Goal: Task Accomplishment & Management: Manage account settings

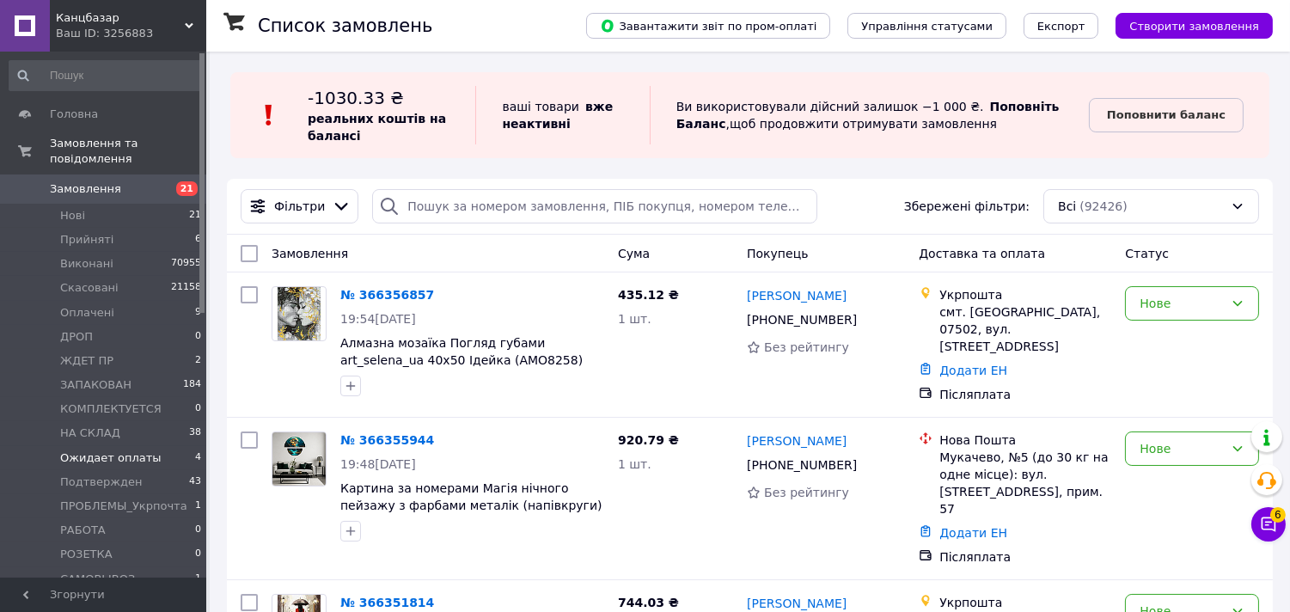
click at [83, 450] on span "Ожидает оплаты" at bounding box center [110, 457] width 101 height 15
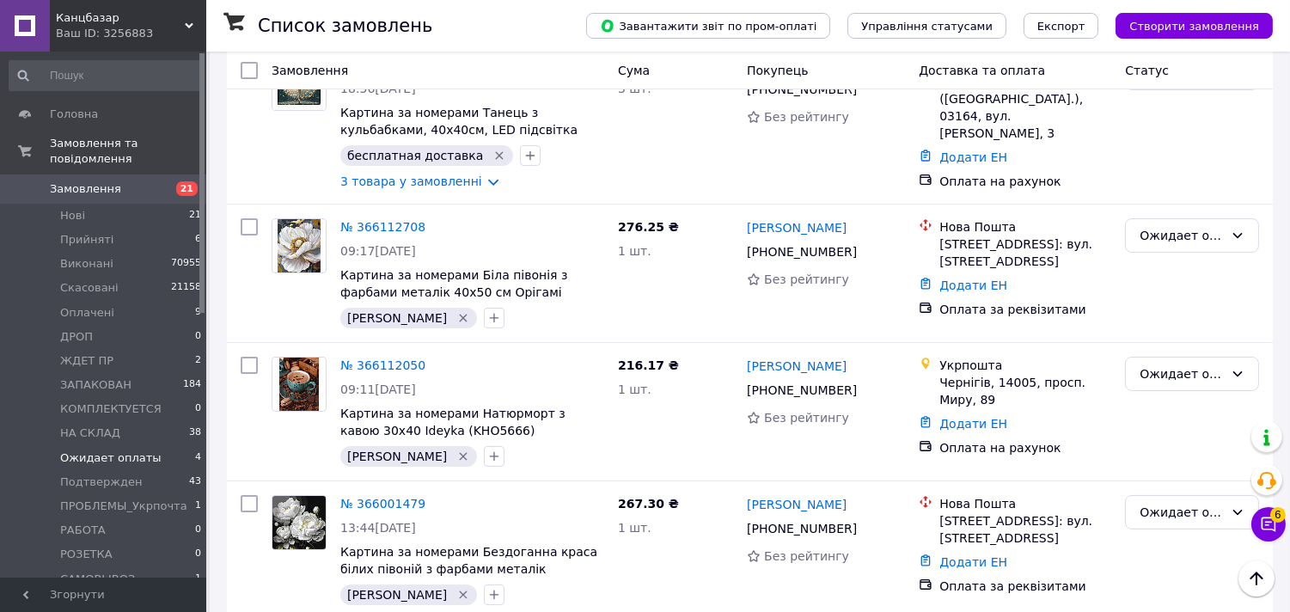
scroll to position [312, 0]
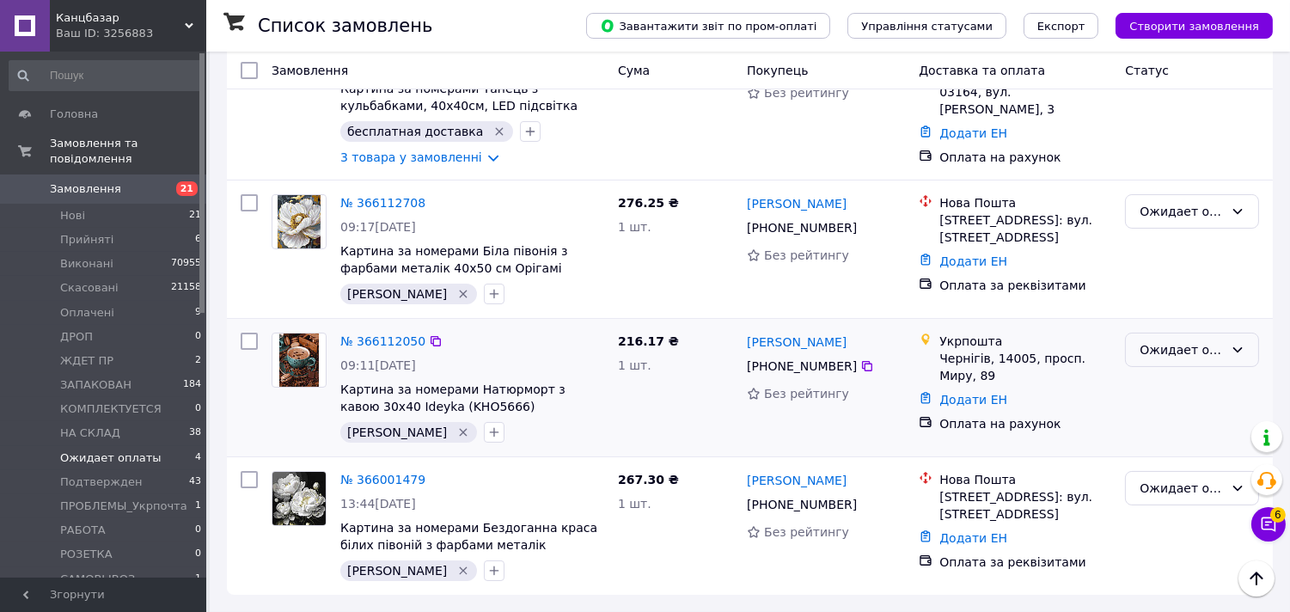
click at [1182, 347] on div "Ожидает оплаты" at bounding box center [1181, 349] width 84 height 19
click at [1171, 482] on li "Оплачено" at bounding box center [1193, 480] width 132 height 31
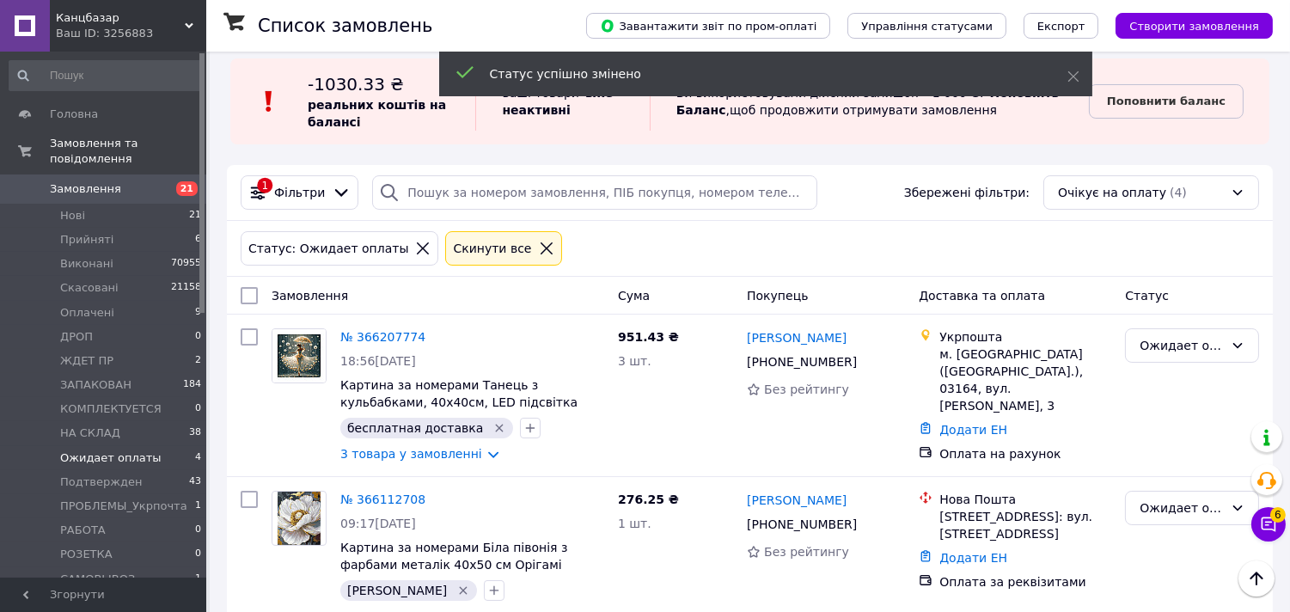
scroll to position [0, 0]
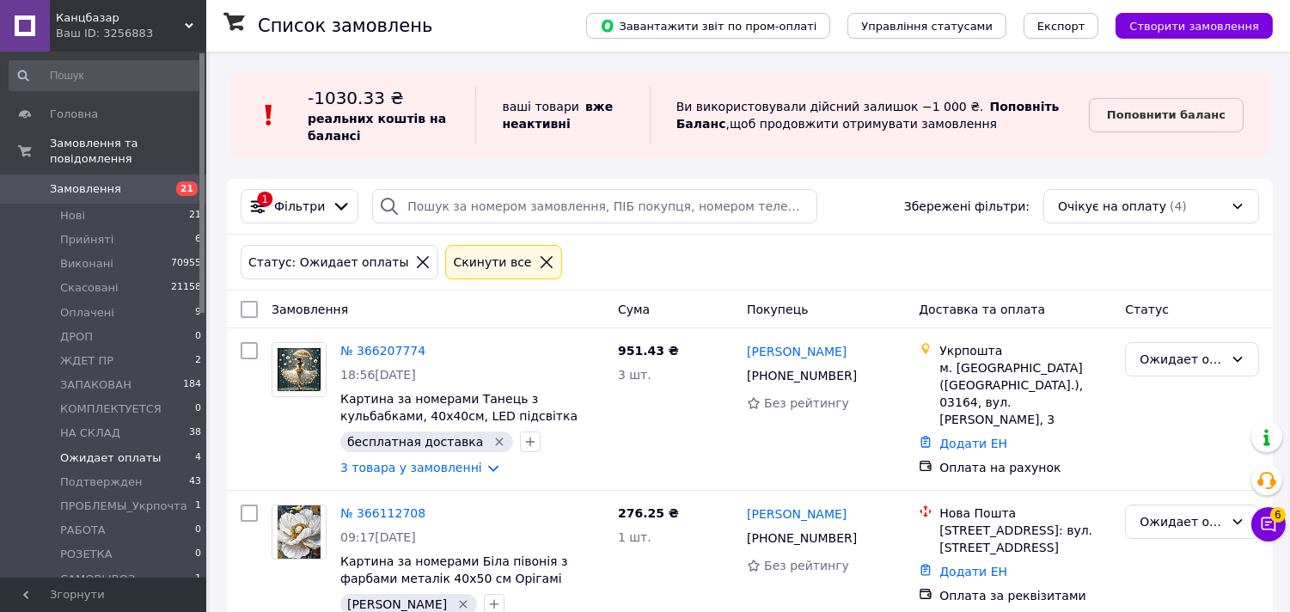
click at [539, 255] on icon at bounding box center [546, 261] width 15 height 15
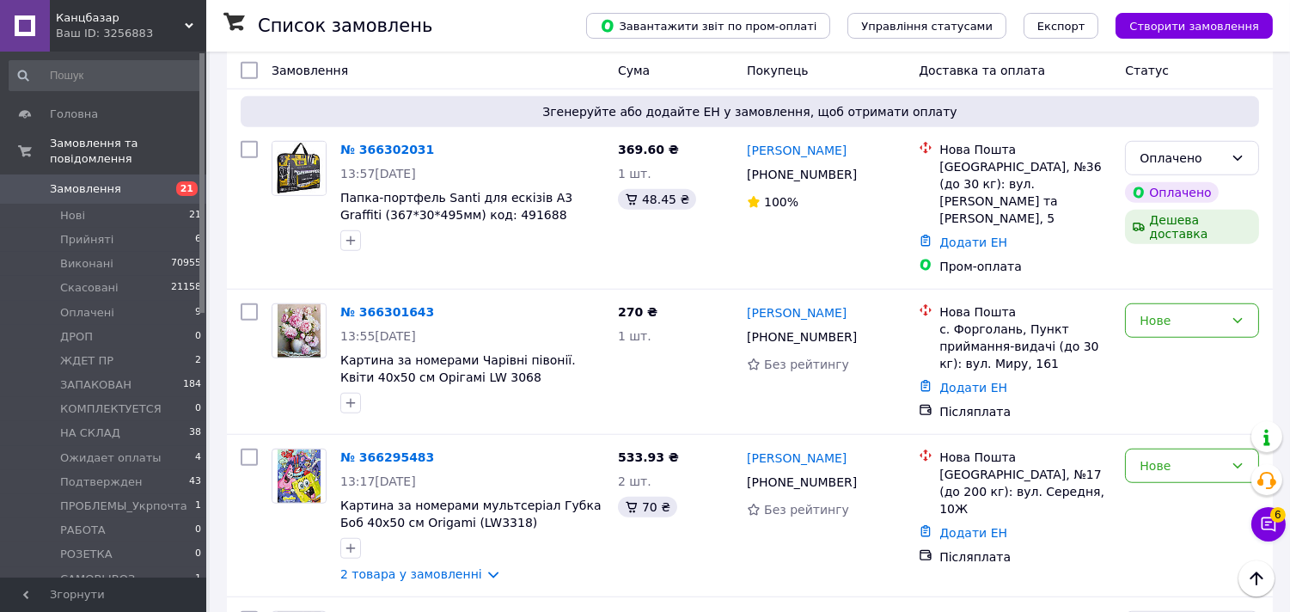
scroll to position [2482, 0]
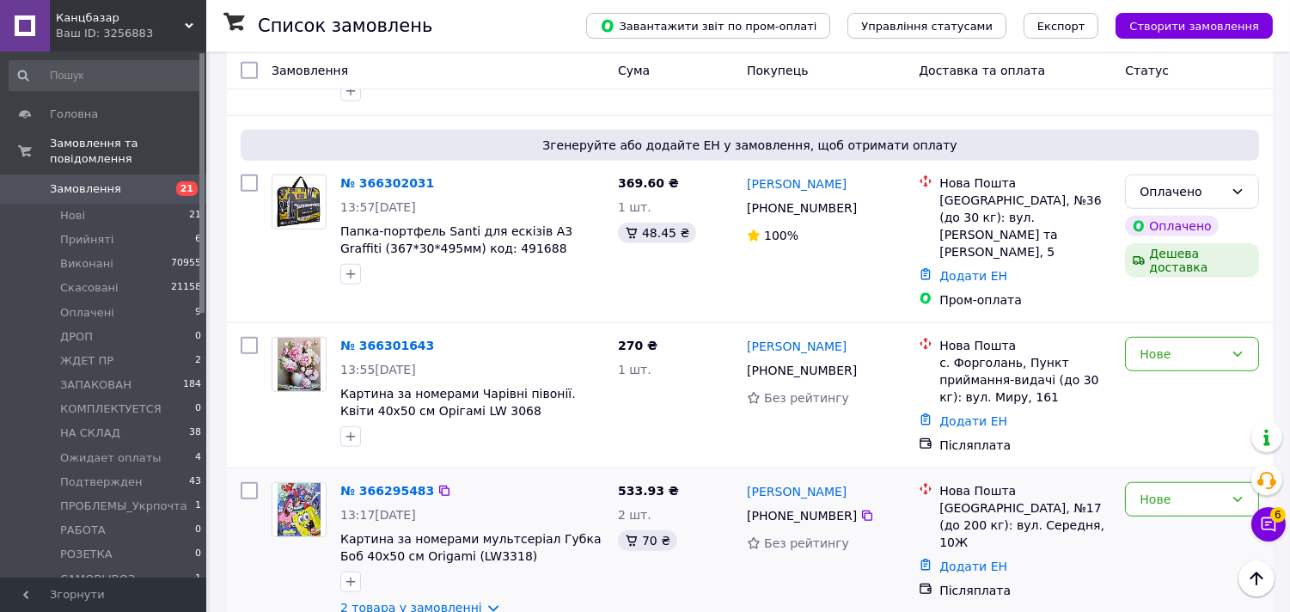
click at [425, 601] on link "2 товара у замовленні" at bounding box center [411, 608] width 142 height 14
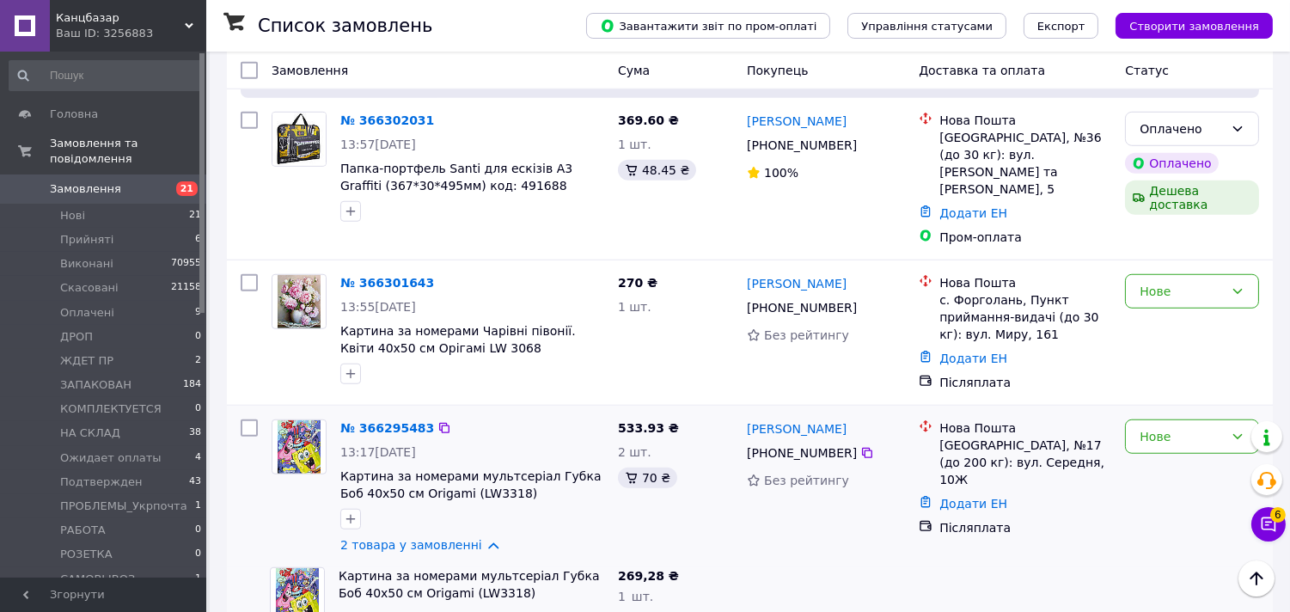
scroll to position [2578, 0]
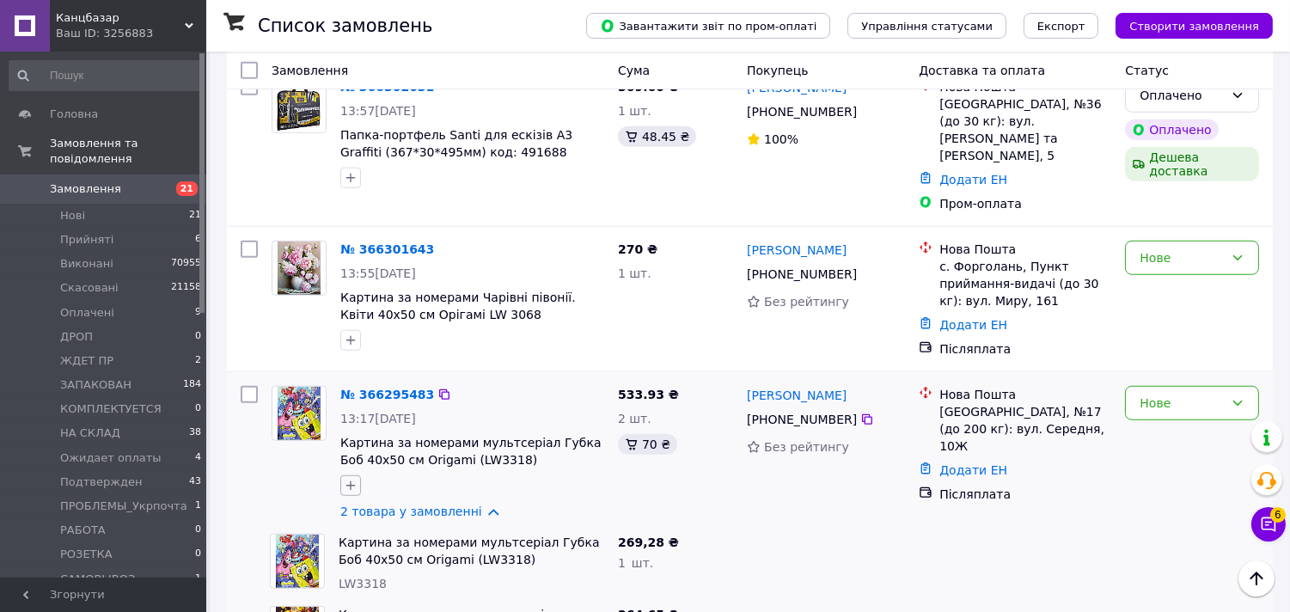
click at [353, 479] on icon "button" at bounding box center [351, 486] width 14 height 14
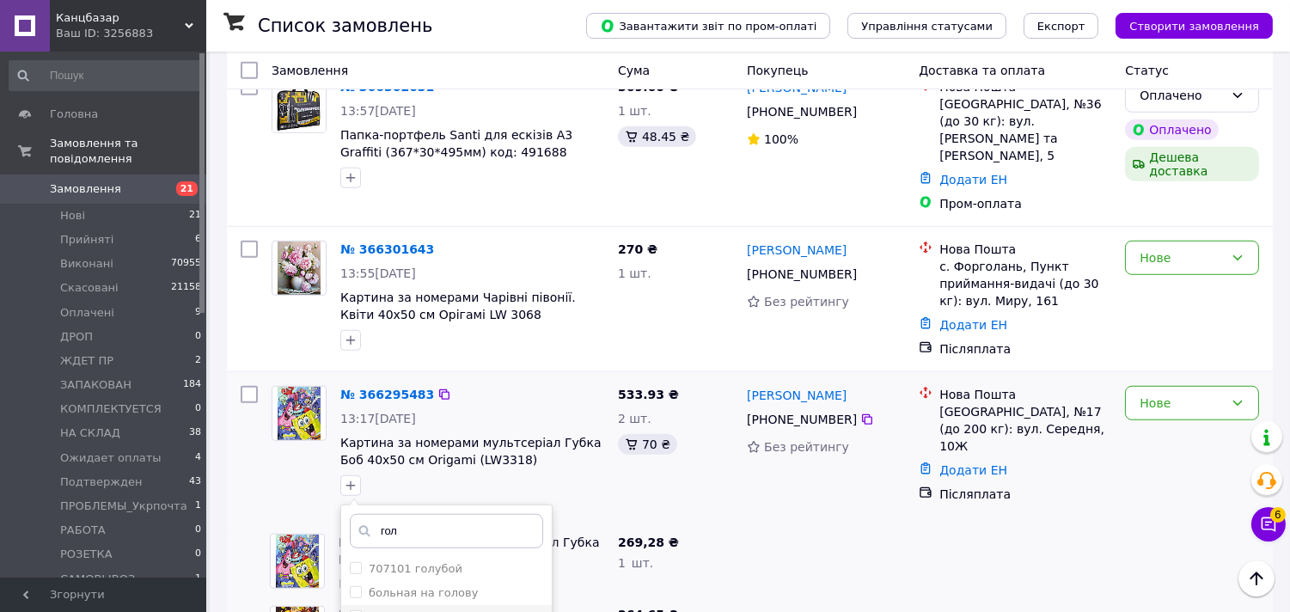
type input "гол"
click at [347, 605] on li "[PERSON_NAME]" at bounding box center [446, 617] width 211 height 24
checkbox input "true"
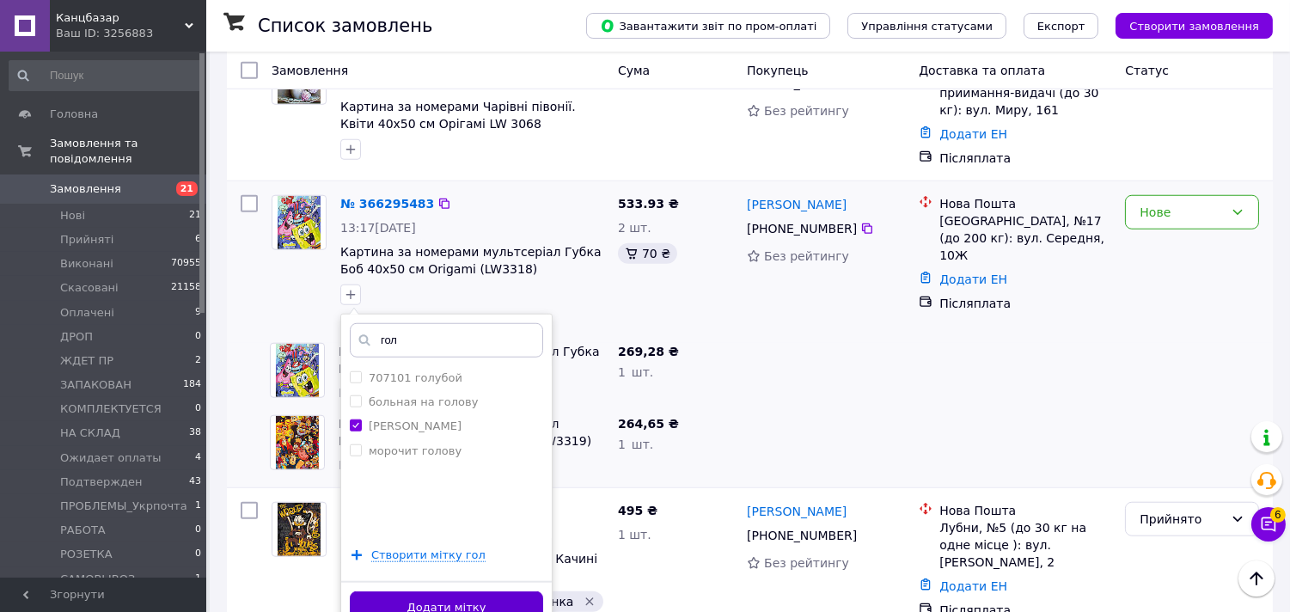
click at [517, 591] on button "Додати мітку" at bounding box center [446, 608] width 193 height 34
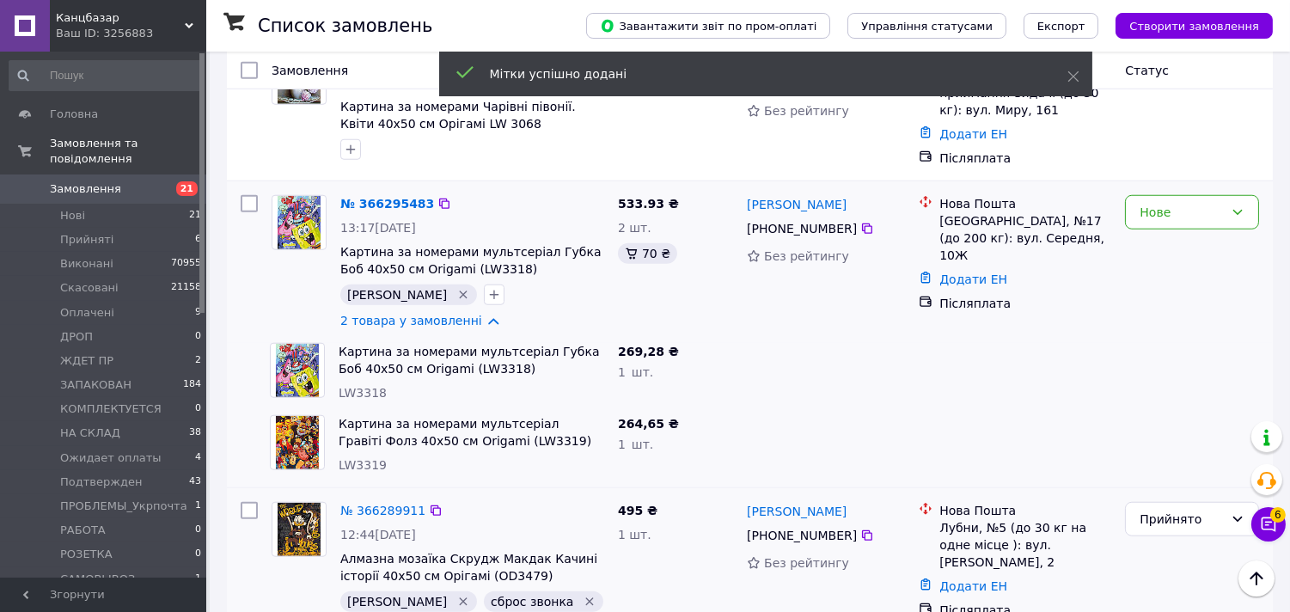
scroll to position [2673, 0]
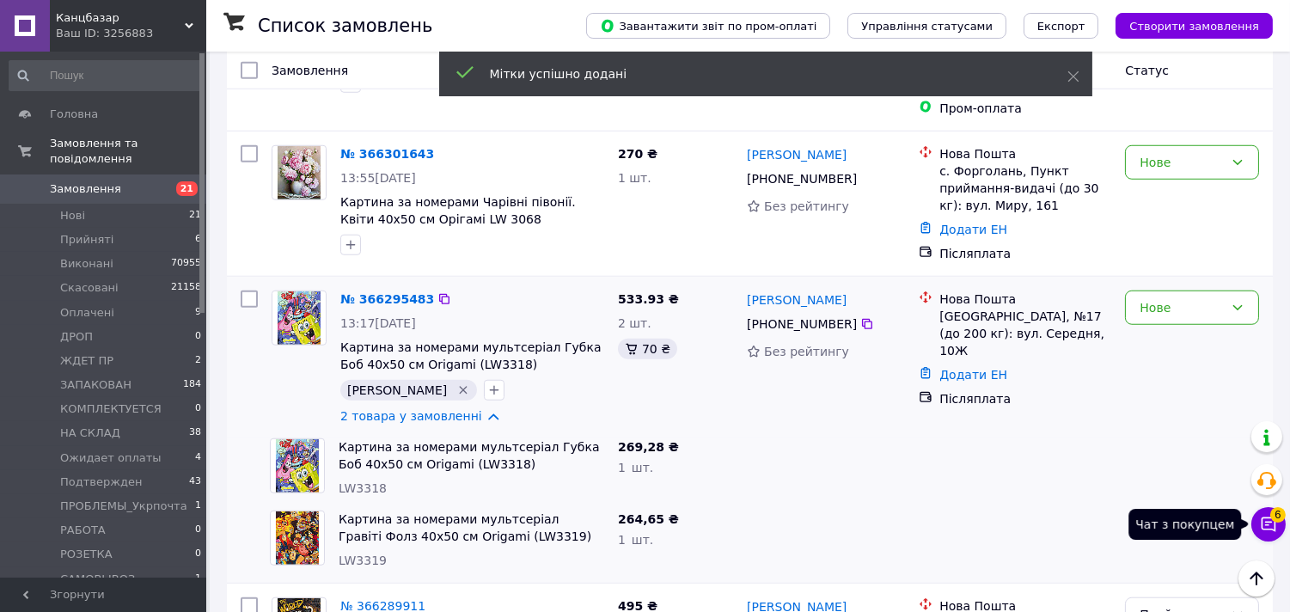
click at [1258, 524] on button "Чат з покупцем 6" at bounding box center [1268, 524] width 34 height 34
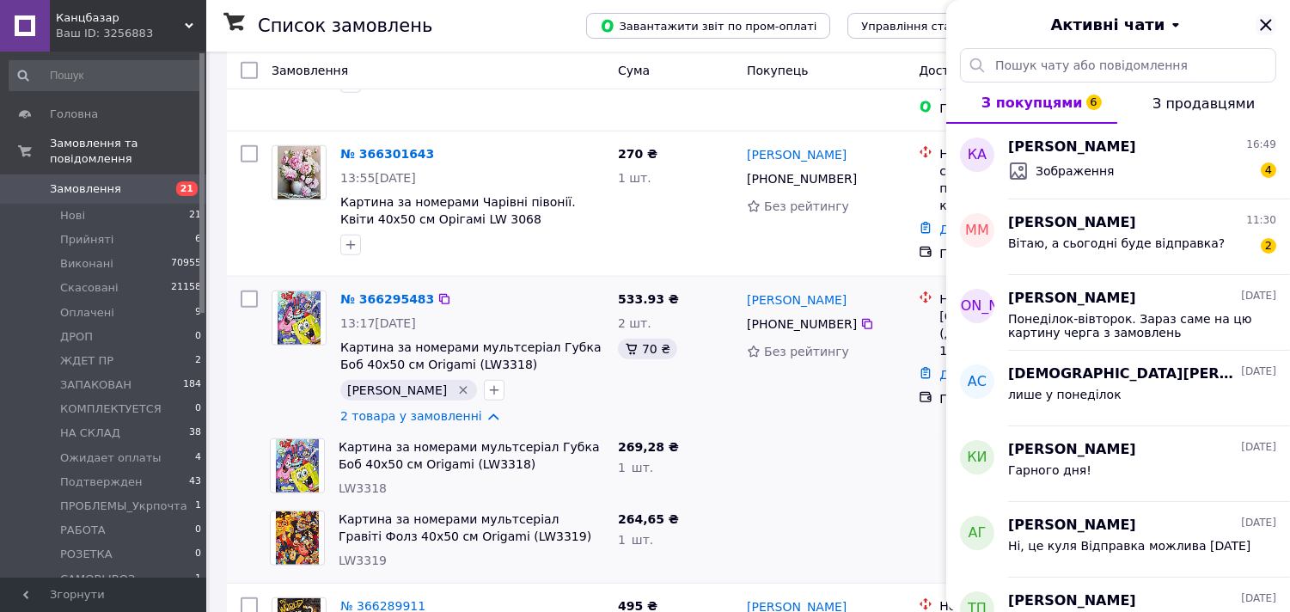
click at [1263, 27] on icon "Закрити" at bounding box center [1265, 24] width 11 height 11
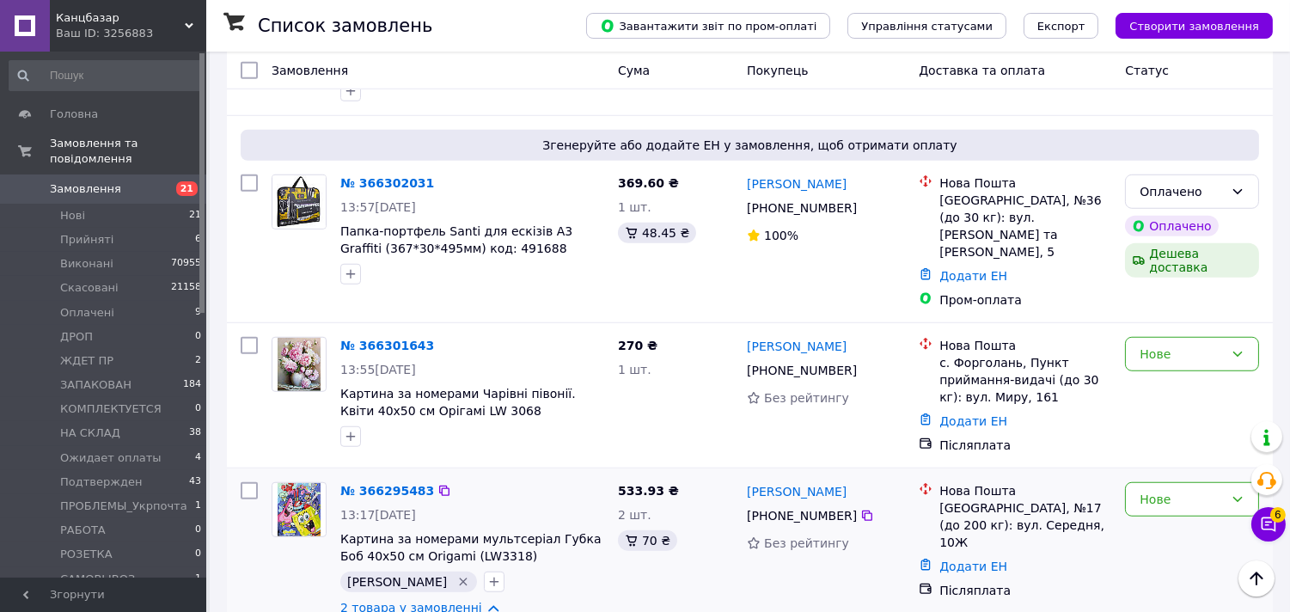
scroll to position [2578, 0]
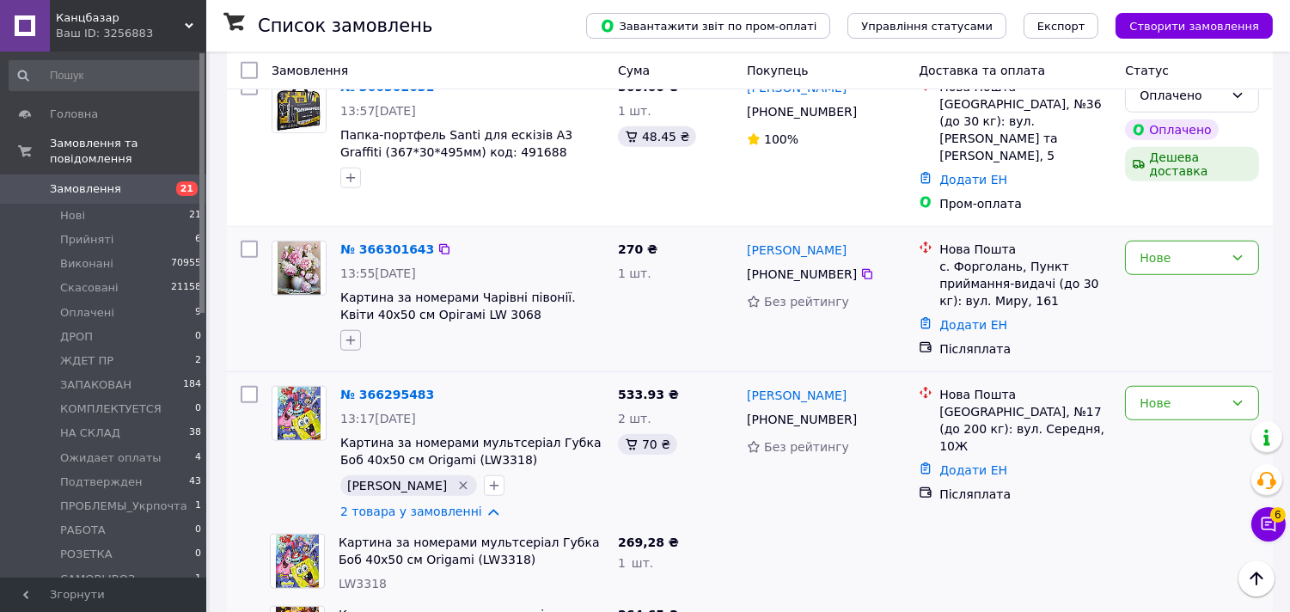
click at [344, 333] on icon "button" at bounding box center [351, 340] width 14 height 14
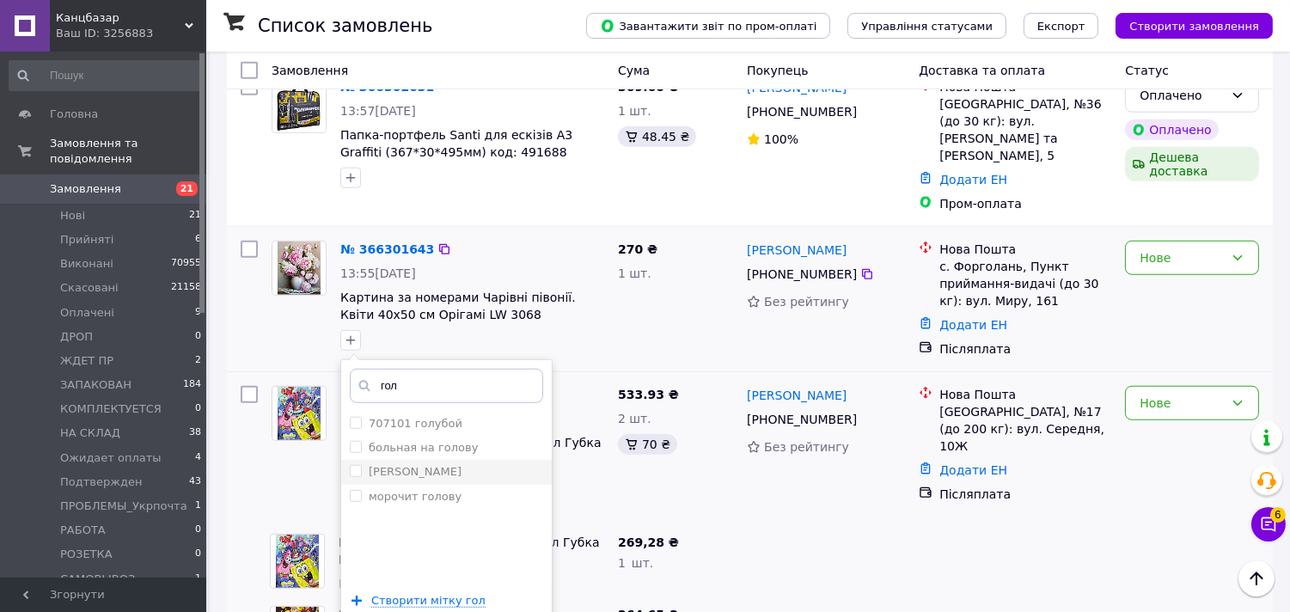
type input "гол"
click at [347, 460] on li "Голуб" at bounding box center [446, 472] width 211 height 24
checkbox input "true"
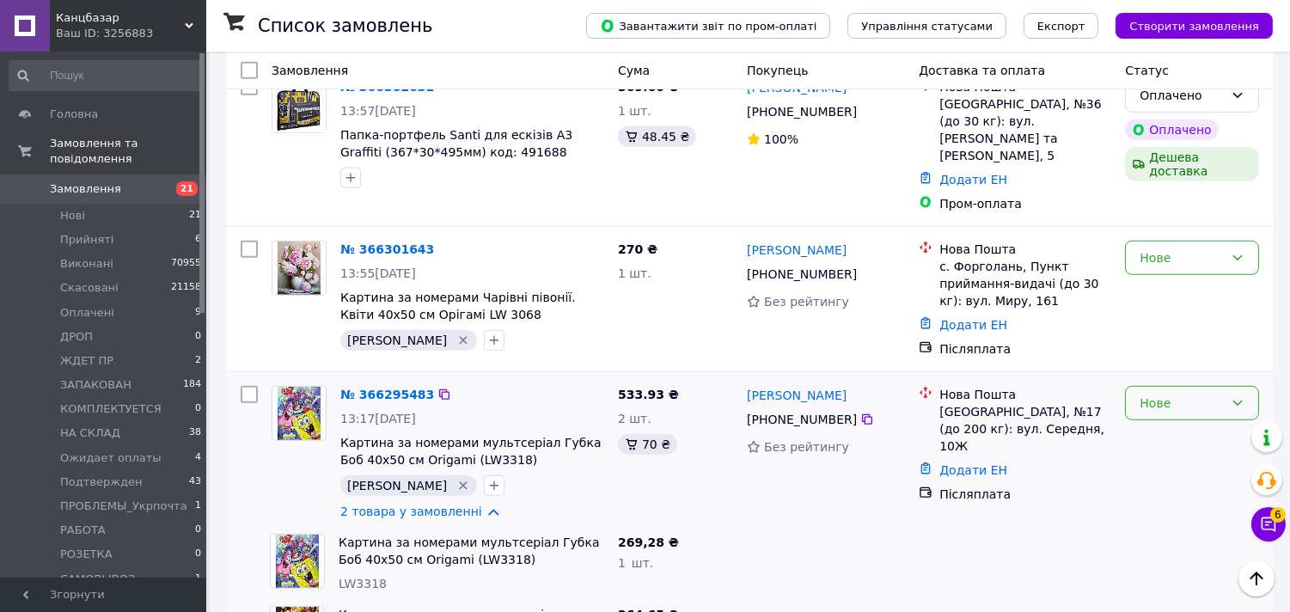
click at [1166, 394] on div "Нове" at bounding box center [1181, 403] width 84 height 19
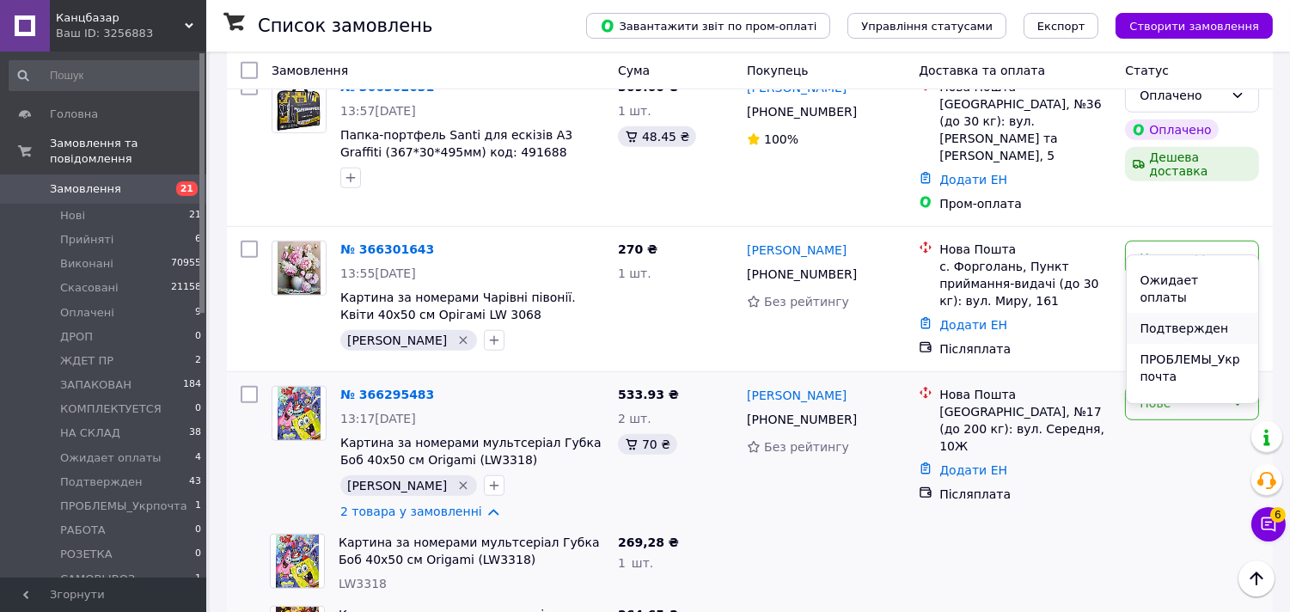
click at [1182, 313] on li "Подтвержден" at bounding box center [1193, 328] width 132 height 31
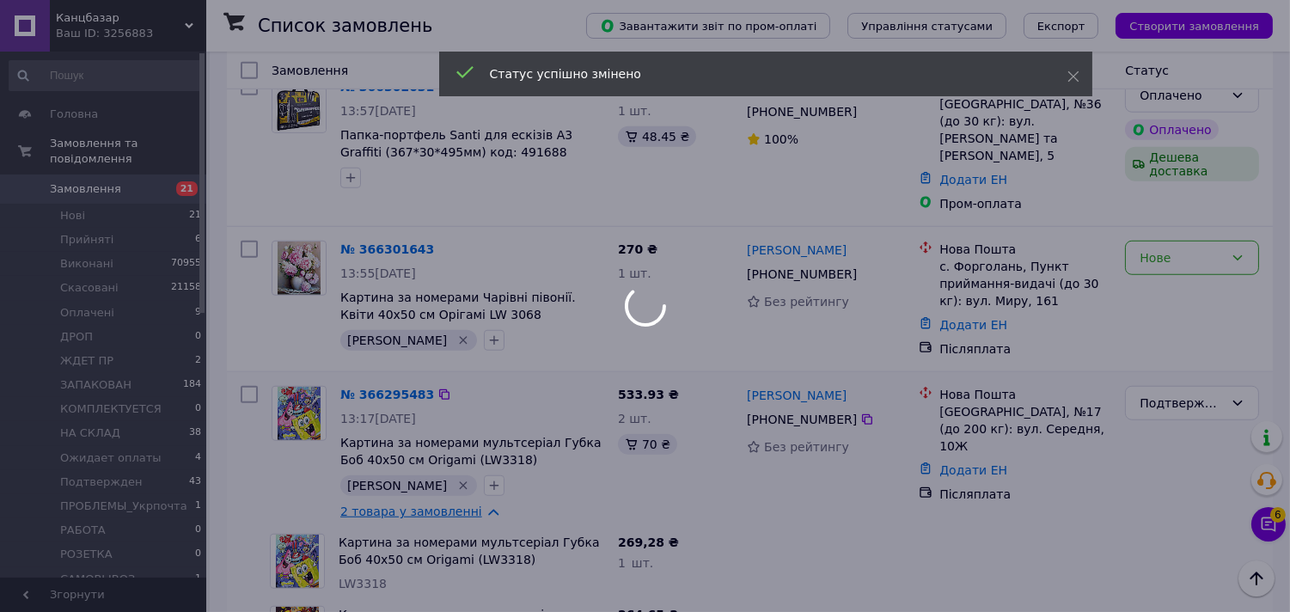
click at [473, 504] on link "2 товара у замовленні" at bounding box center [411, 511] width 142 height 14
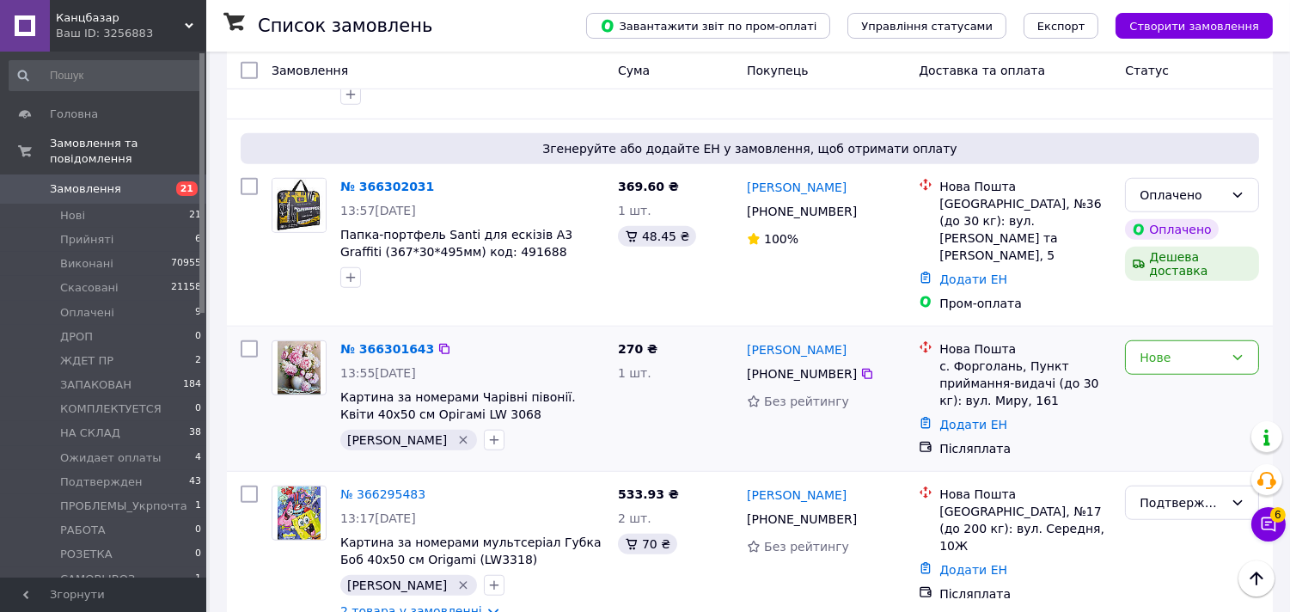
scroll to position [2482, 0]
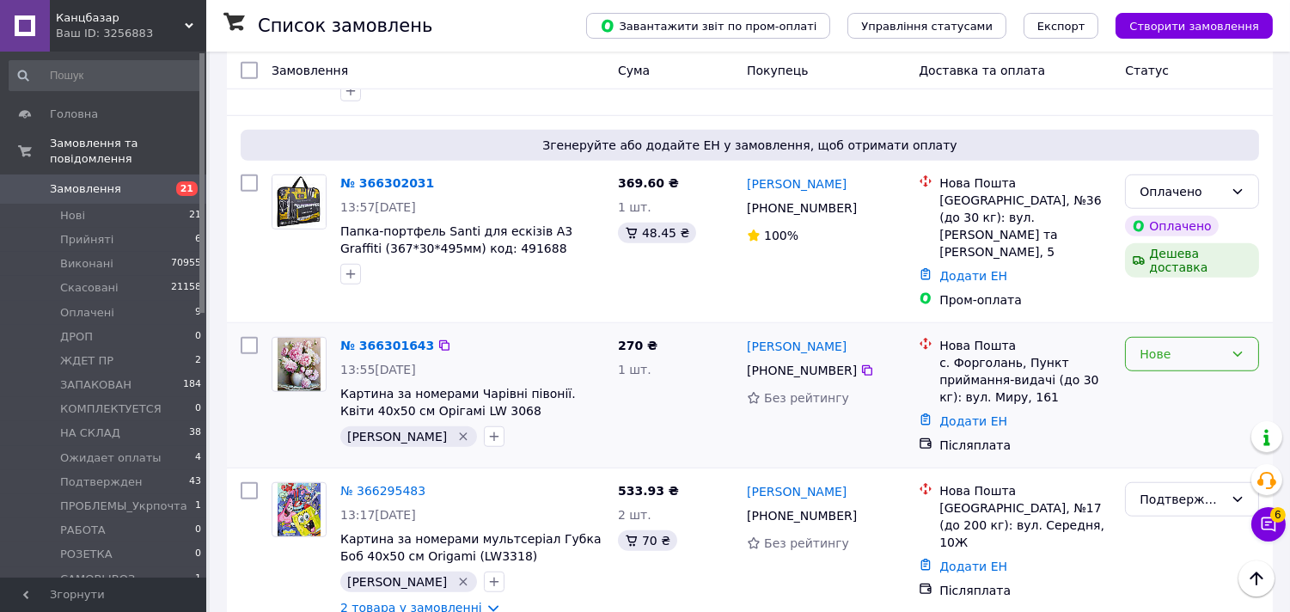
click at [1160, 345] on div "Нове" at bounding box center [1181, 354] width 84 height 19
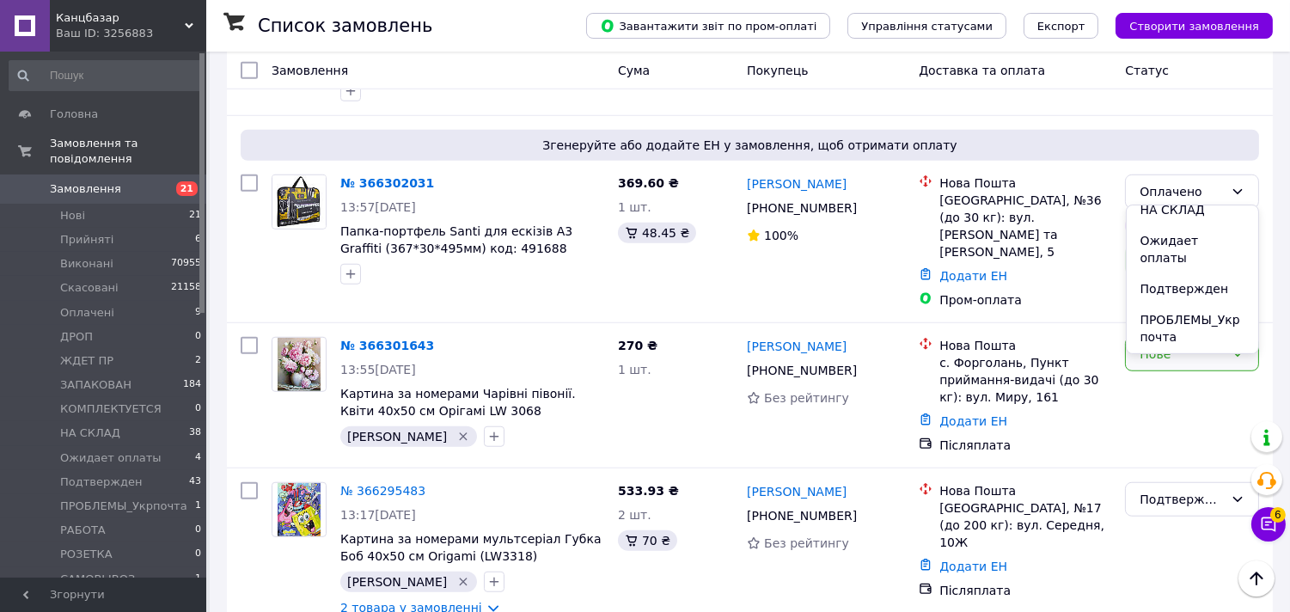
scroll to position [286, 0]
drag, startPoint x: 1196, startPoint y: 241, endPoint x: 677, endPoint y: 321, distance: 525.2
click at [1195, 263] on li "Подтвержден" at bounding box center [1193, 278] width 132 height 31
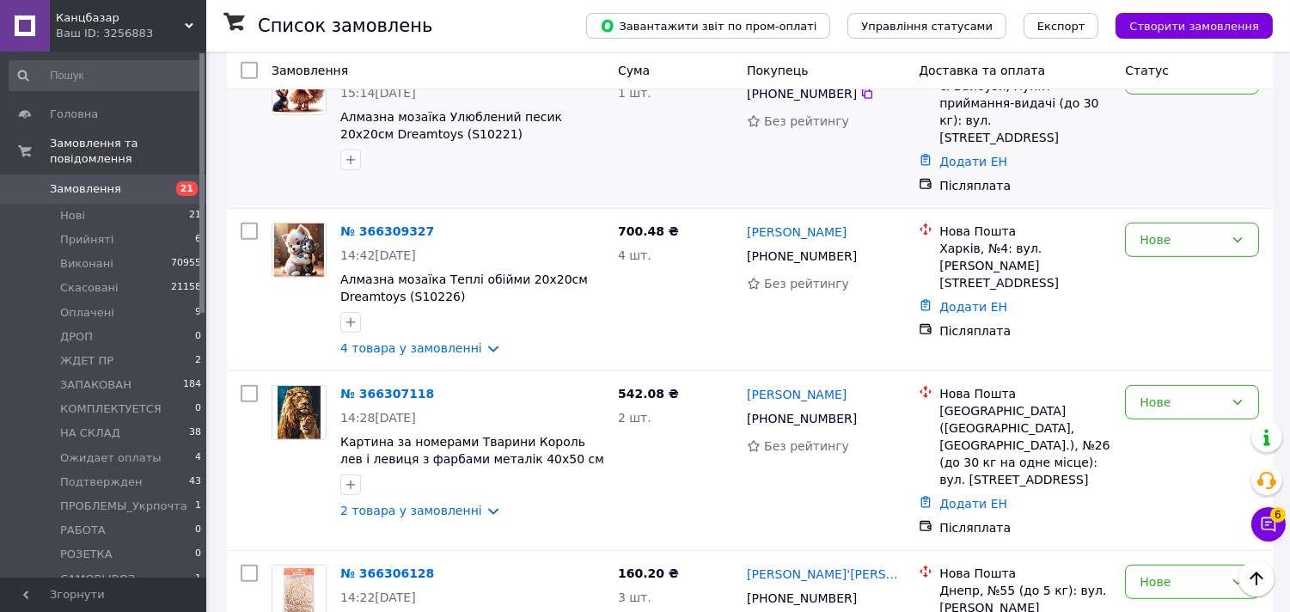
scroll to position [1814, 0]
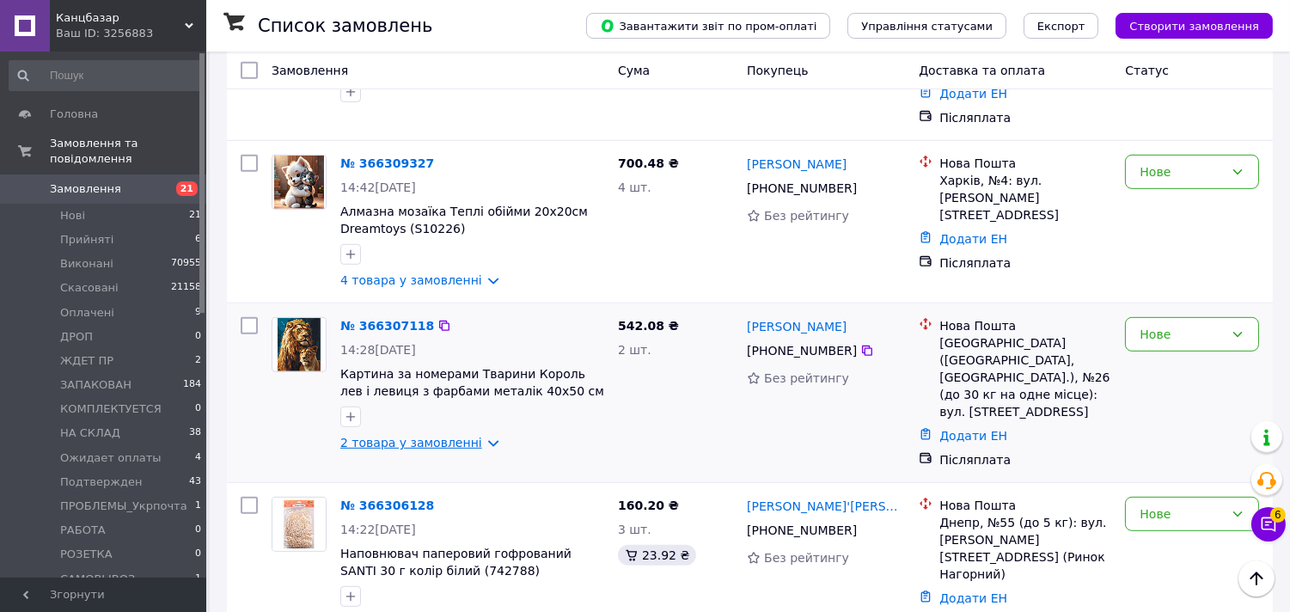
click at [440, 436] on link "2 товара у замовленні" at bounding box center [411, 443] width 142 height 14
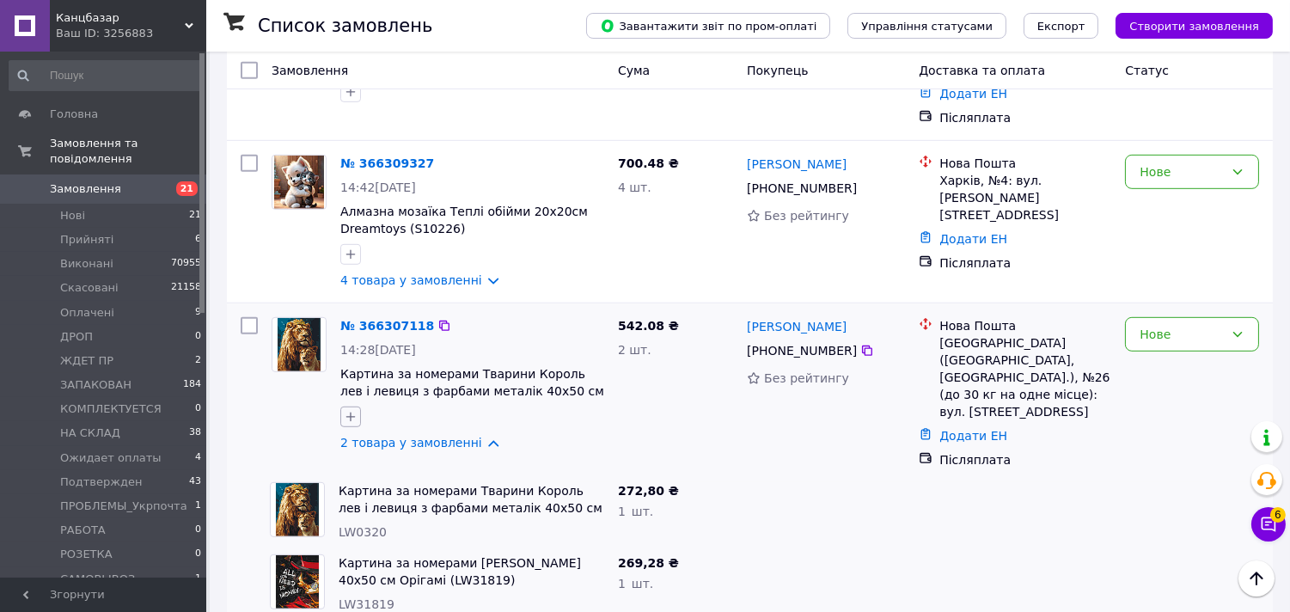
click at [344, 410] on icon "button" at bounding box center [351, 417] width 14 height 14
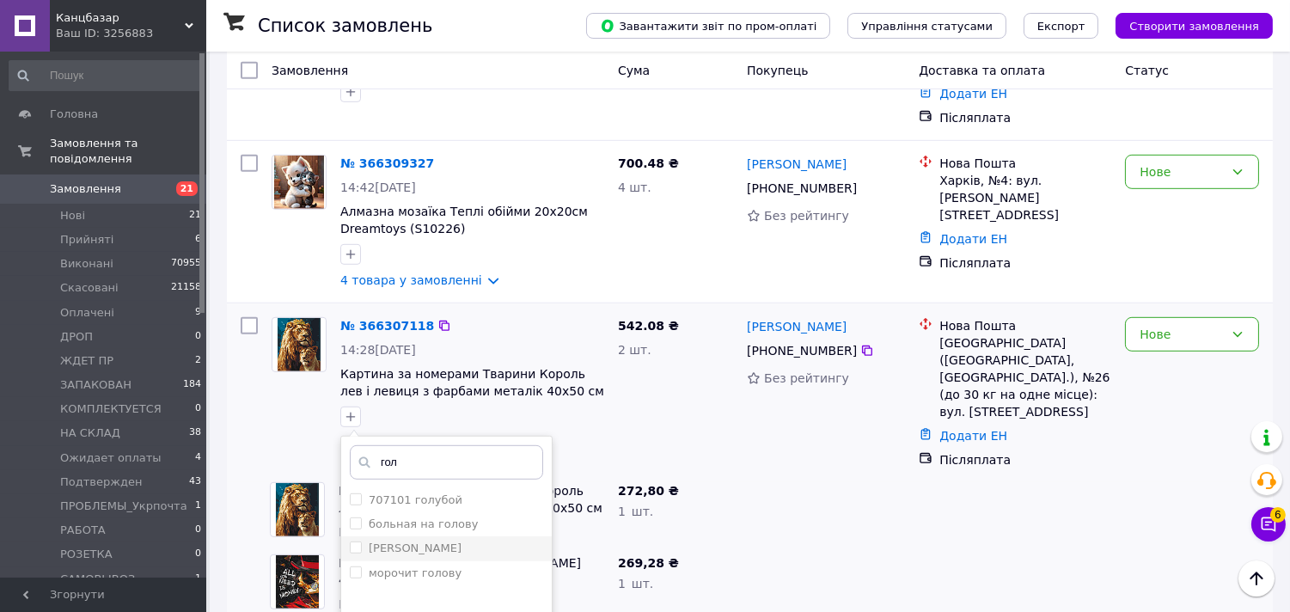
type input "гол"
click at [350, 541] on input "Голуб" at bounding box center [355, 546] width 11 height 11
checkbox input "true"
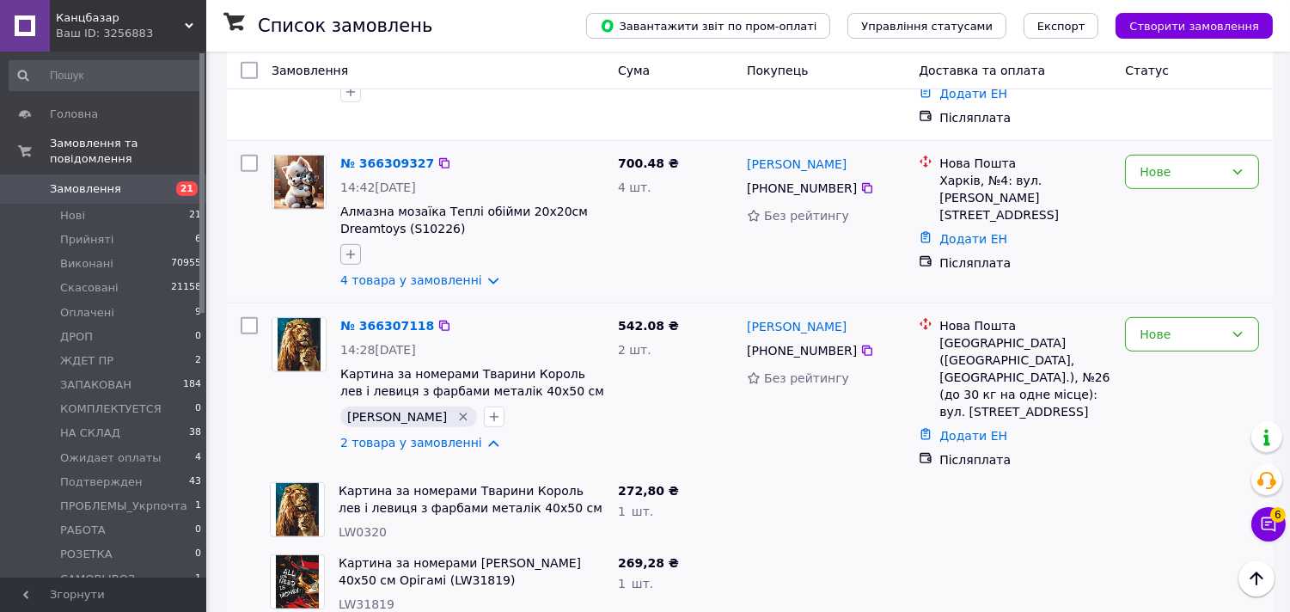
click at [353, 247] on icon "button" at bounding box center [351, 254] width 14 height 14
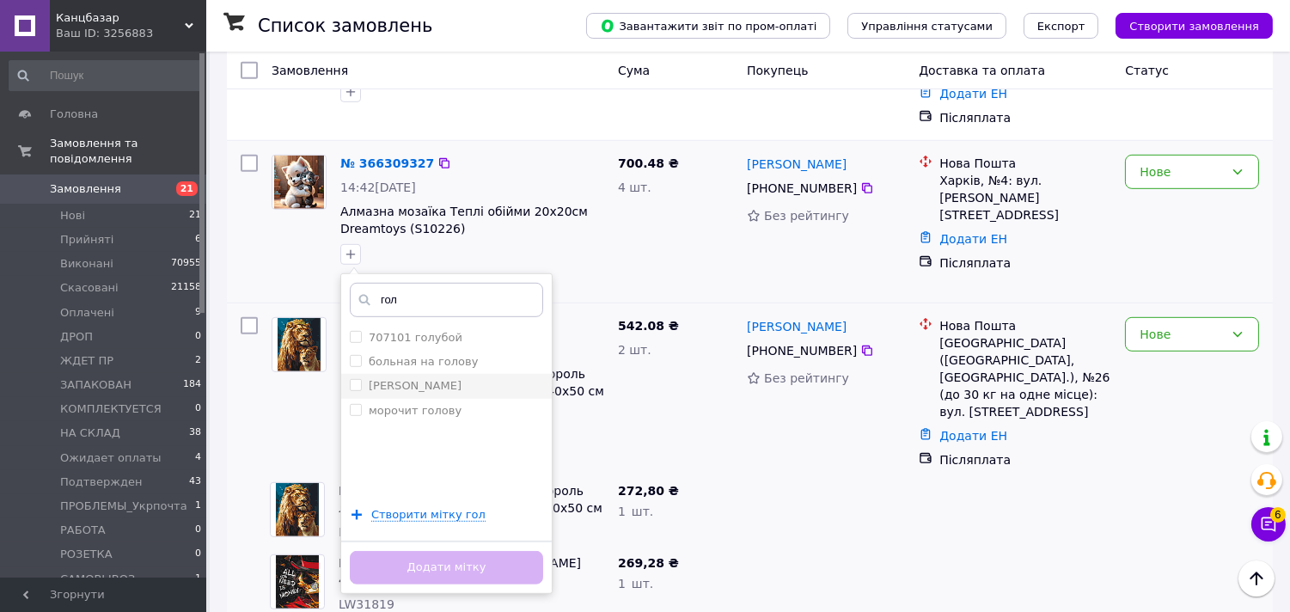
type input "гол"
click at [356, 379] on input "Голуб" at bounding box center [355, 384] width 11 height 11
checkbox input "true"
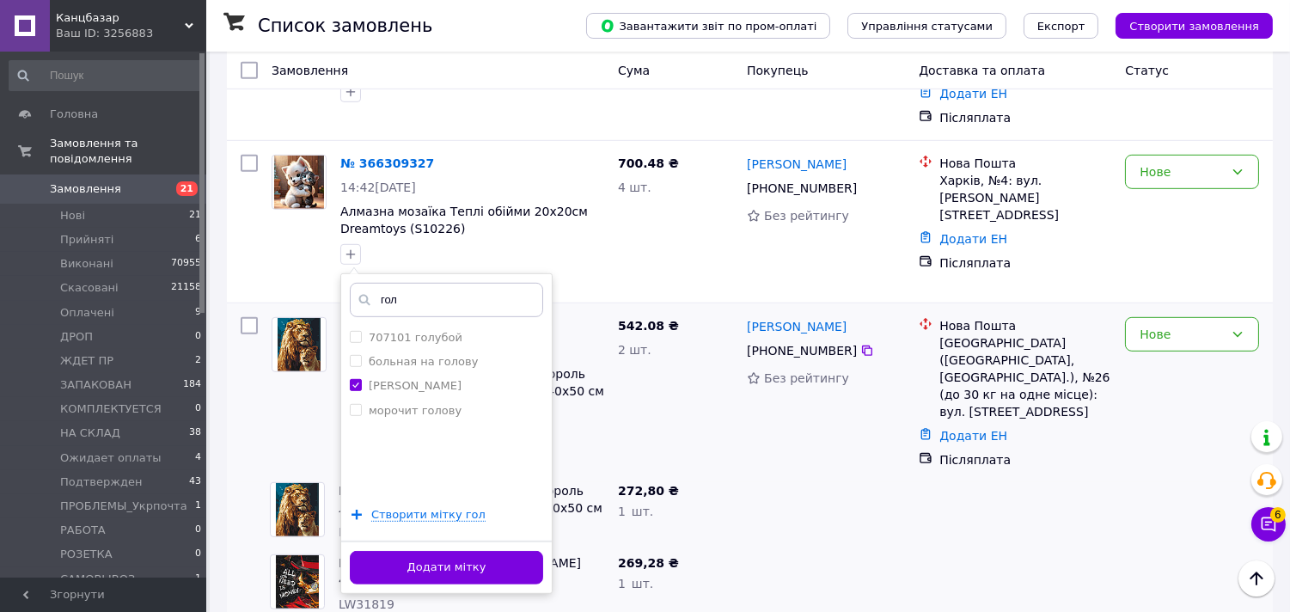
click at [442, 551] on button "Додати мітку" at bounding box center [446, 568] width 193 height 34
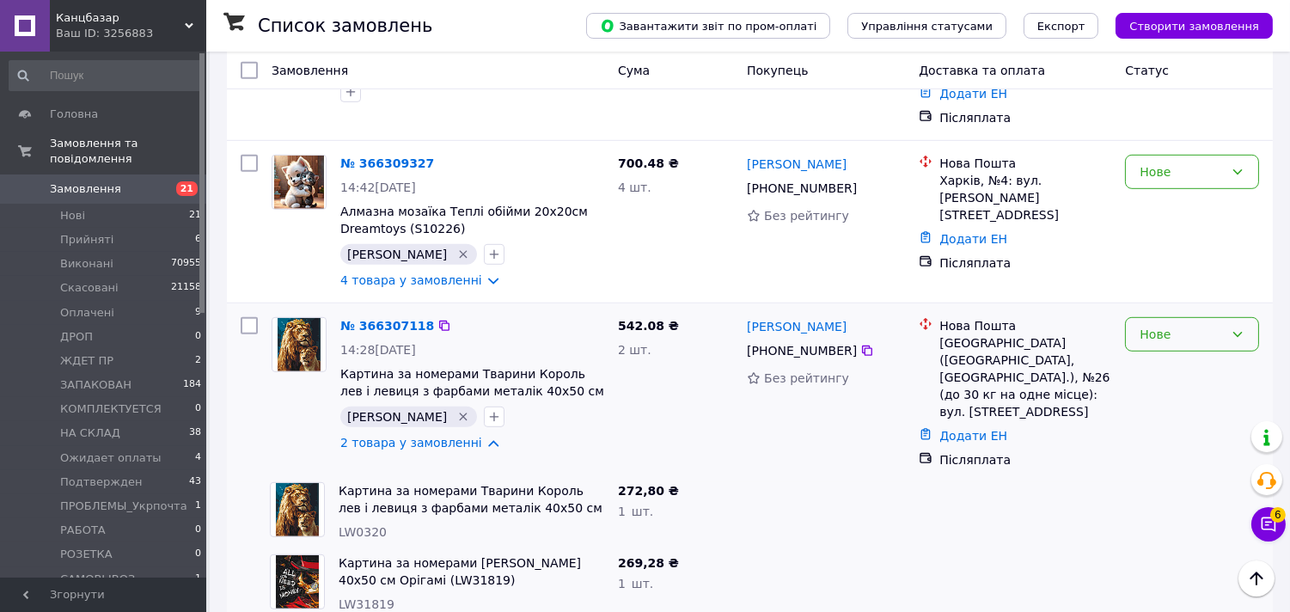
click at [1182, 325] on div "Нове" at bounding box center [1181, 334] width 84 height 19
click at [1188, 301] on li "Подтвержден" at bounding box center [1193, 316] width 132 height 31
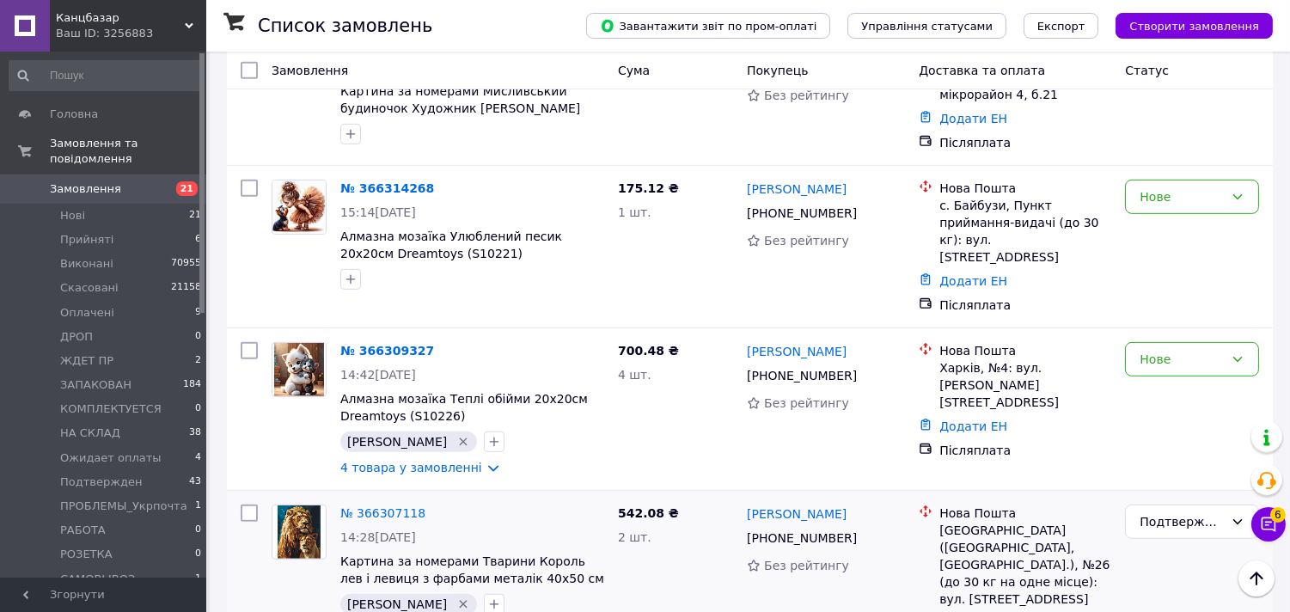
scroll to position [1622, 0]
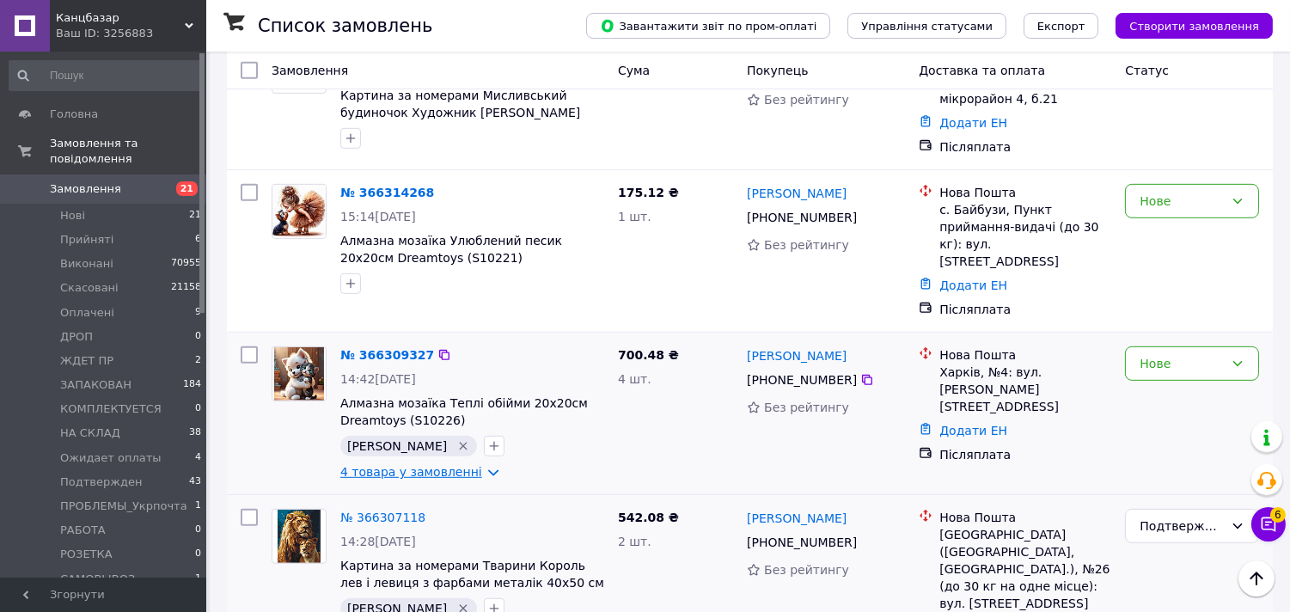
click at [388, 465] on link "4 товара у замовленні" at bounding box center [411, 472] width 142 height 14
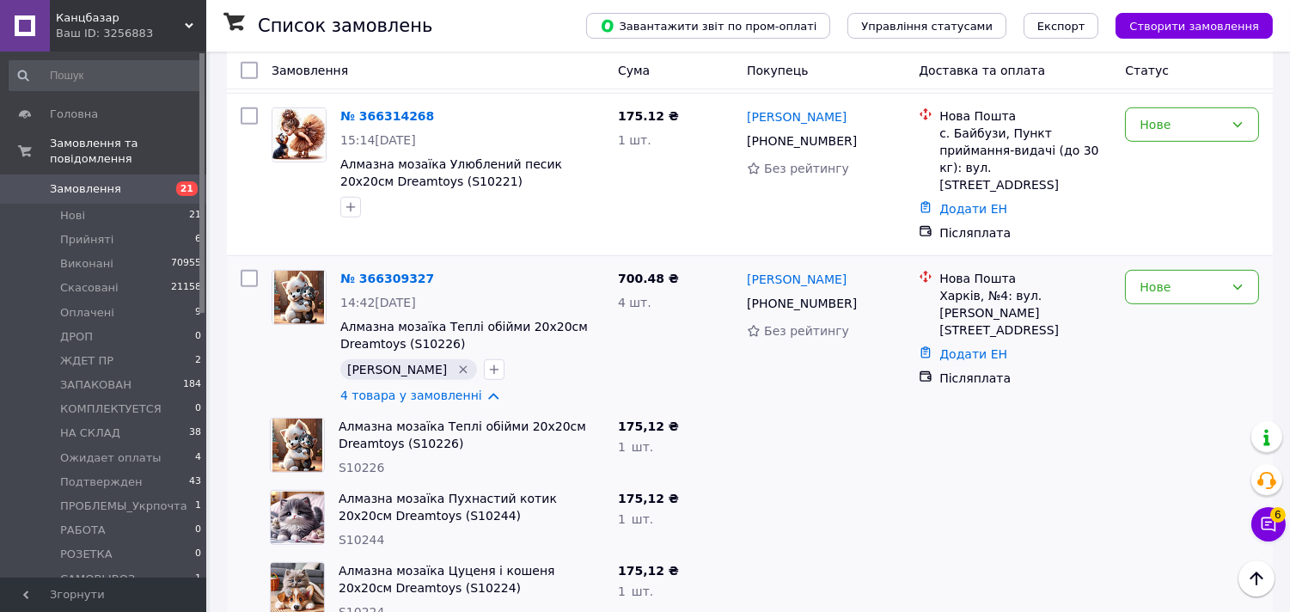
scroll to position [1719, 0]
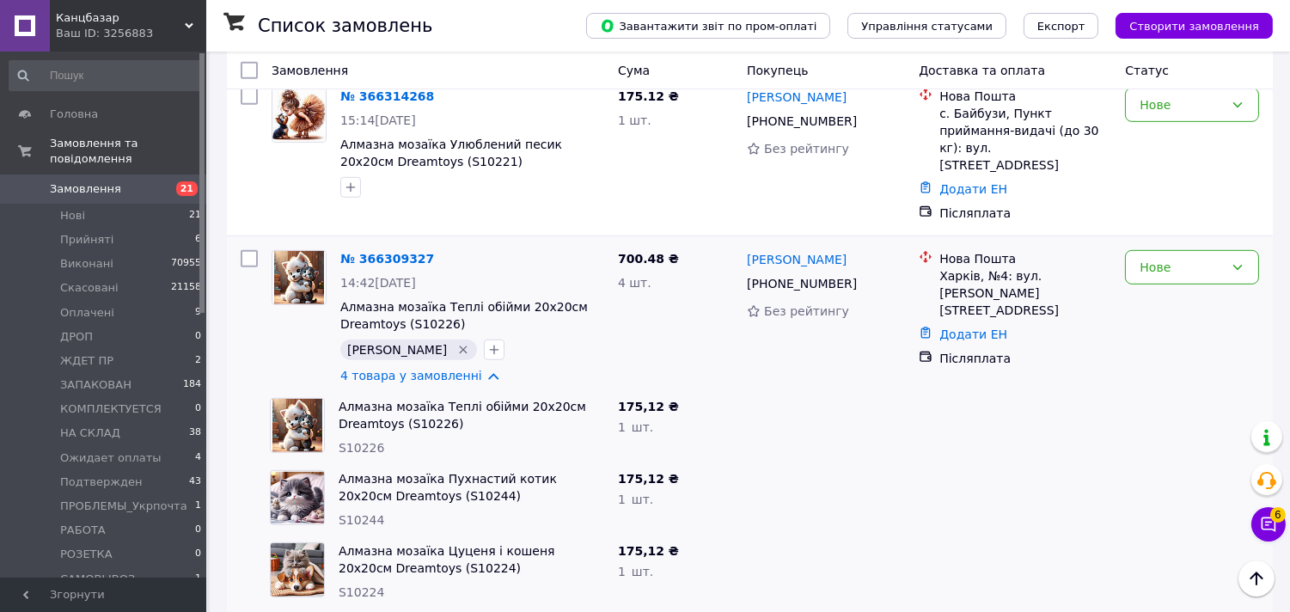
click at [361, 441] on span "S10226" at bounding box center [362, 448] width 46 height 14
copy span "S10226"
click at [357, 513] on span "S10244" at bounding box center [362, 520] width 46 height 14
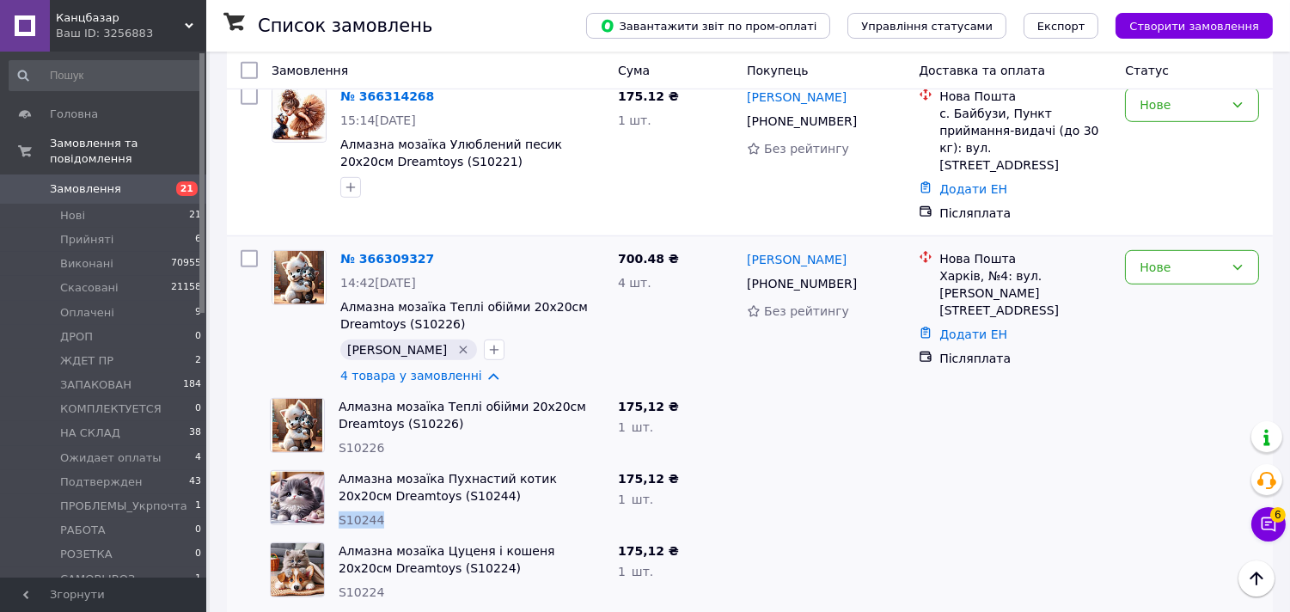
drag, startPoint x: 357, startPoint y: 408, endPoint x: 359, endPoint y: 400, distance: 8.8
copy span "S10244"
click at [350, 585] on span "S10224" at bounding box center [362, 592] width 46 height 14
copy span "S10224"
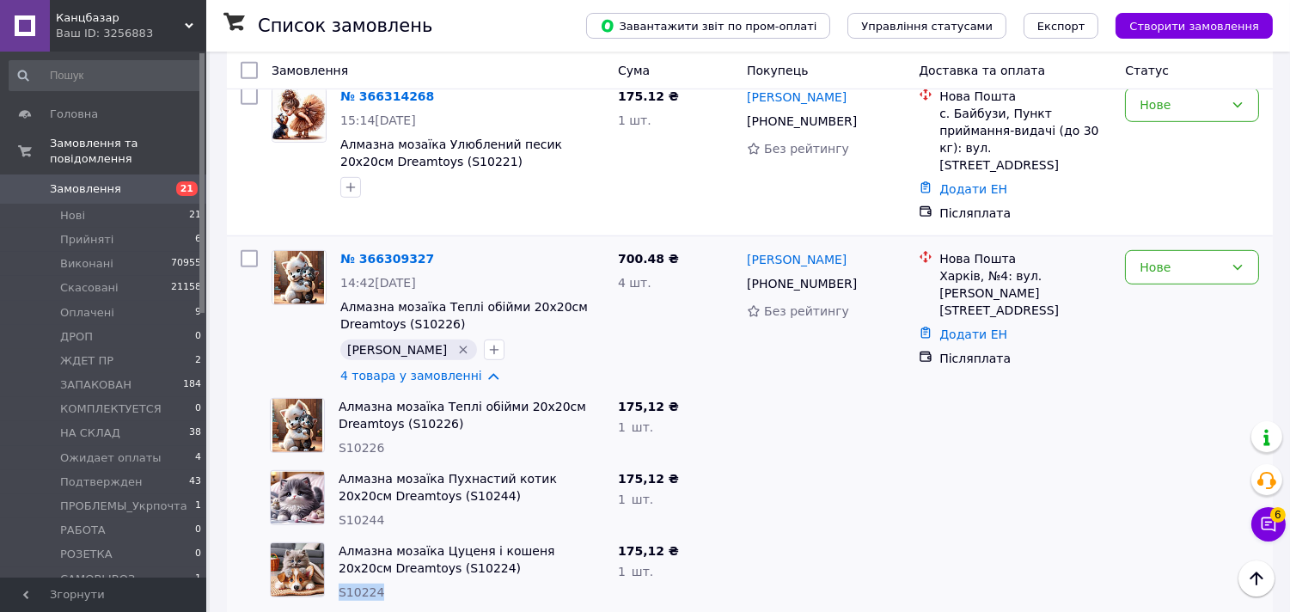
click at [1182, 258] on div "Нове" at bounding box center [1181, 267] width 84 height 19
click at [1192, 233] on li "Подтвержден" at bounding box center [1193, 248] width 132 height 31
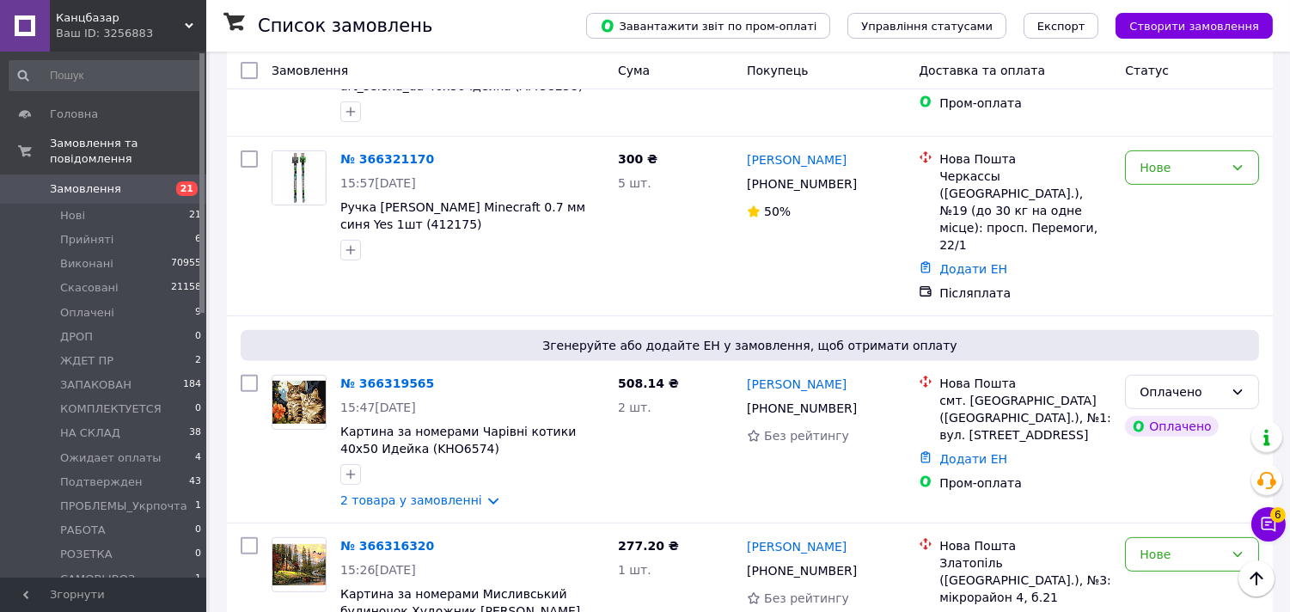
scroll to position [1336, 0]
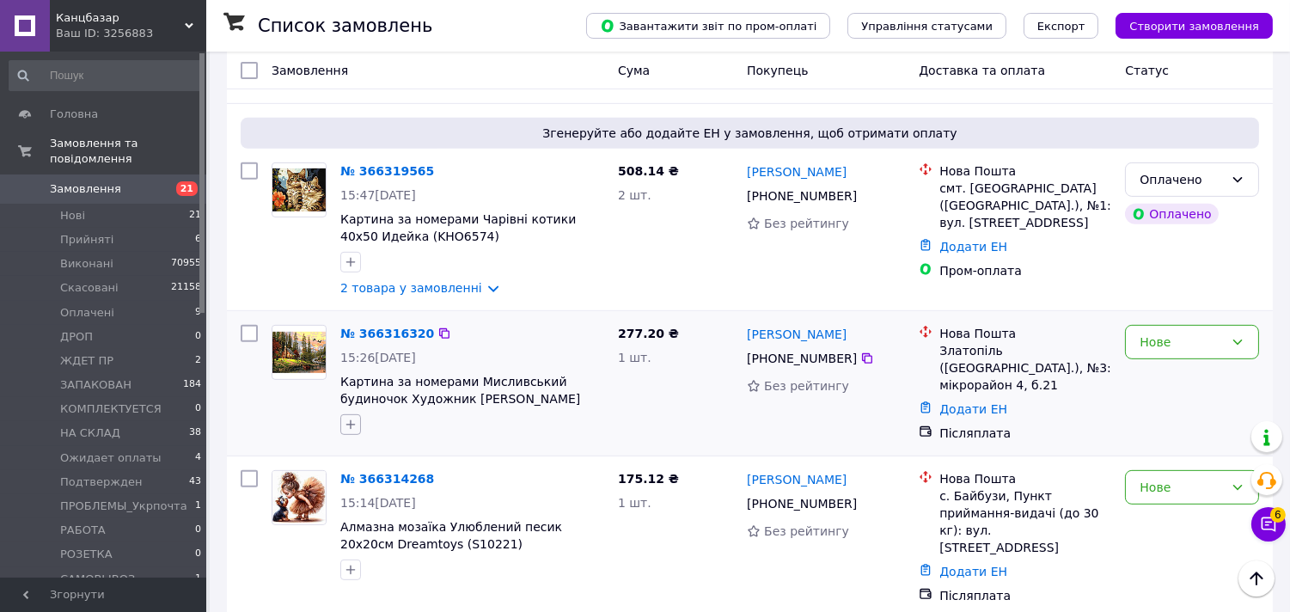
click at [346, 418] on icon "button" at bounding box center [351, 425] width 14 height 14
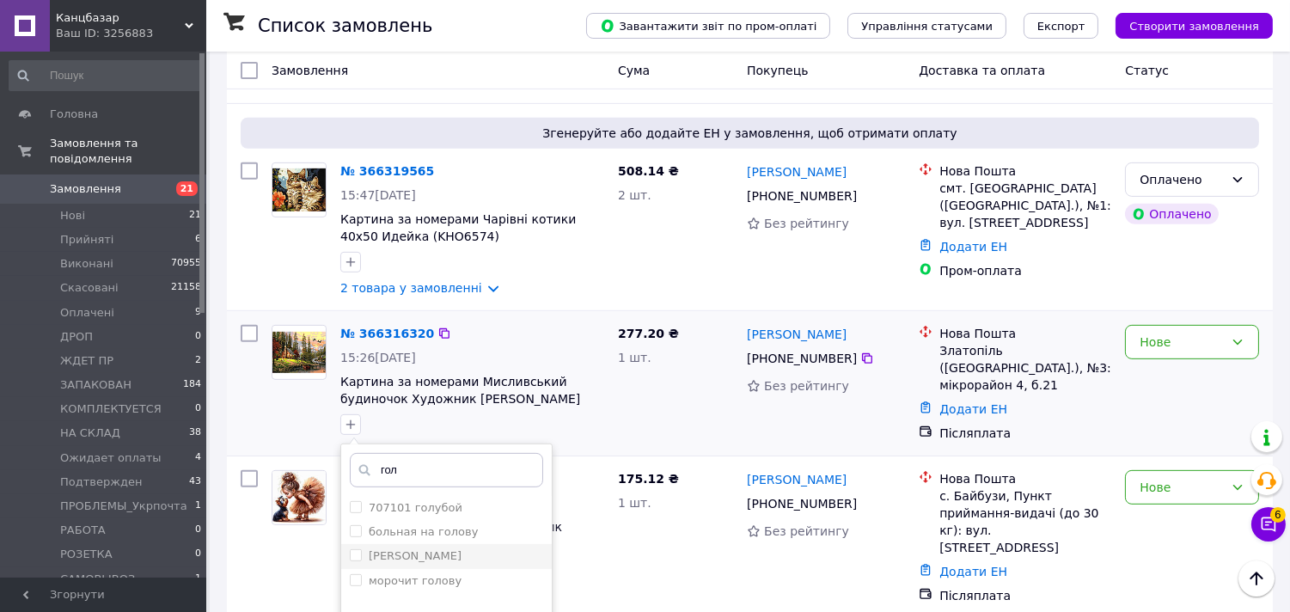
type input "гол"
click at [351, 549] on input "Голуб" at bounding box center [355, 554] width 11 height 11
checkbox input "true"
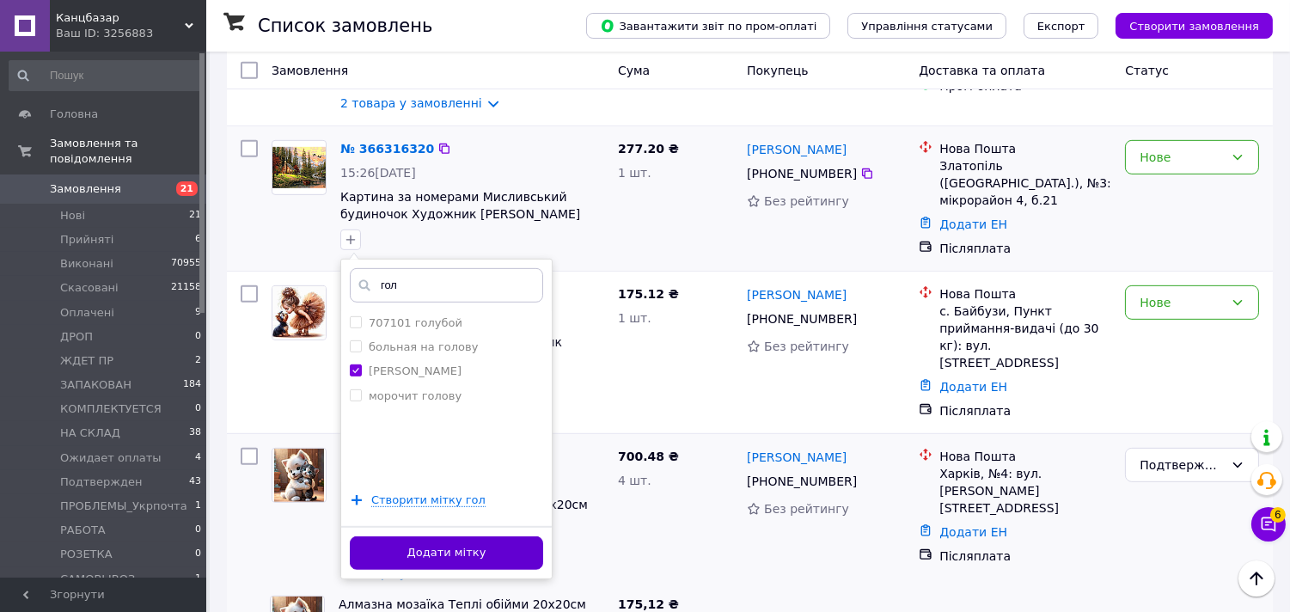
scroll to position [1527, 0]
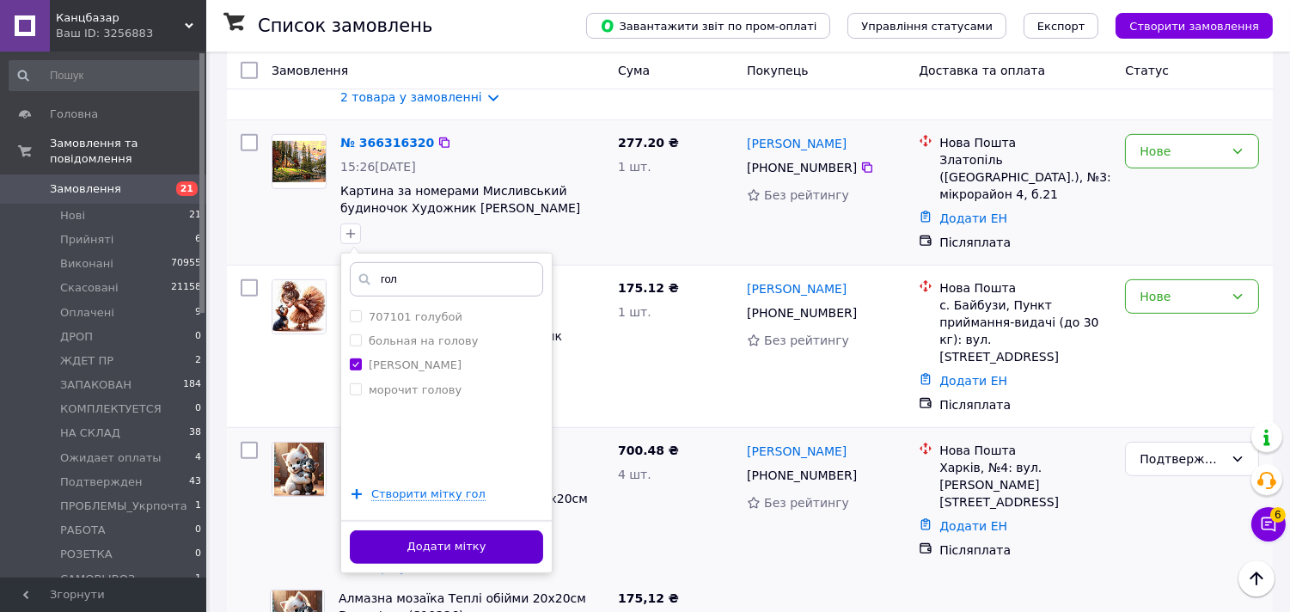
click at [496, 530] on button "Додати мітку" at bounding box center [446, 547] width 193 height 34
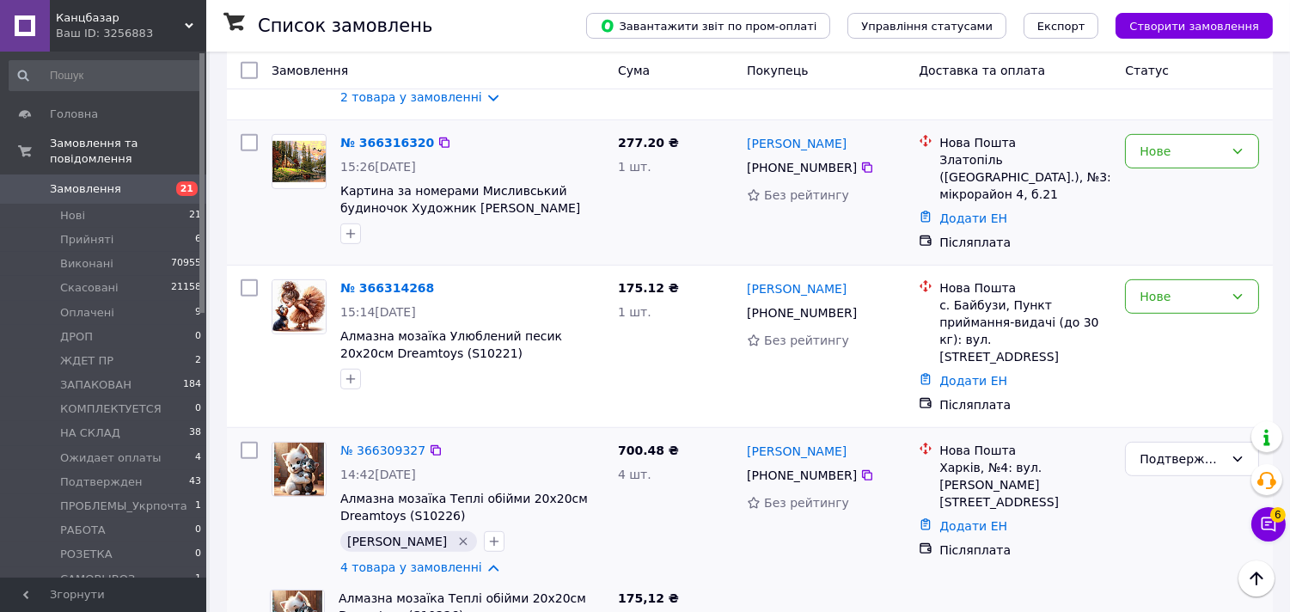
scroll to position [1241, 0]
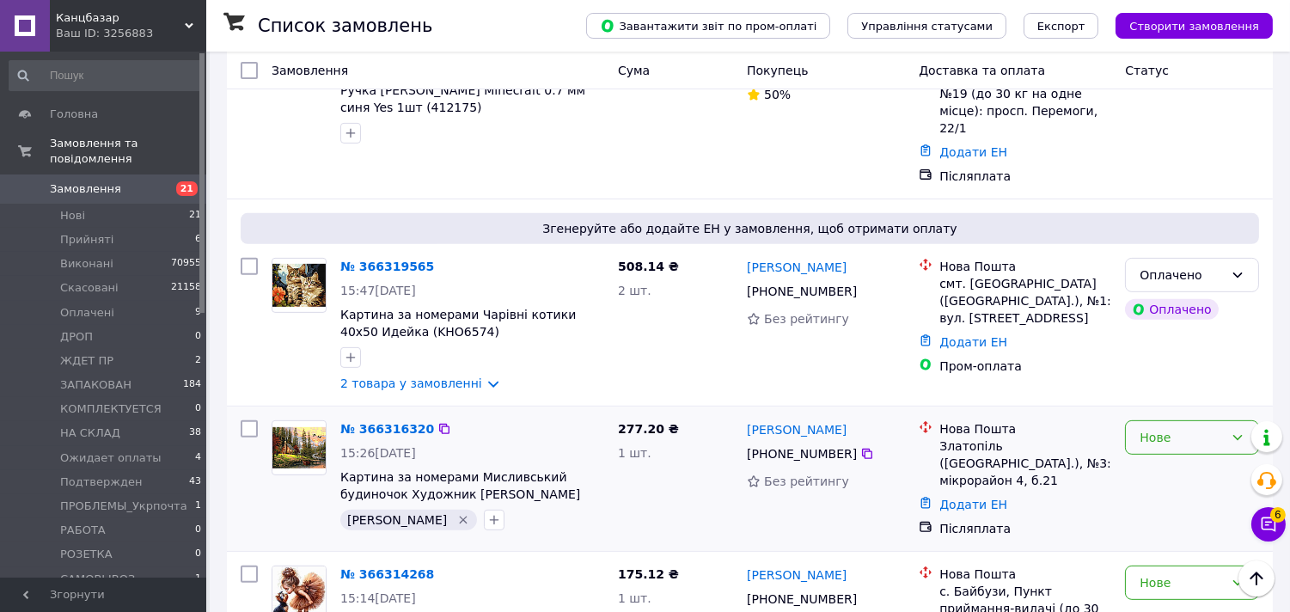
click at [1201, 428] on div "Нове" at bounding box center [1181, 437] width 84 height 19
click at [1176, 380] on li "Прийнято" at bounding box center [1193, 385] width 132 height 31
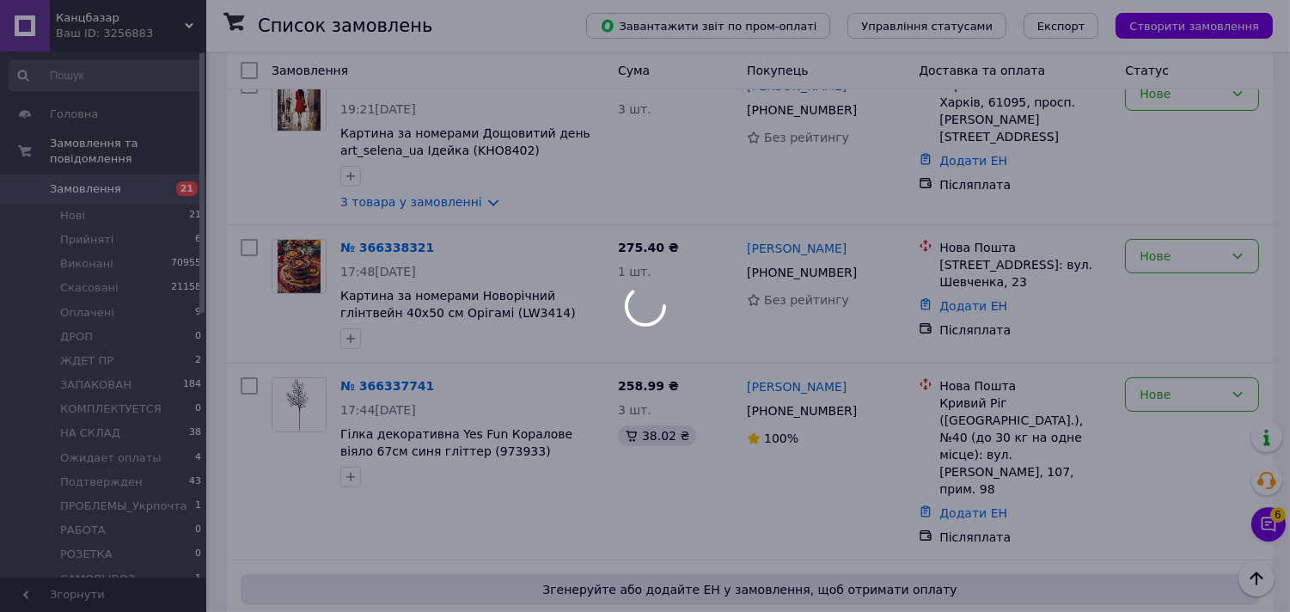
scroll to position [477, 0]
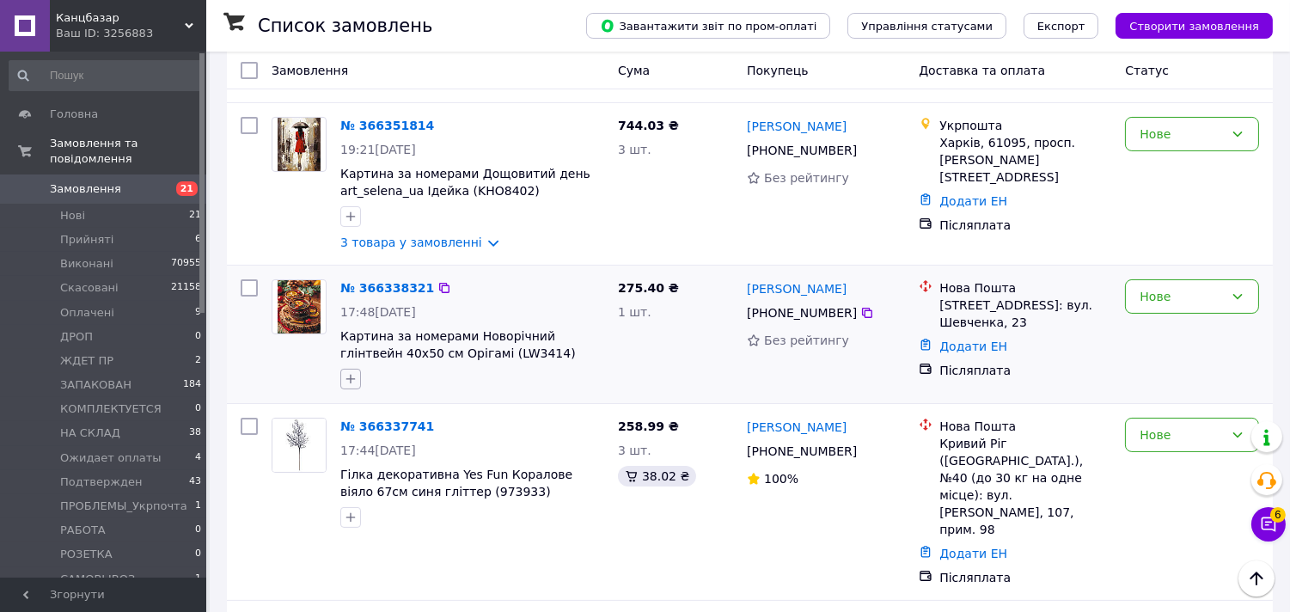
click at [347, 372] on icon "button" at bounding box center [351, 379] width 14 height 14
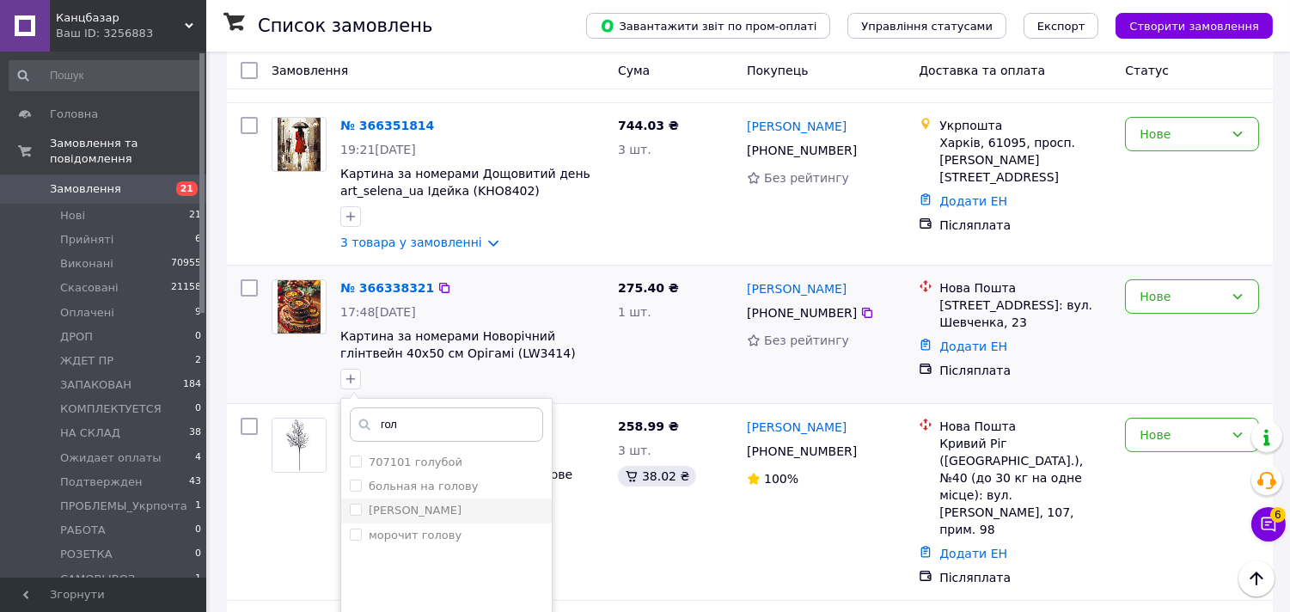
type input "гол"
click at [356, 504] on input "Голуб" at bounding box center [355, 509] width 11 height 11
checkbox input "true"
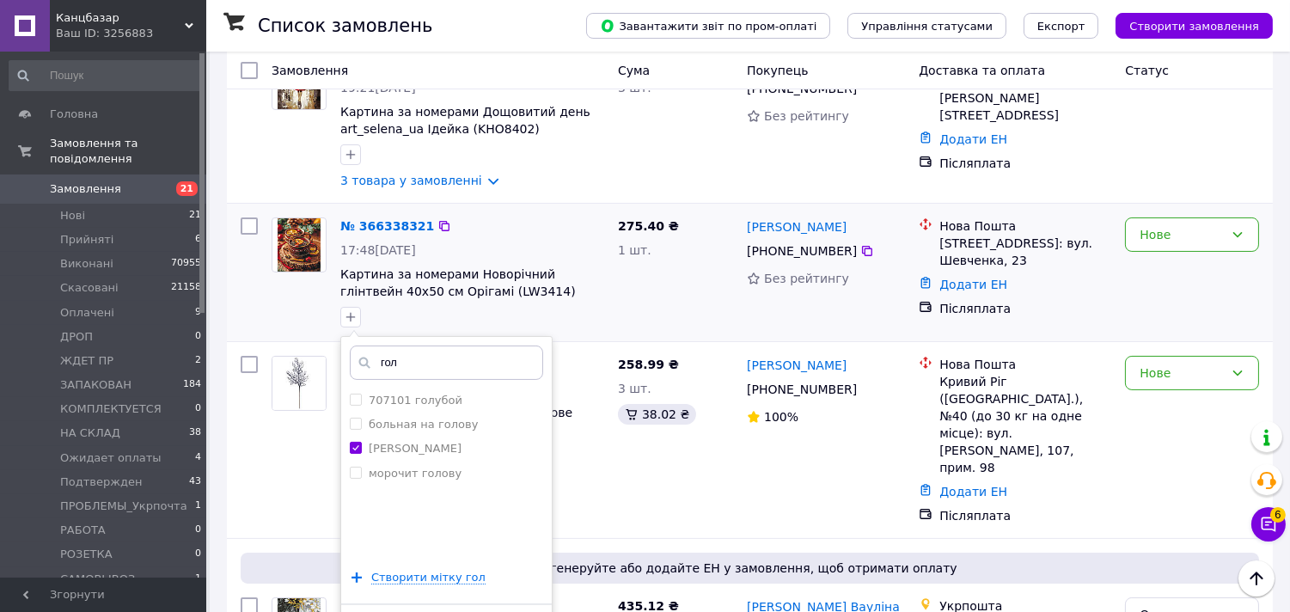
scroll to position [572, 0]
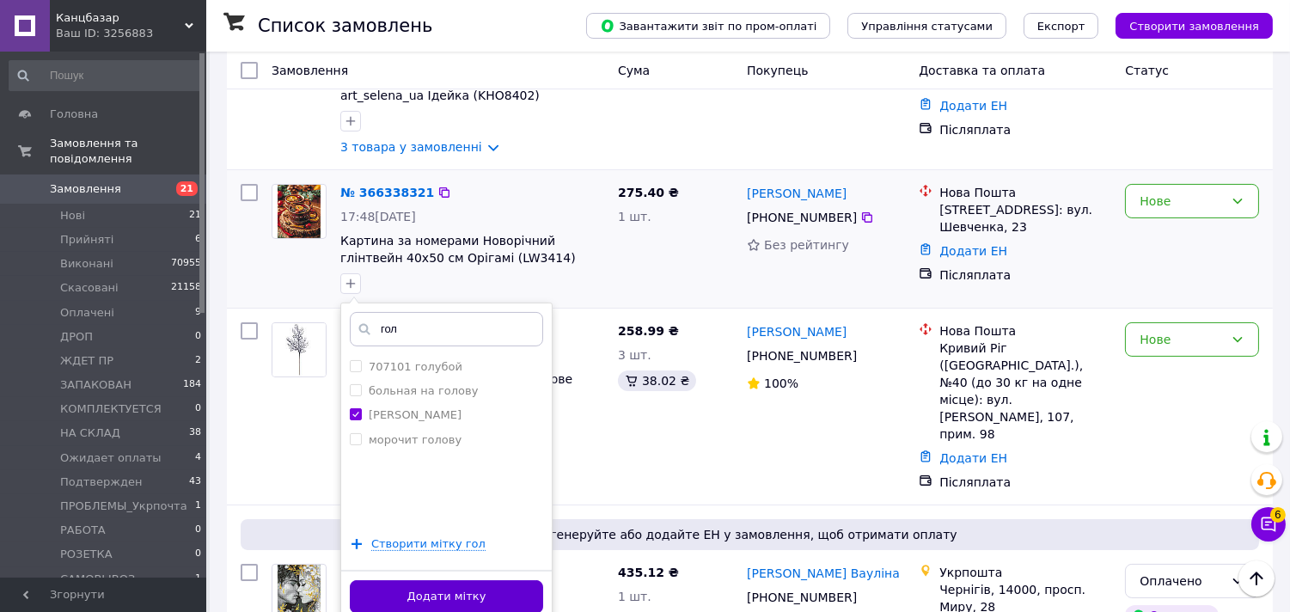
click at [452, 580] on button "Додати мітку" at bounding box center [446, 597] width 193 height 34
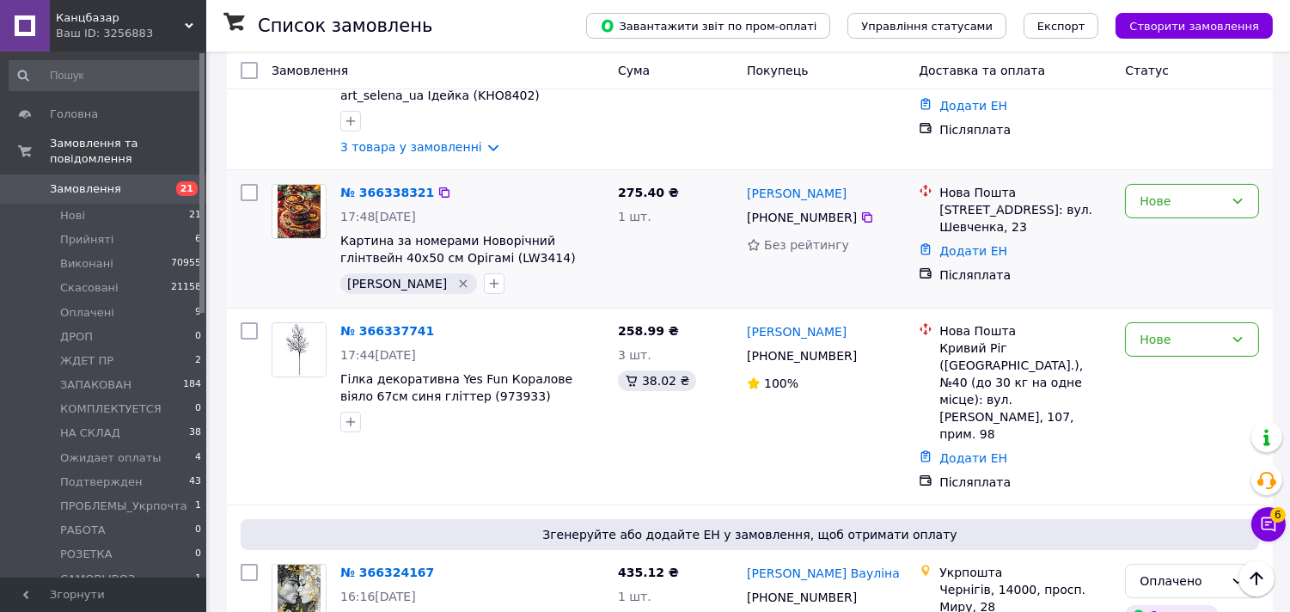
click at [1170, 177] on div "Нове" at bounding box center [1192, 239] width 148 height 124
click at [1164, 192] on div "Нове" at bounding box center [1181, 201] width 84 height 19
click at [1174, 353] on li "Подтвержден" at bounding box center [1193, 368] width 132 height 31
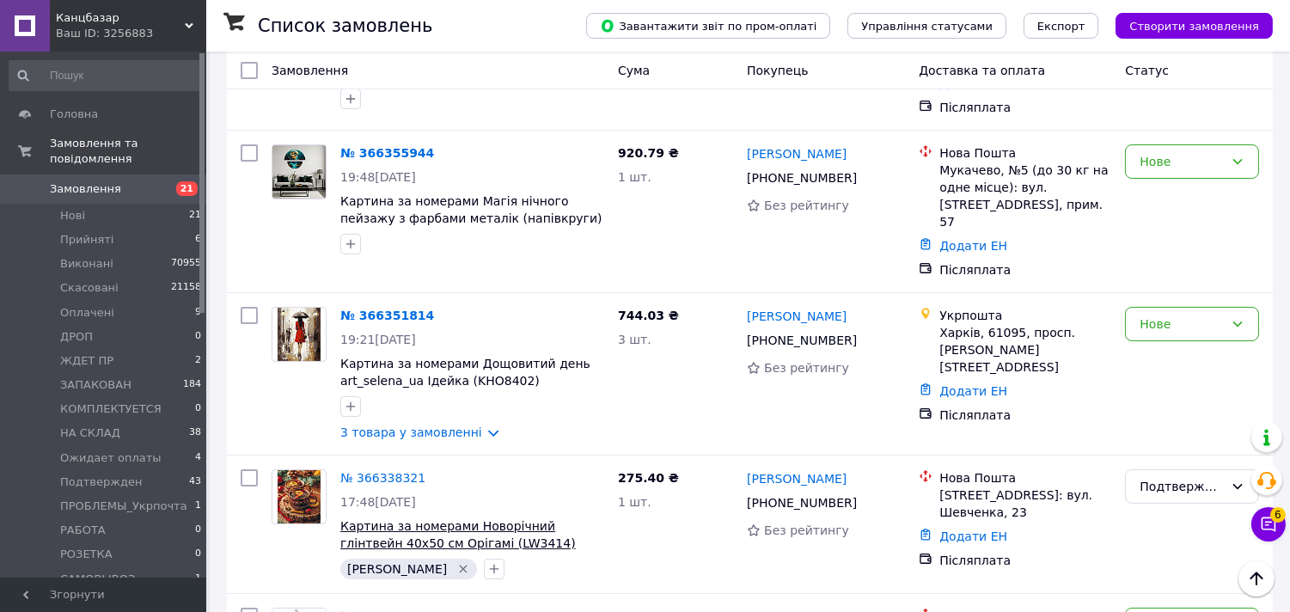
scroll to position [286, 0]
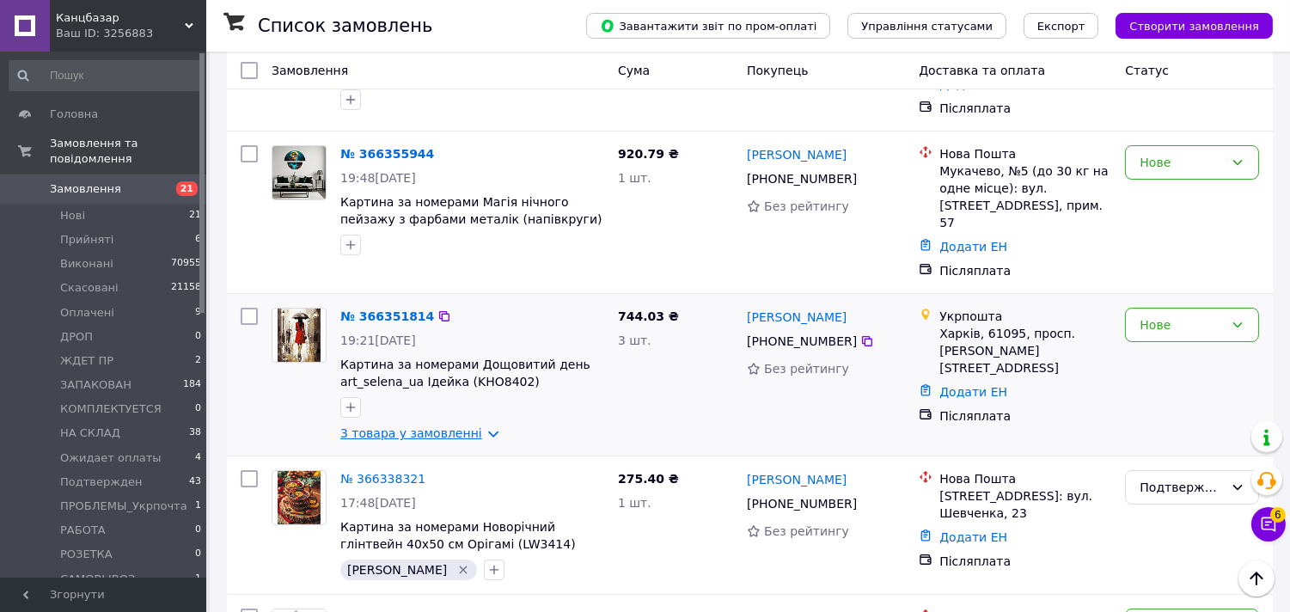
click at [443, 426] on link "3 товара у замовленні" at bounding box center [411, 433] width 142 height 14
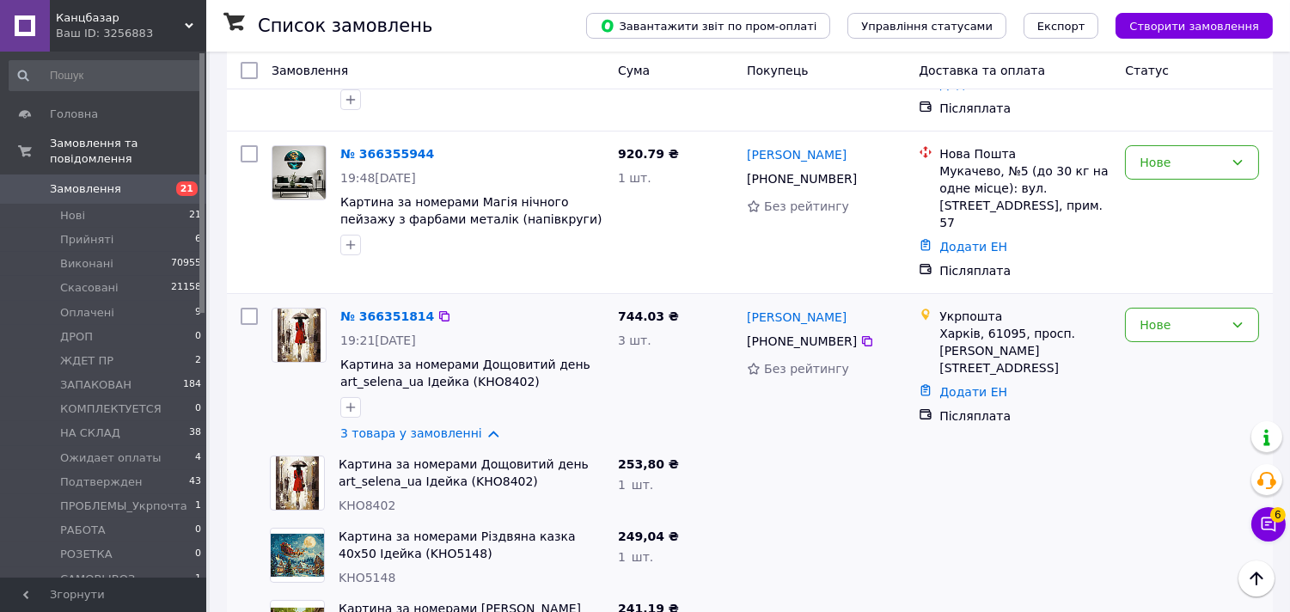
scroll to position [382, 0]
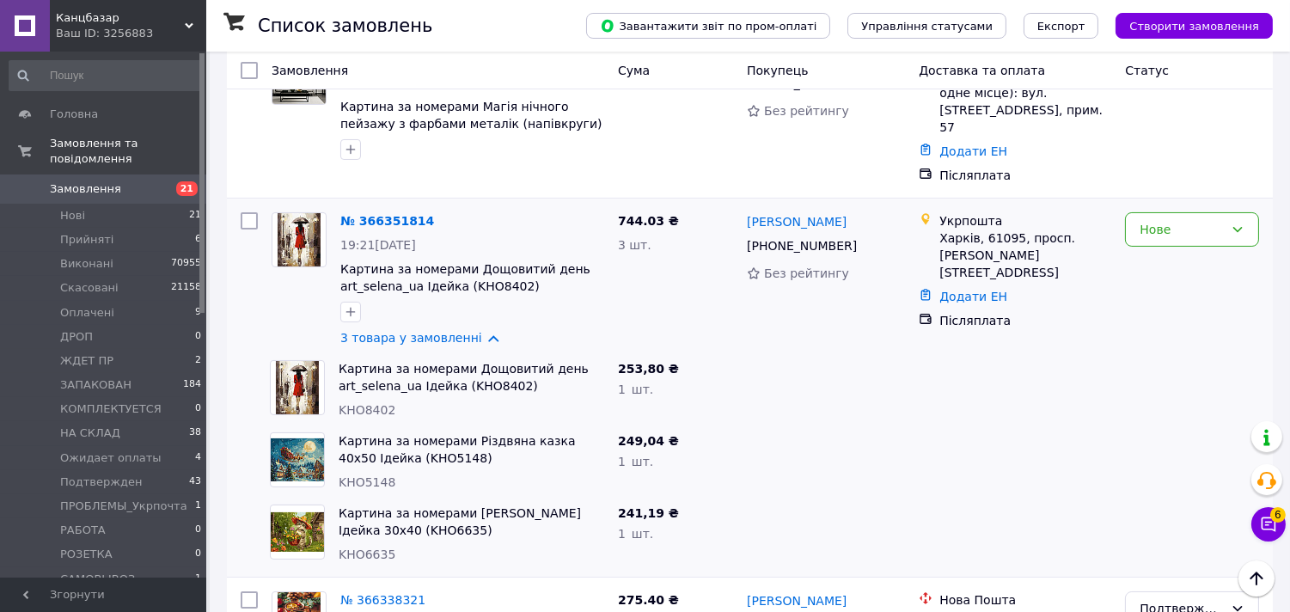
click at [378, 403] on span "KHO8402" at bounding box center [367, 410] width 57 height 14
copy span "KHO8402"
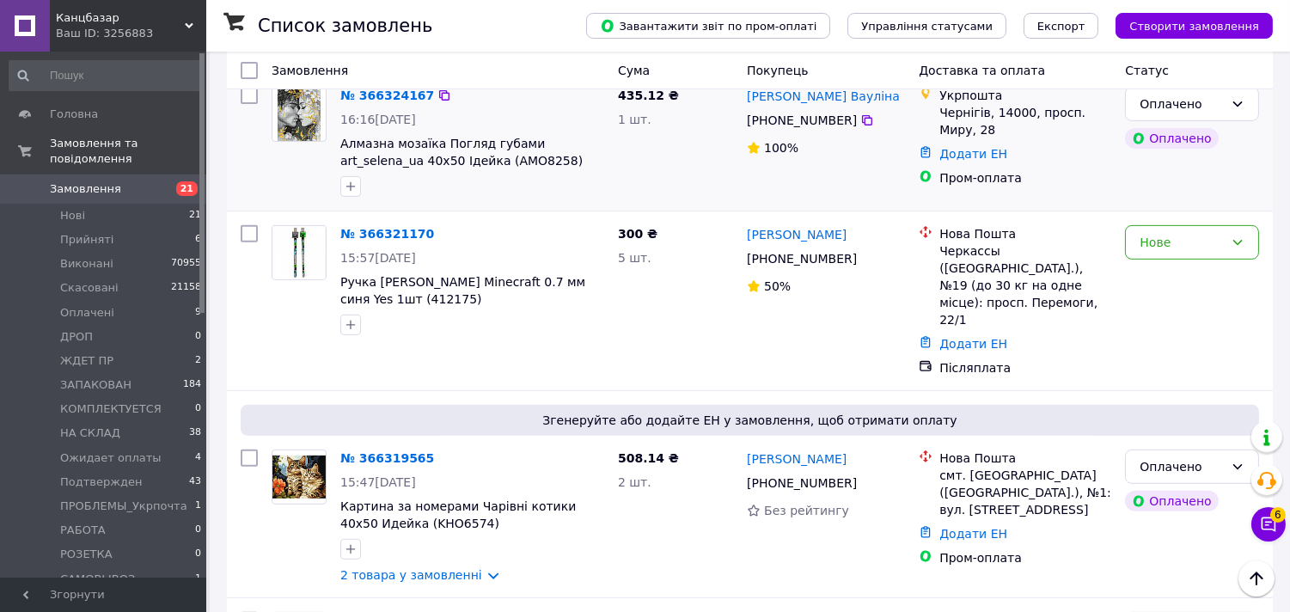
scroll to position [1432, 0]
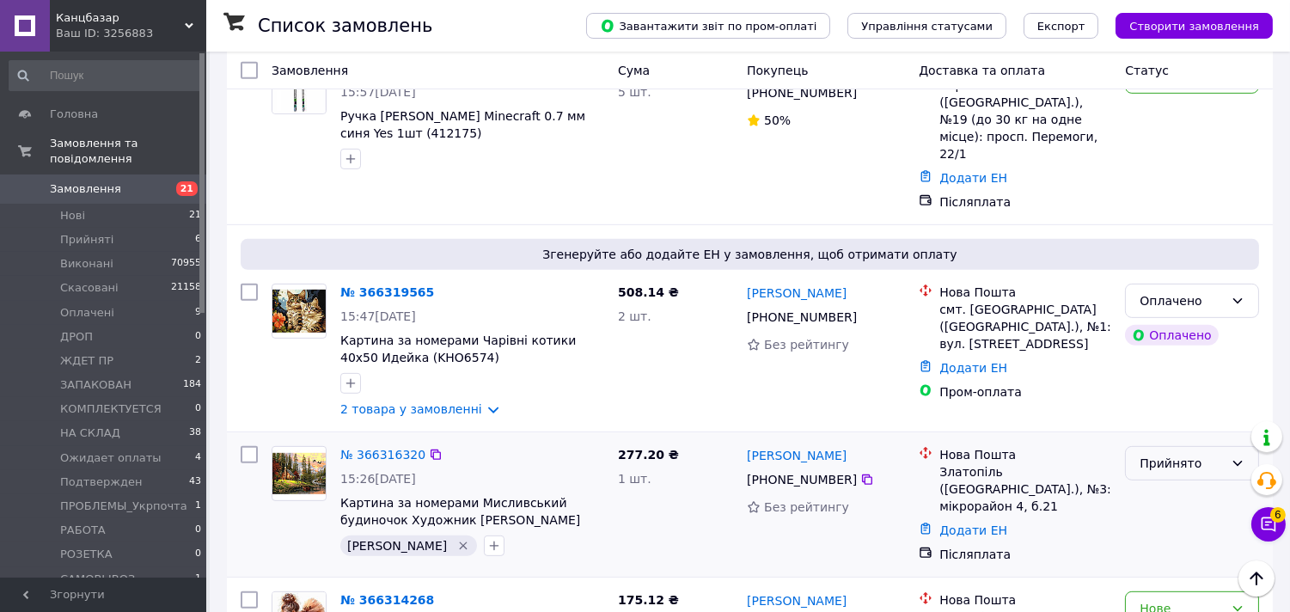
click at [1196, 446] on div "Прийнято" at bounding box center [1192, 463] width 134 height 34
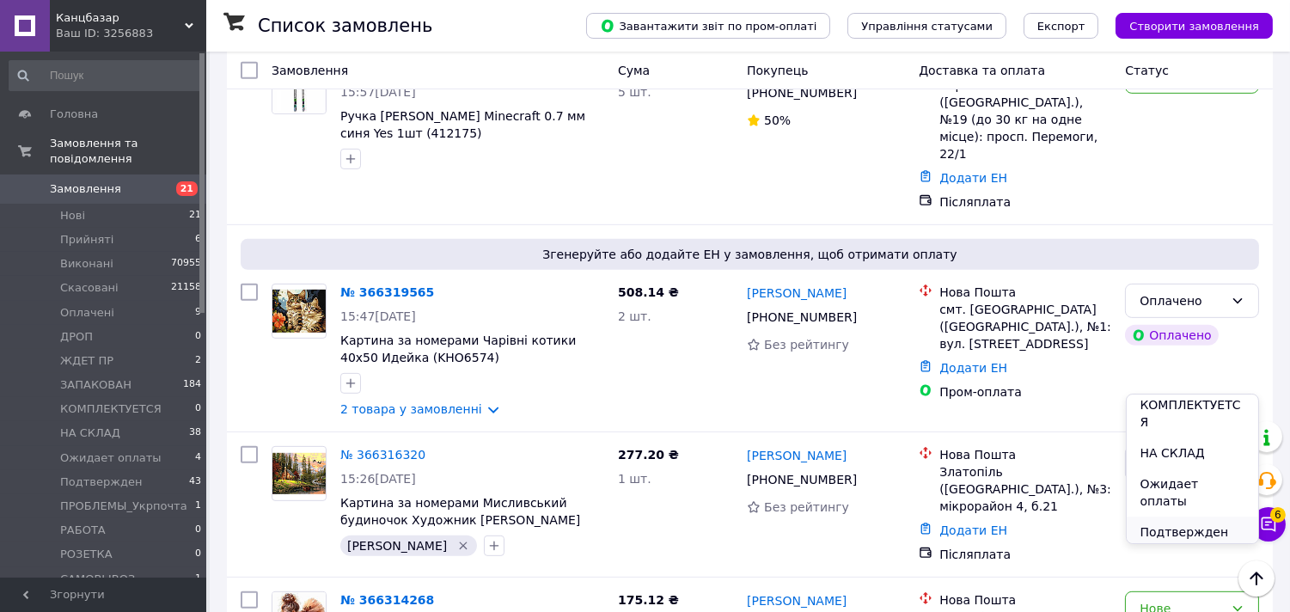
click at [1182, 516] on li "Подтвержден" at bounding box center [1193, 531] width 132 height 31
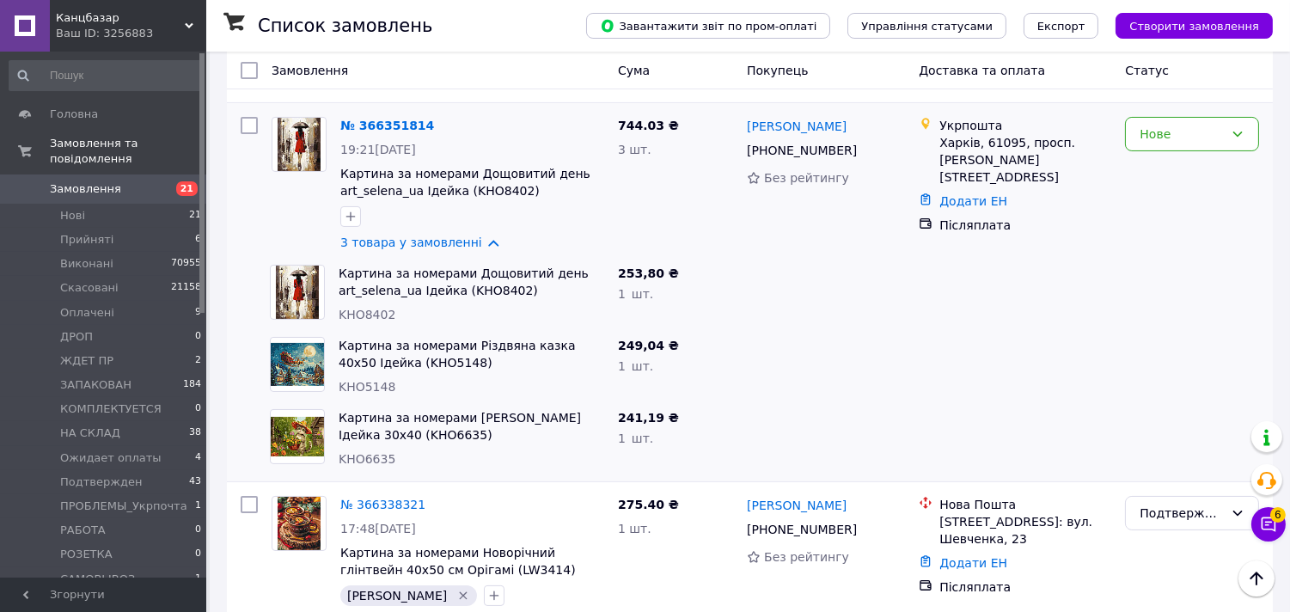
click at [356, 380] on span "KHO5148" at bounding box center [367, 387] width 57 height 14
click at [345, 452] on span "KHO6635" at bounding box center [367, 459] width 57 height 14
copy span "KHO6635"
click at [355, 210] on icon "button" at bounding box center [351, 217] width 14 height 14
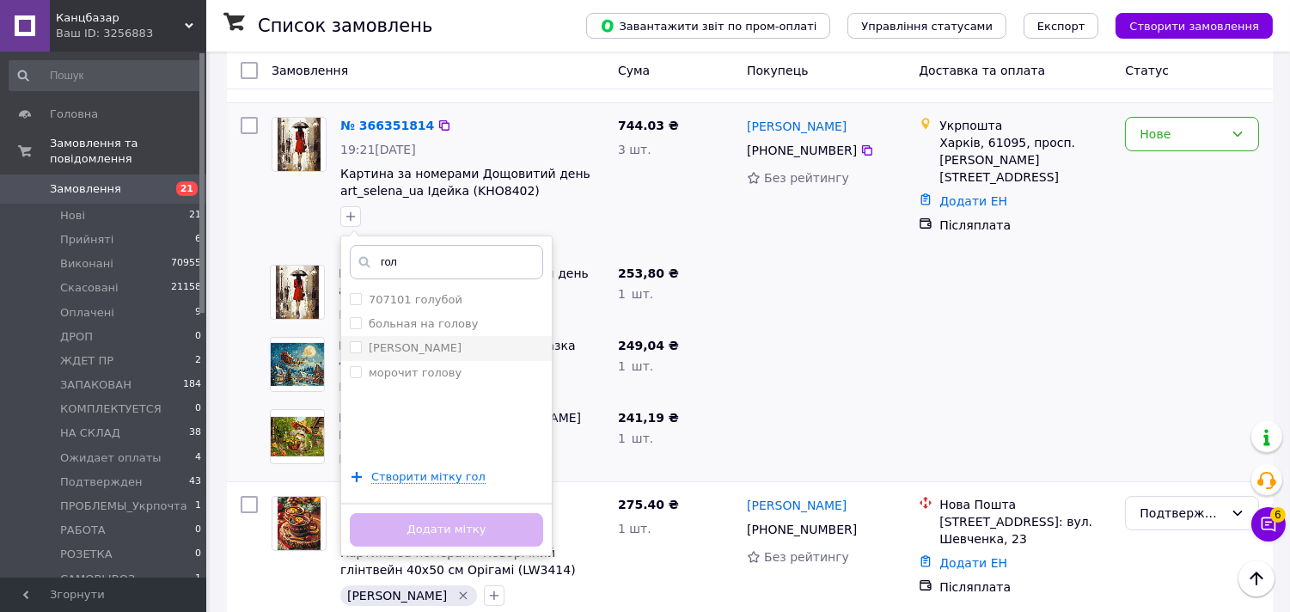
type input "гол"
click at [353, 341] on input "Голуб" at bounding box center [355, 346] width 11 height 11
checkbox input "true"
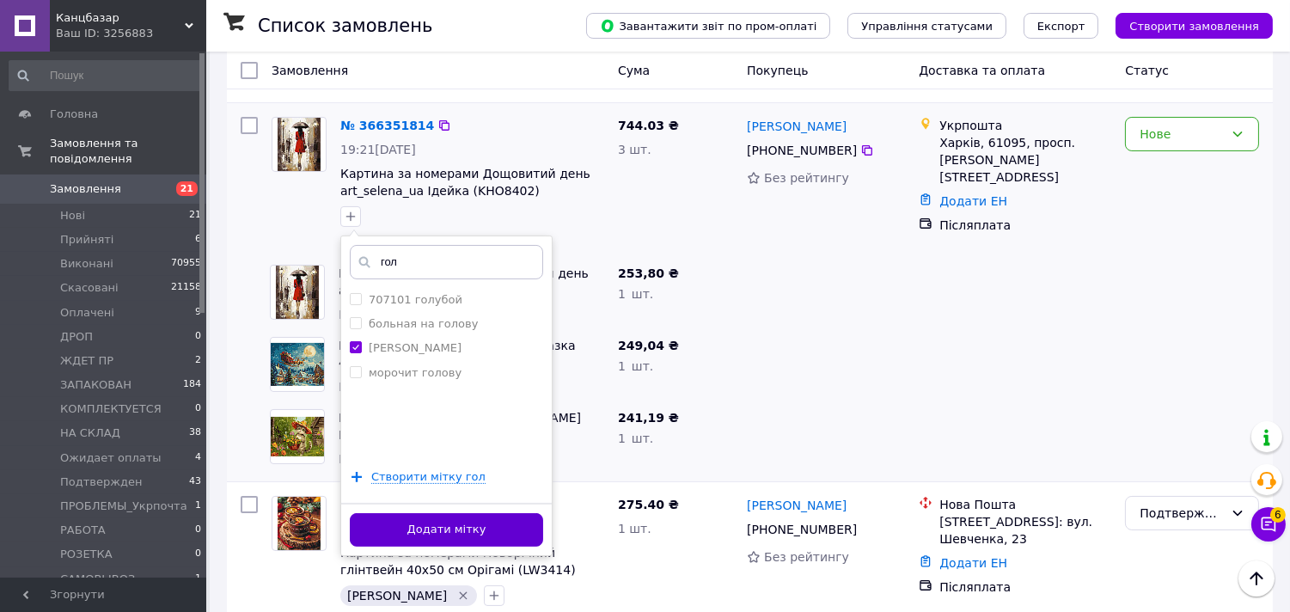
click at [451, 522] on button "Додати мітку" at bounding box center [446, 530] width 193 height 34
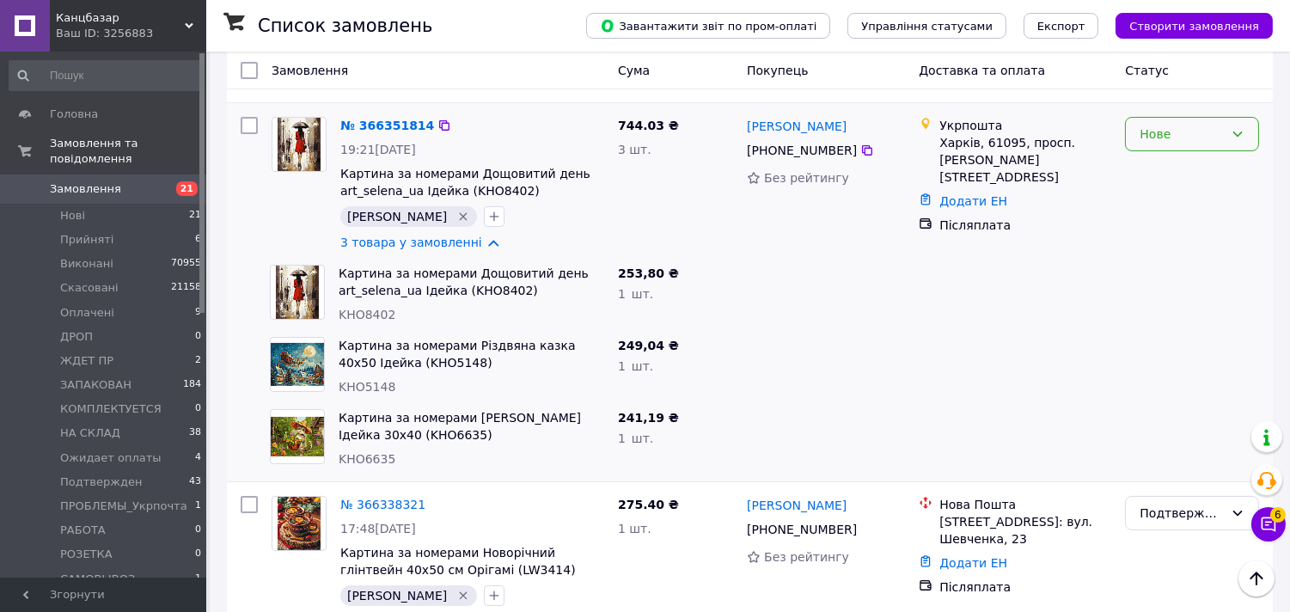
click at [1180, 125] on div "Нове" at bounding box center [1181, 134] width 84 height 19
drag, startPoint x: 1203, startPoint y: 262, endPoint x: 1186, endPoint y: 256, distance: 18.2
click at [1201, 285] on li "Подтвержден" at bounding box center [1193, 300] width 132 height 31
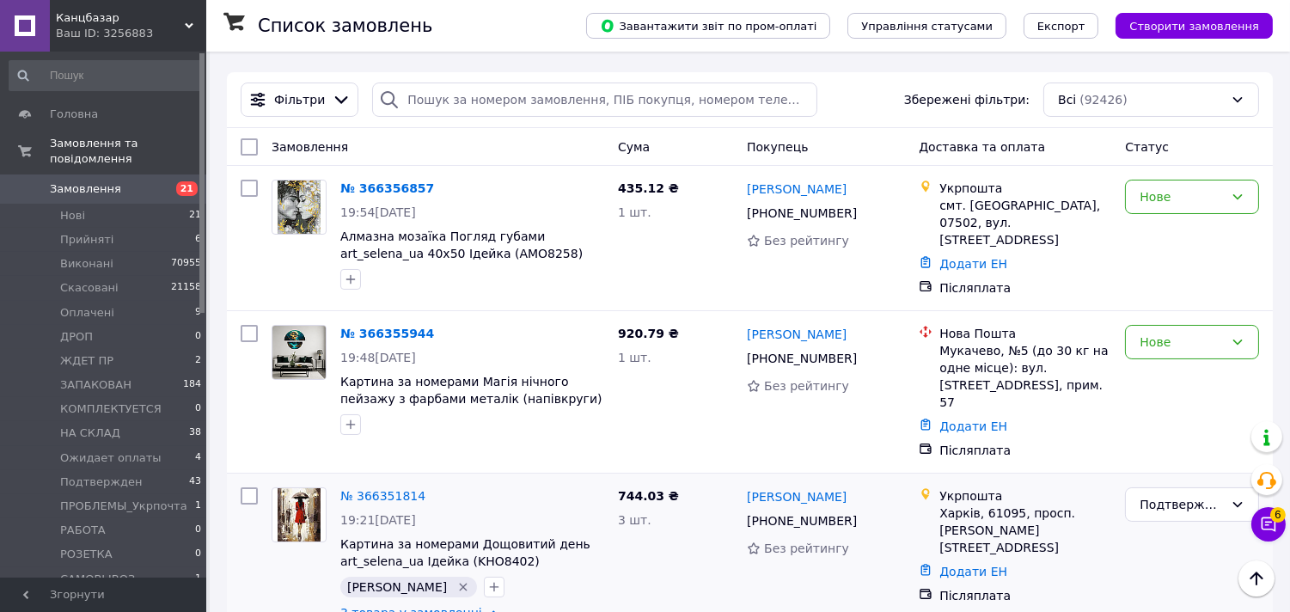
scroll to position [95, 0]
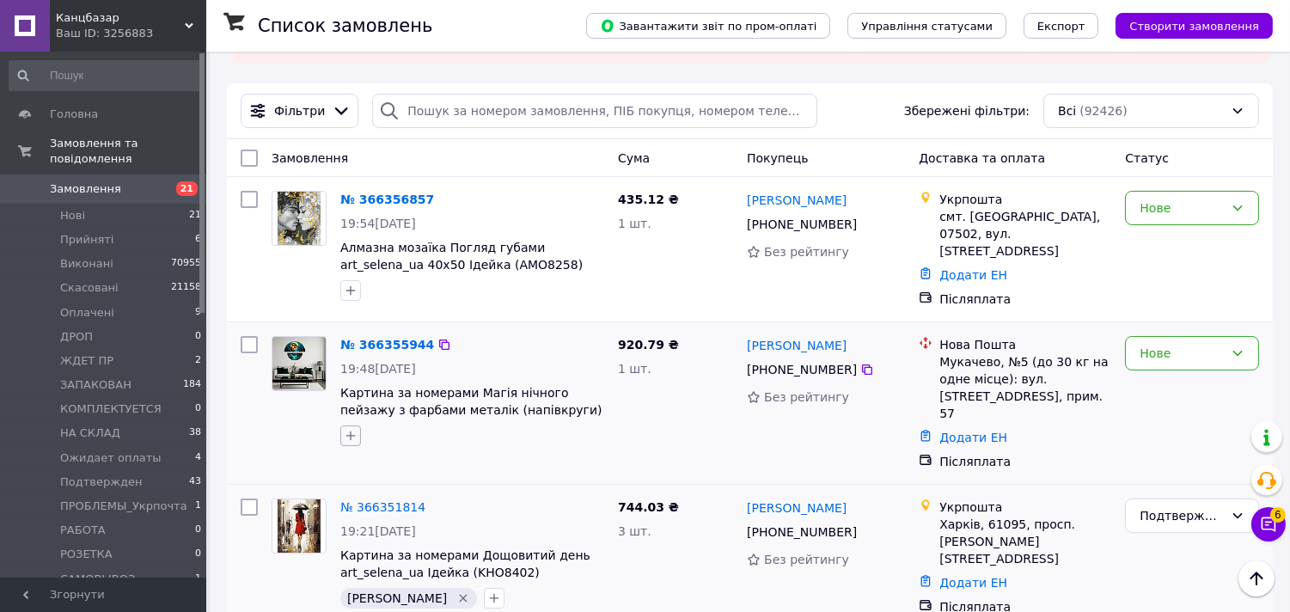
click at [355, 437] on button "button" at bounding box center [350, 435] width 21 height 21
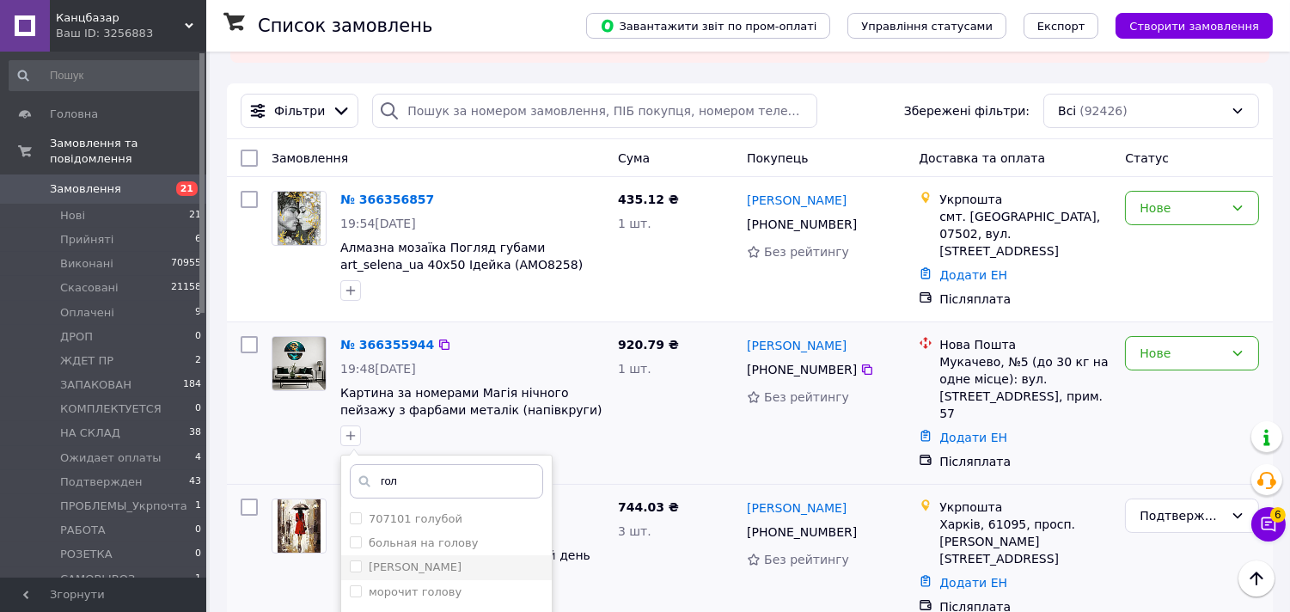
type input "гол"
click at [347, 555] on li "Голуб" at bounding box center [446, 567] width 211 height 24
checkbox input "true"
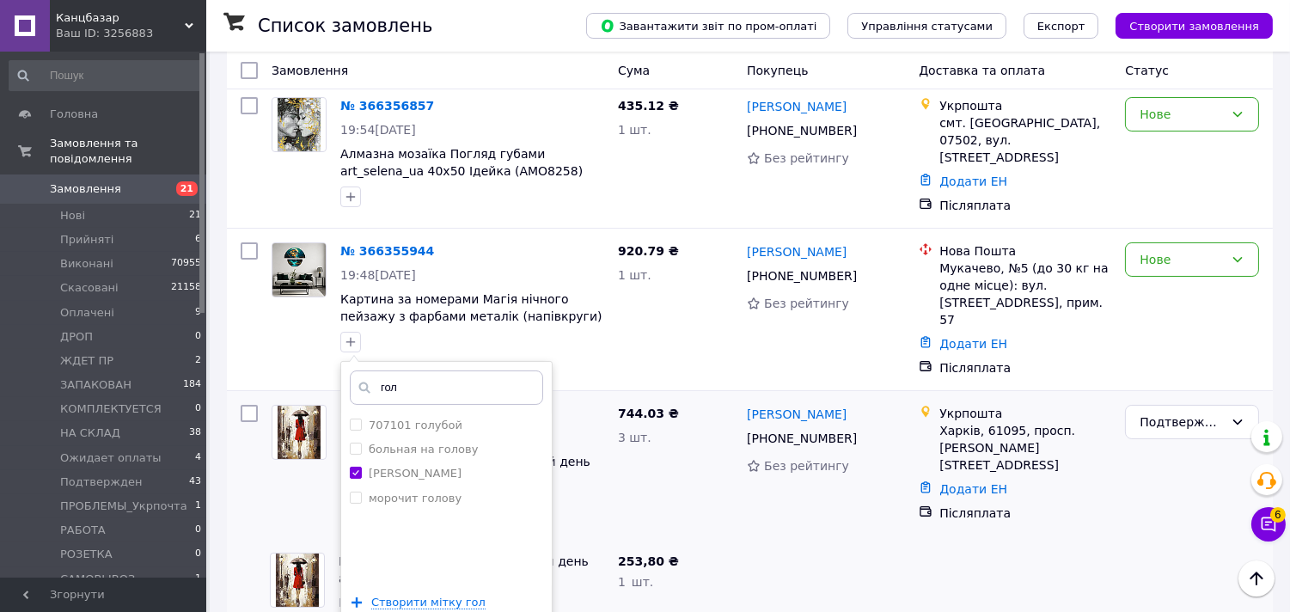
scroll to position [286, 0]
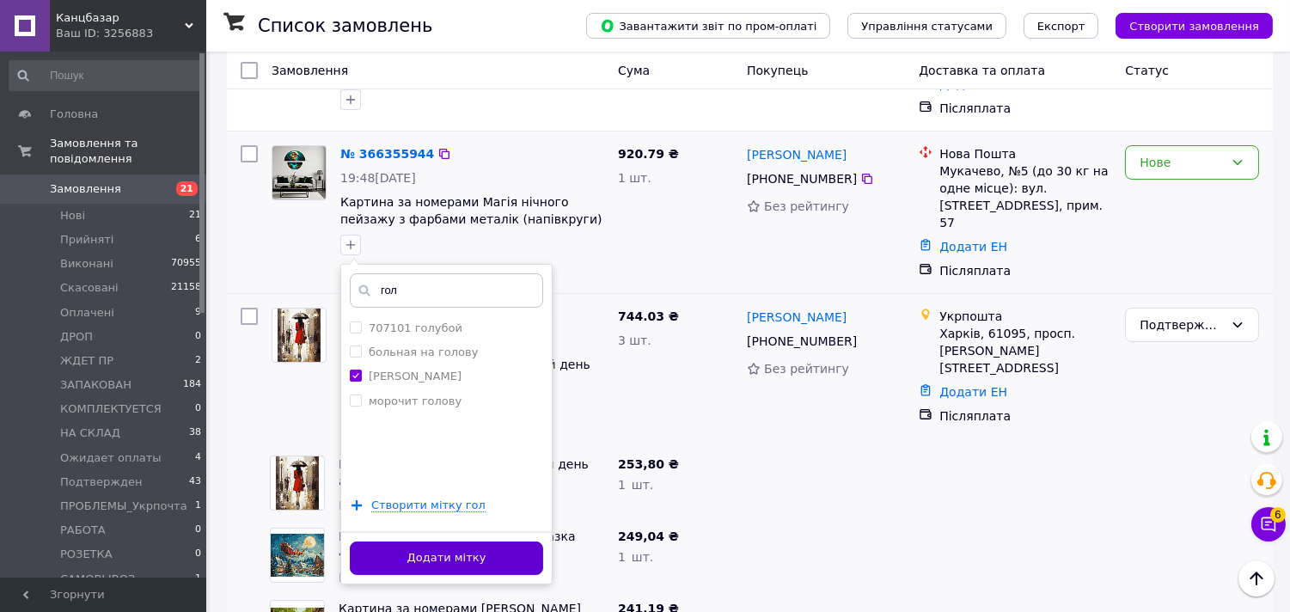
click at [504, 546] on button "Додати мітку" at bounding box center [446, 558] width 193 height 34
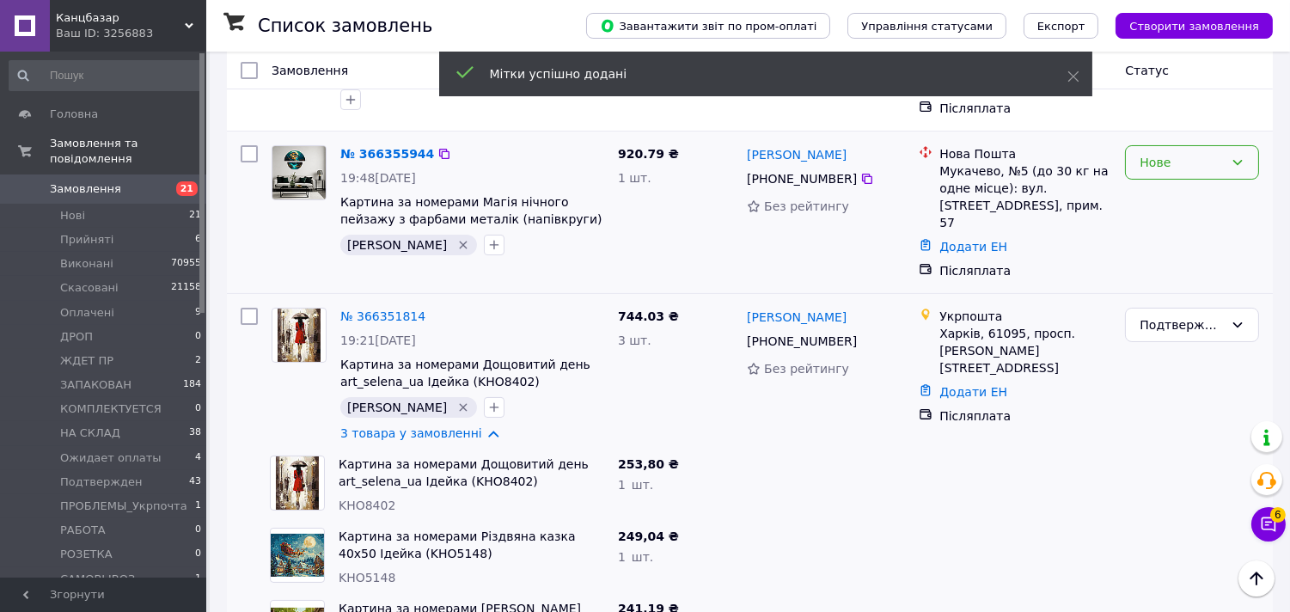
click at [1173, 161] on div "Нове" at bounding box center [1181, 162] width 84 height 19
click at [1197, 235] on li "Подтвержден" at bounding box center [1193, 250] width 132 height 31
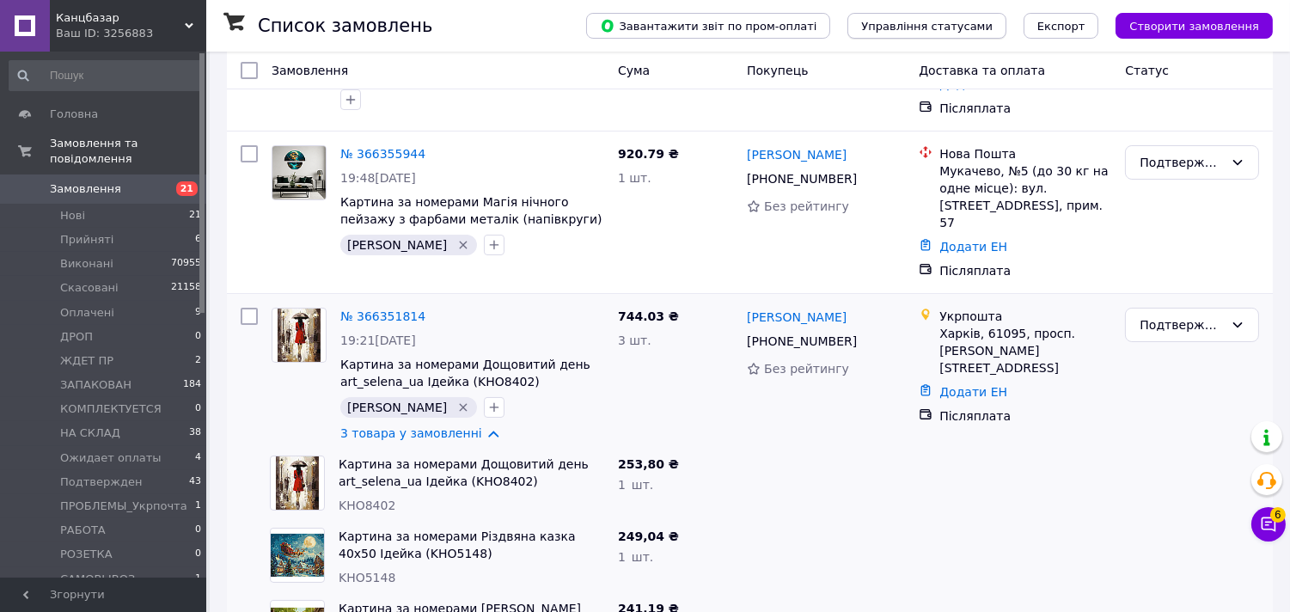
scroll to position [0, 0]
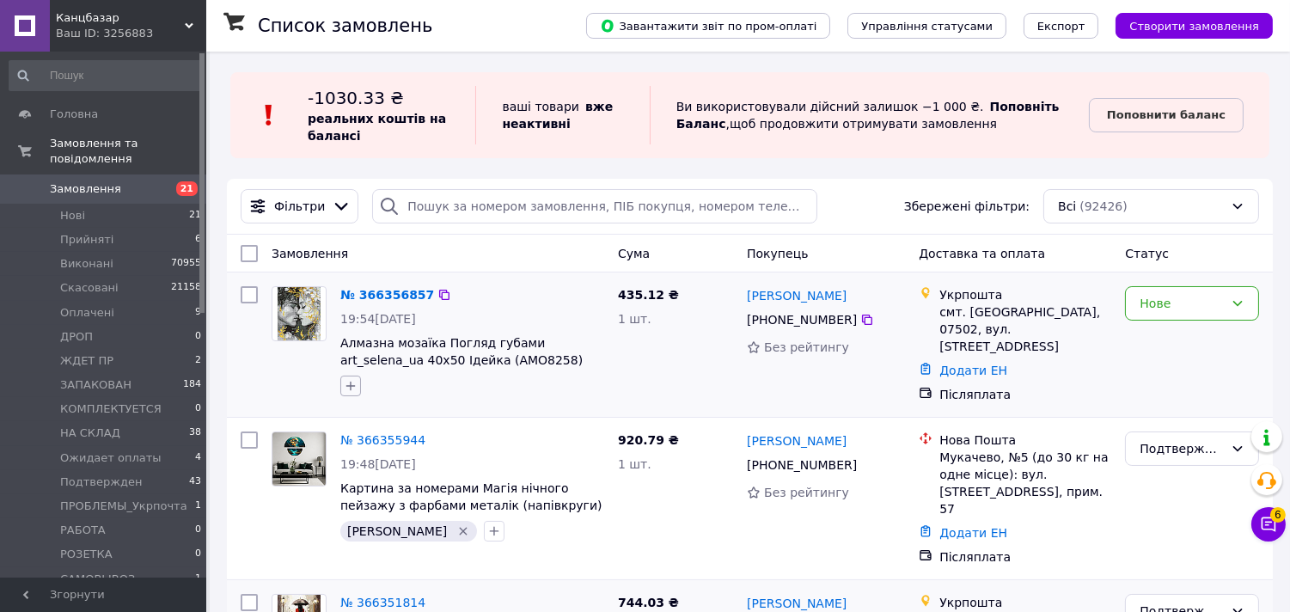
click at [355, 383] on icon "button" at bounding box center [351, 386] width 14 height 14
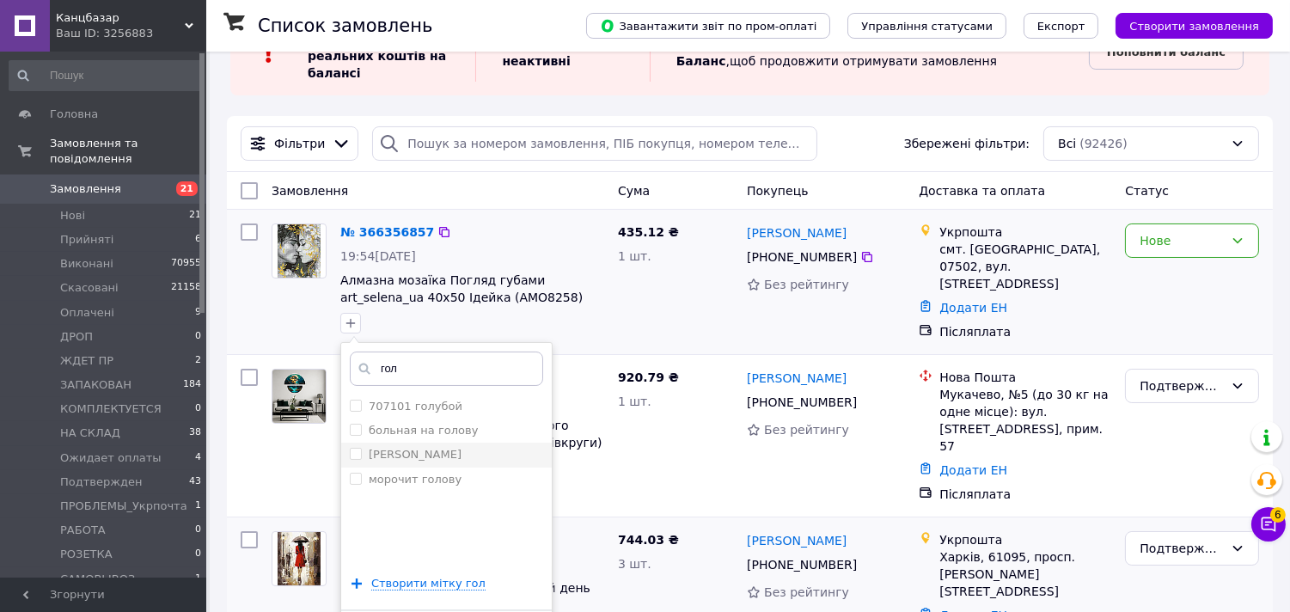
scroll to position [95, 0]
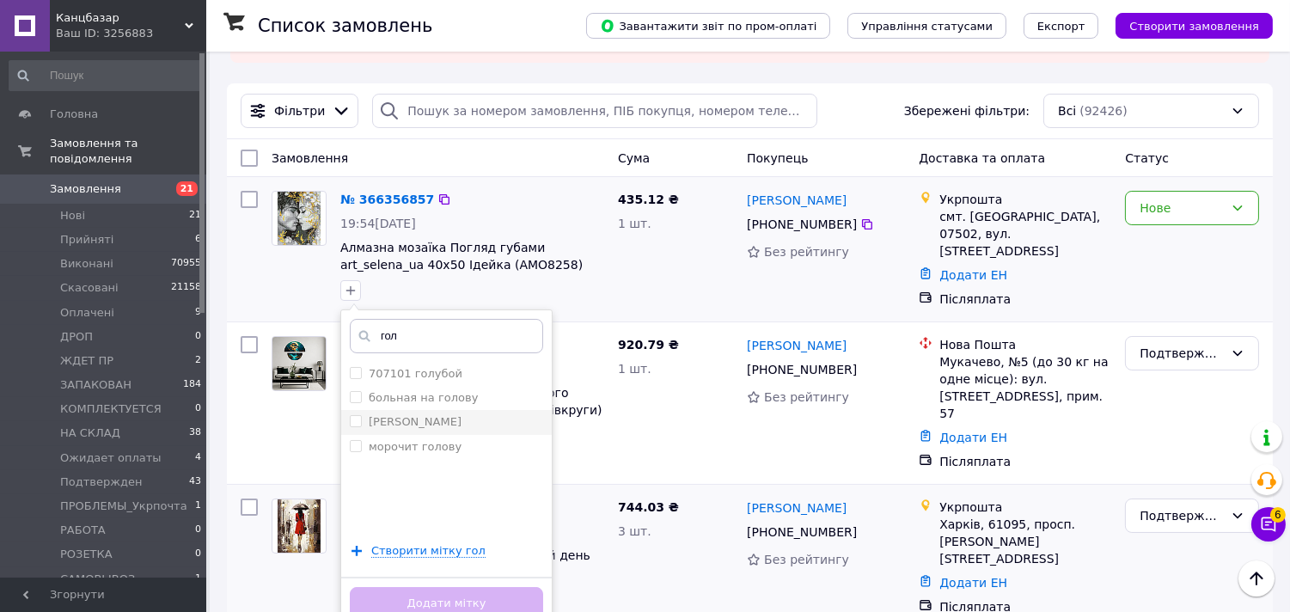
type input "гол"
click at [350, 423] on input "Голуб" at bounding box center [355, 420] width 11 height 11
checkbox input "true"
click at [423, 598] on button "Додати мітку" at bounding box center [446, 604] width 193 height 34
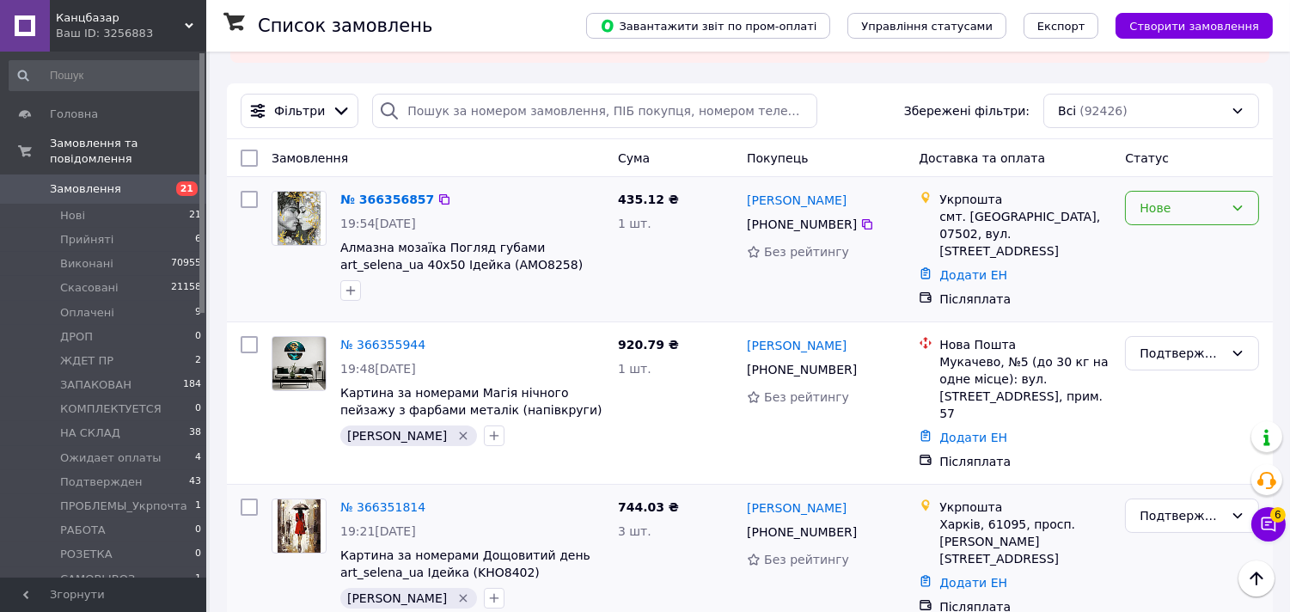
click at [1197, 213] on div "Нове" at bounding box center [1181, 208] width 84 height 19
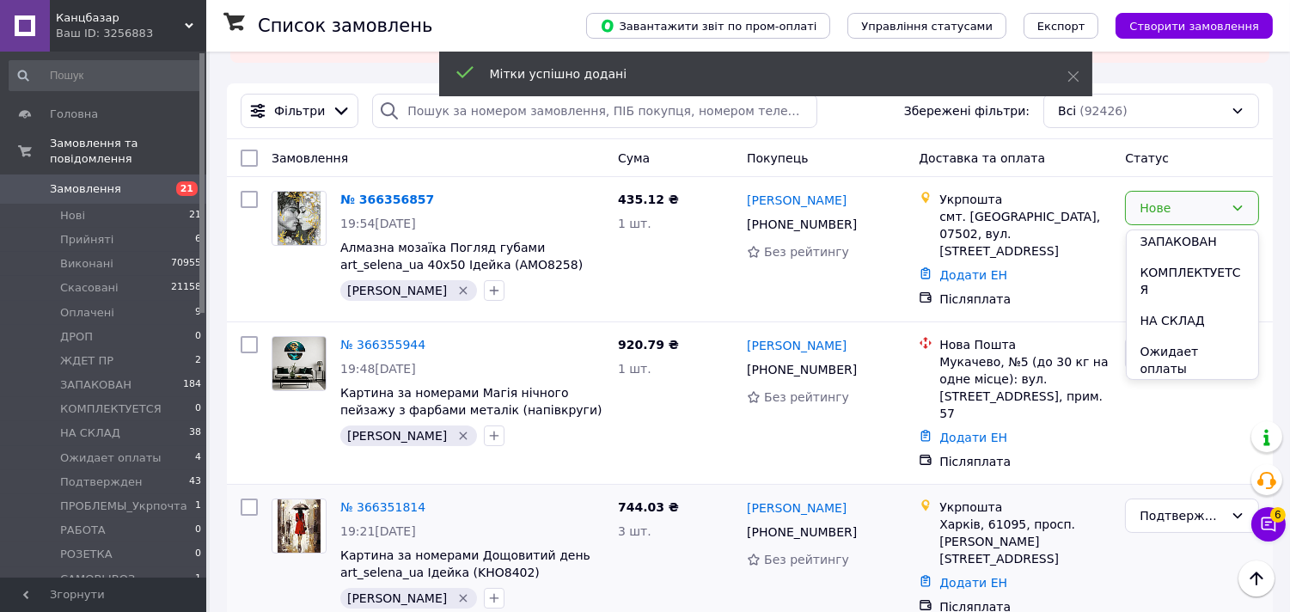
scroll to position [191, 0]
click at [1180, 383] on li "Подтвержден" at bounding box center [1193, 398] width 132 height 31
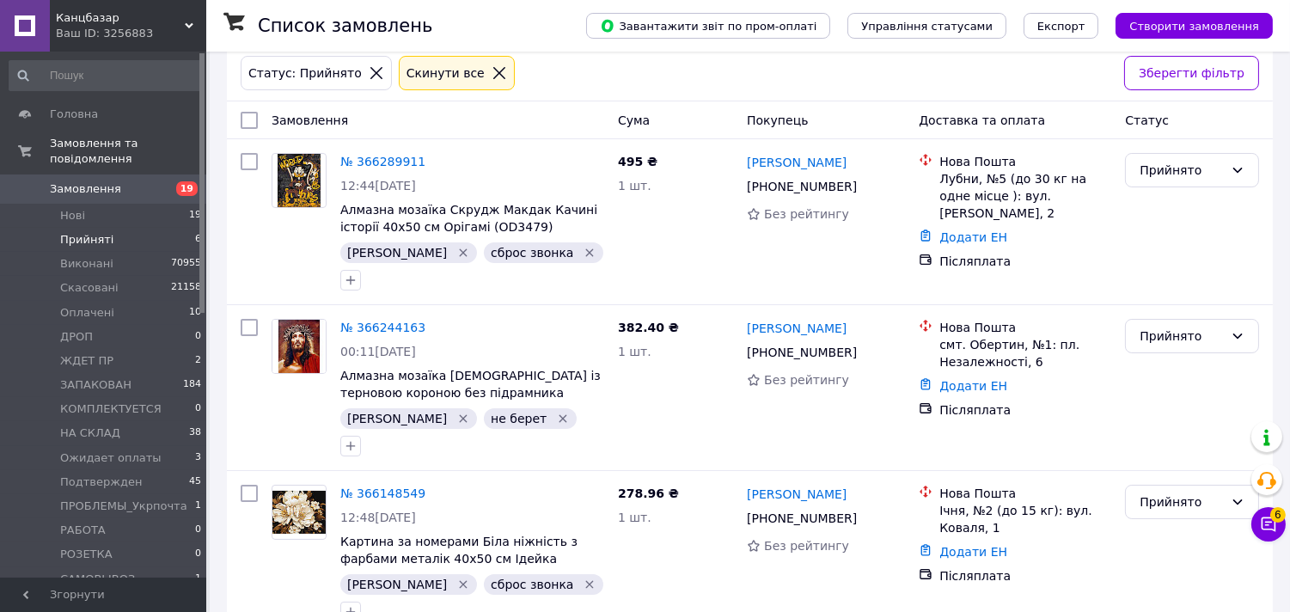
scroll to position [191, 0]
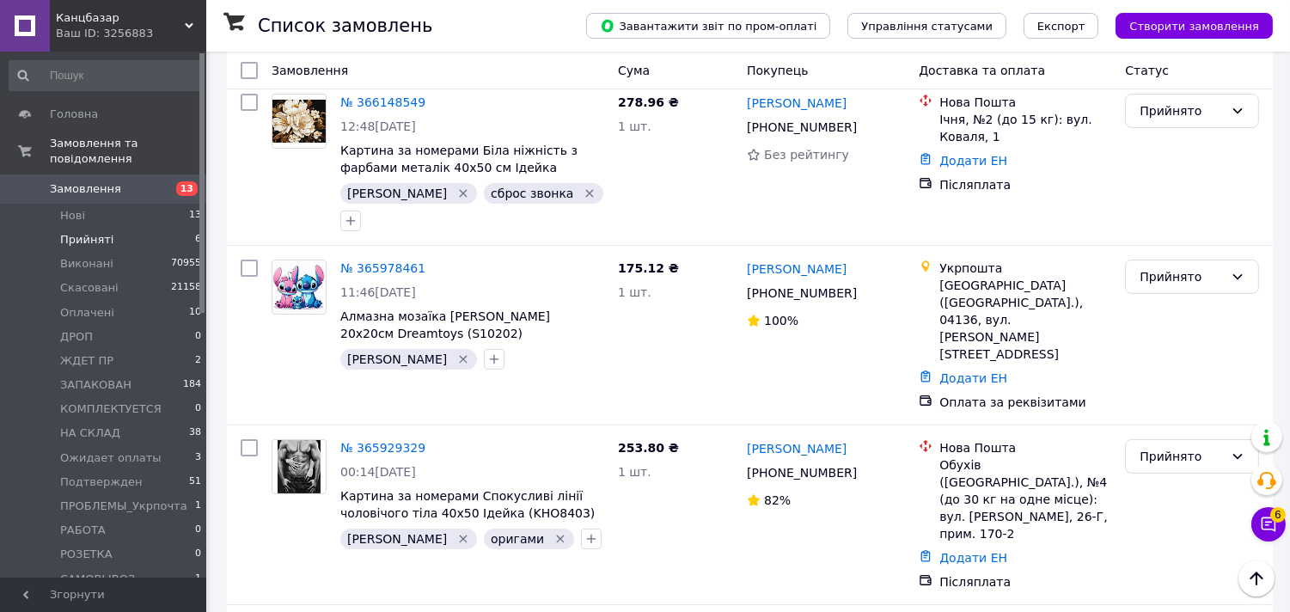
scroll to position [585, 0]
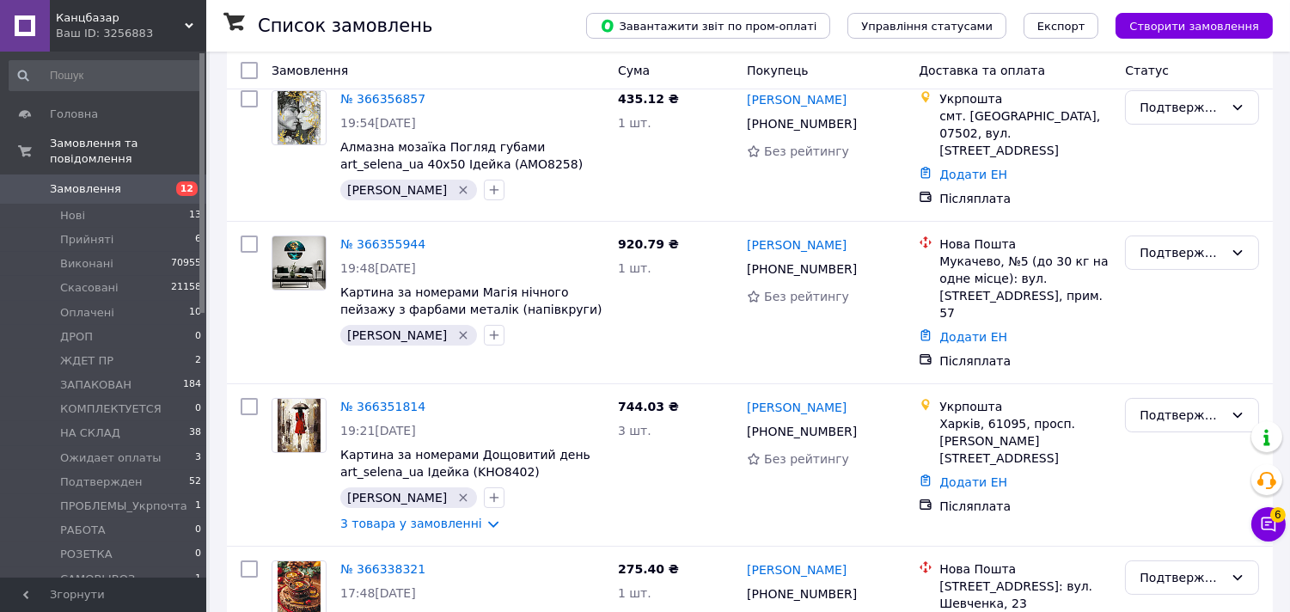
scroll to position [382, 0]
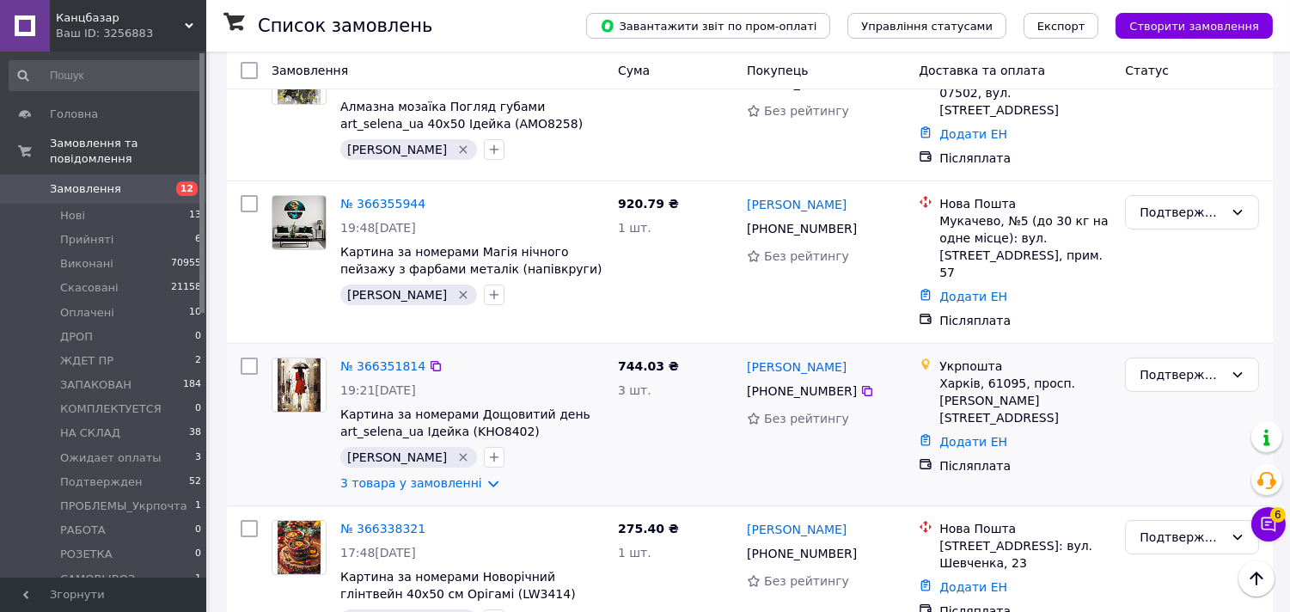
drag, startPoint x: 83, startPoint y: 202, endPoint x: 647, endPoint y: 412, distance: 601.8
click at [83, 204] on li "Нові 13" at bounding box center [105, 216] width 211 height 24
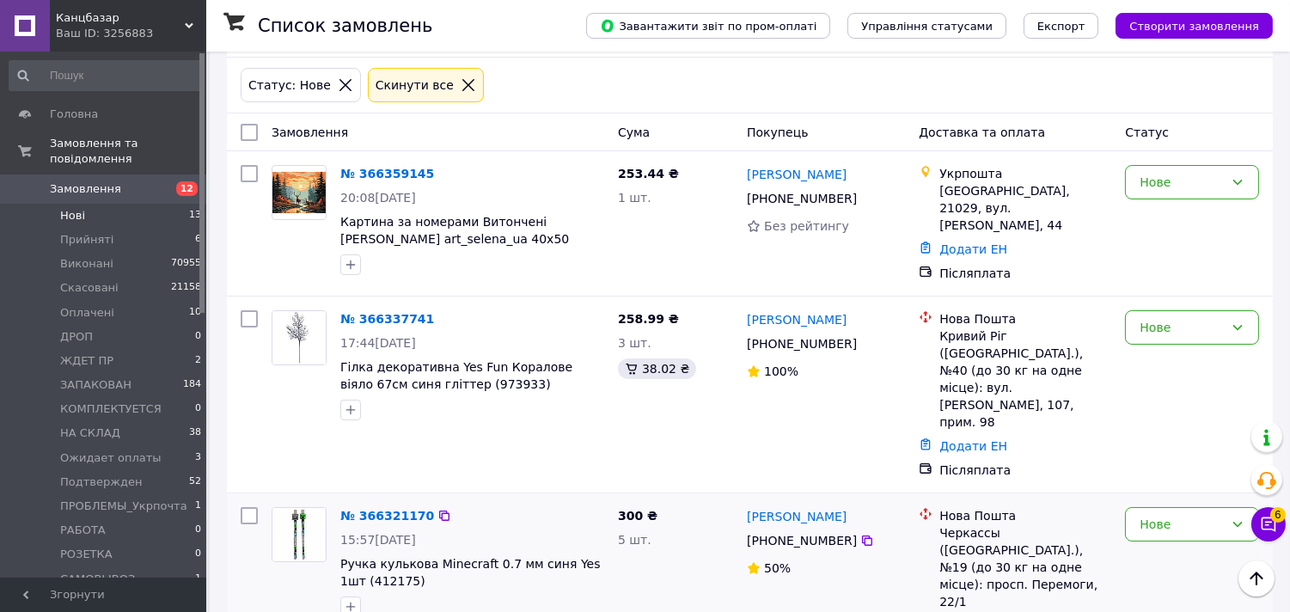
scroll to position [144, 0]
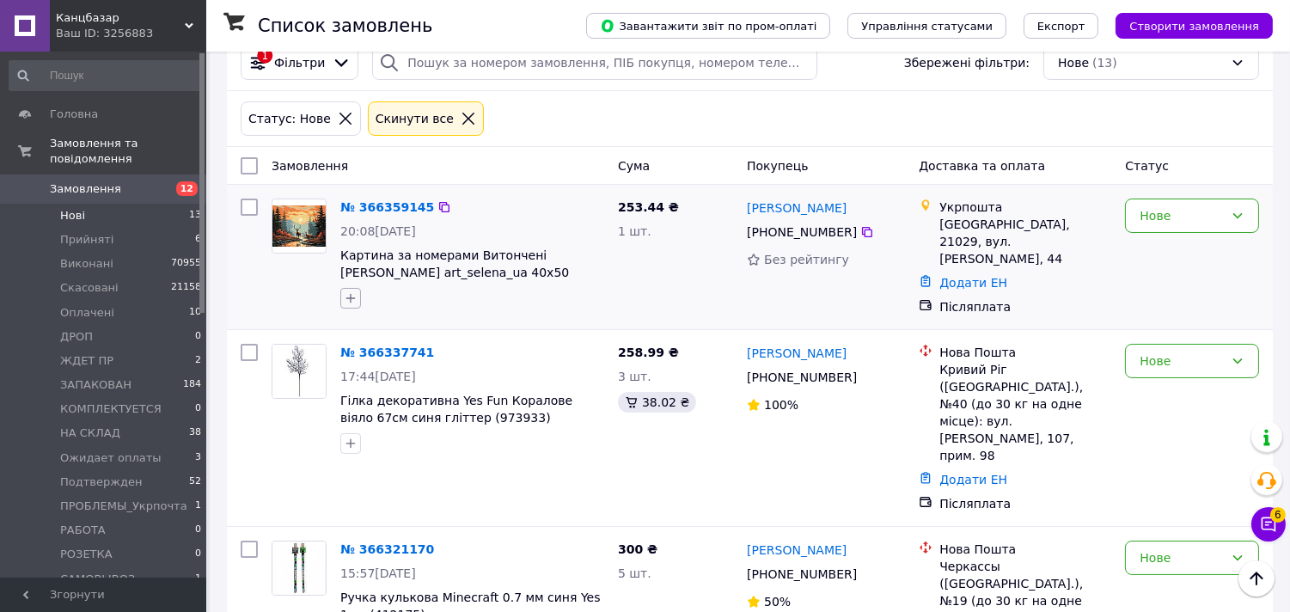
click at [353, 296] on icon "button" at bounding box center [351, 298] width 14 height 14
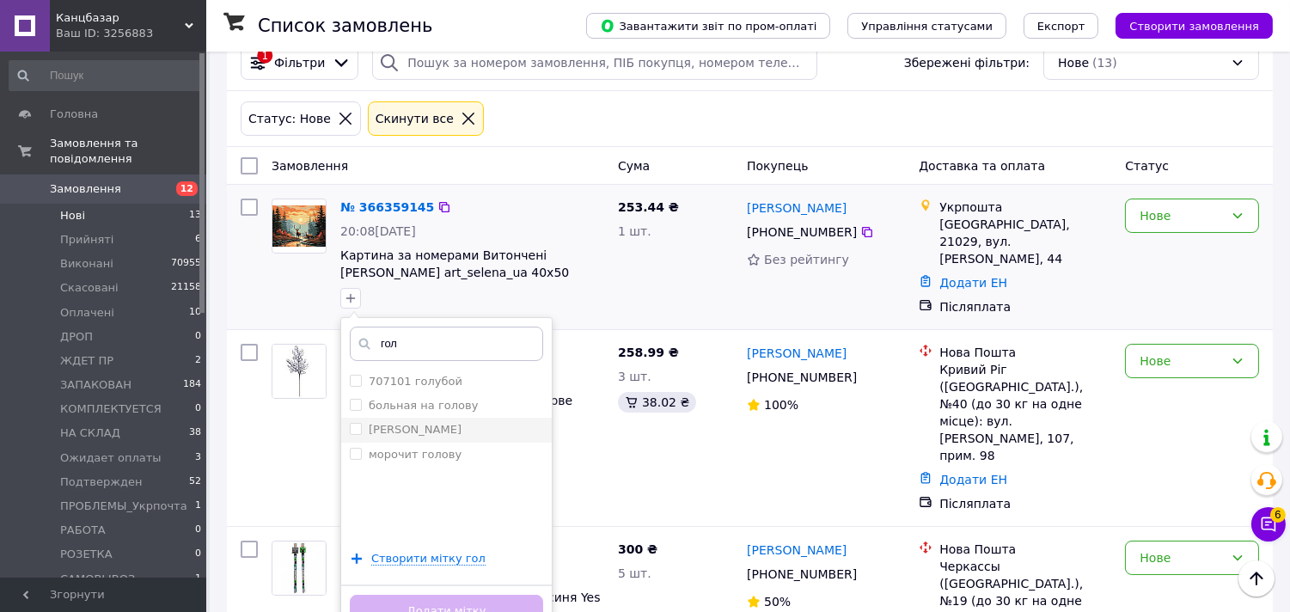
type input "гол"
click at [351, 428] on input "[PERSON_NAME]" at bounding box center [355, 428] width 11 height 11
checkbox input "true"
click at [400, 602] on button "Додати мітку" at bounding box center [446, 612] width 193 height 34
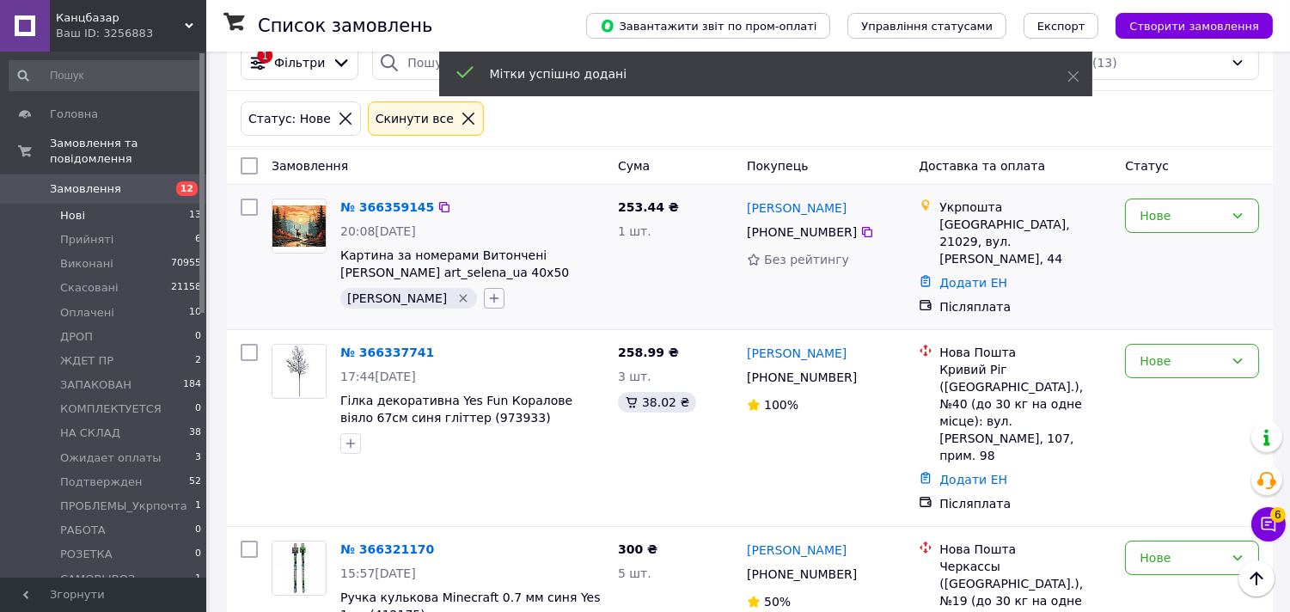
click at [487, 298] on icon "button" at bounding box center [494, 298] width 14 height 14
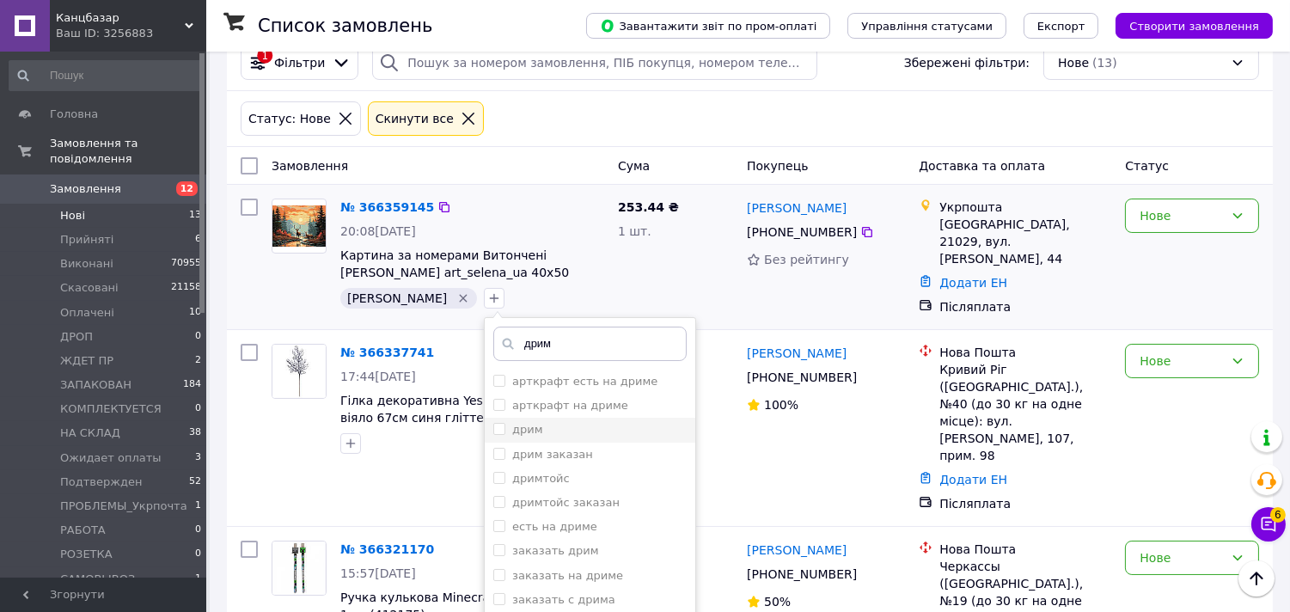
type input "дрим"
click at [493, 425] on input "дрим" at bounding box center [498, 428] width 11 height 11
checkbox input "true"
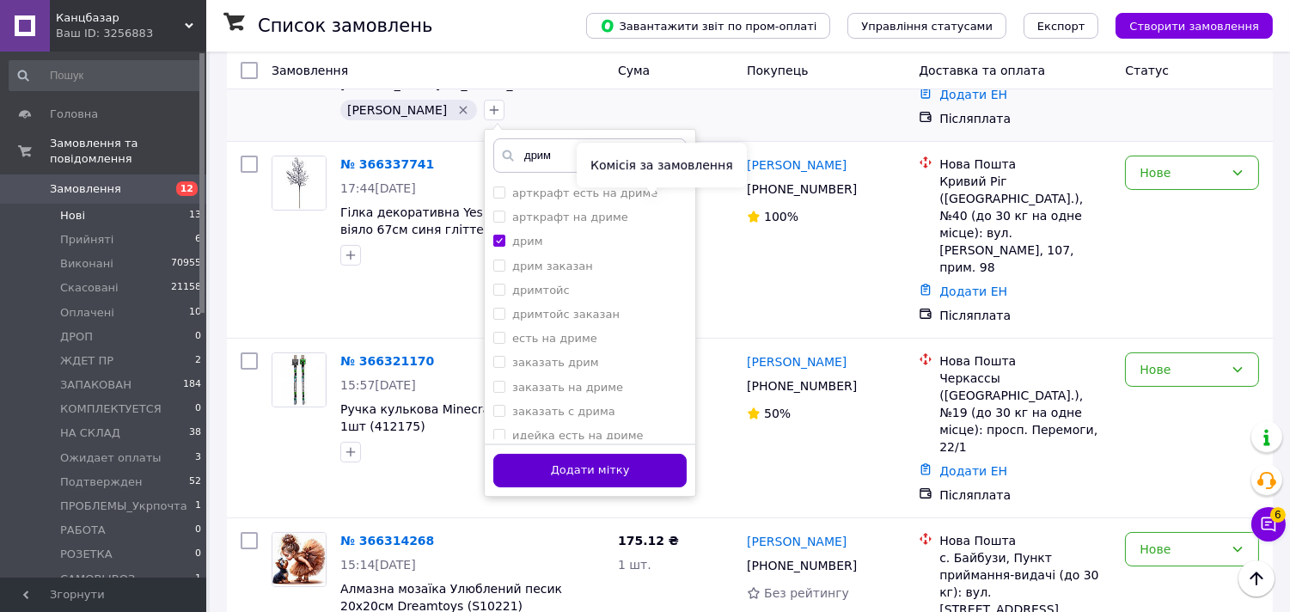
scroll to position [335, 0]
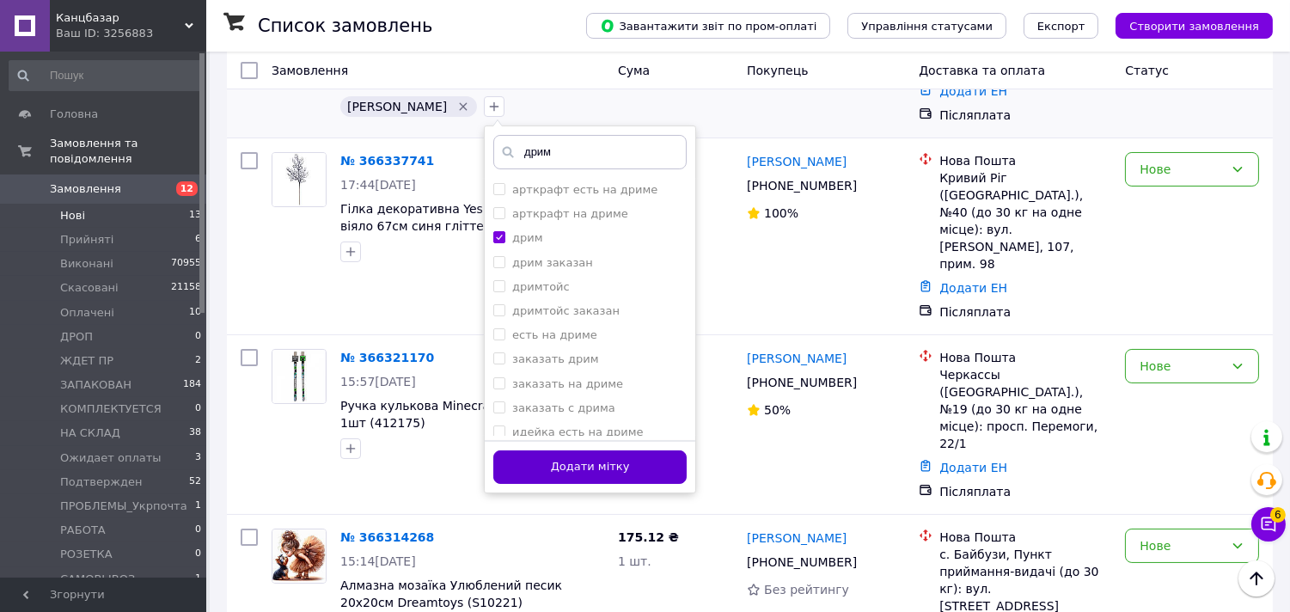
click at [586, 460] on button "Додати мітку" at bounding box center [589, 467] width 193 height 34
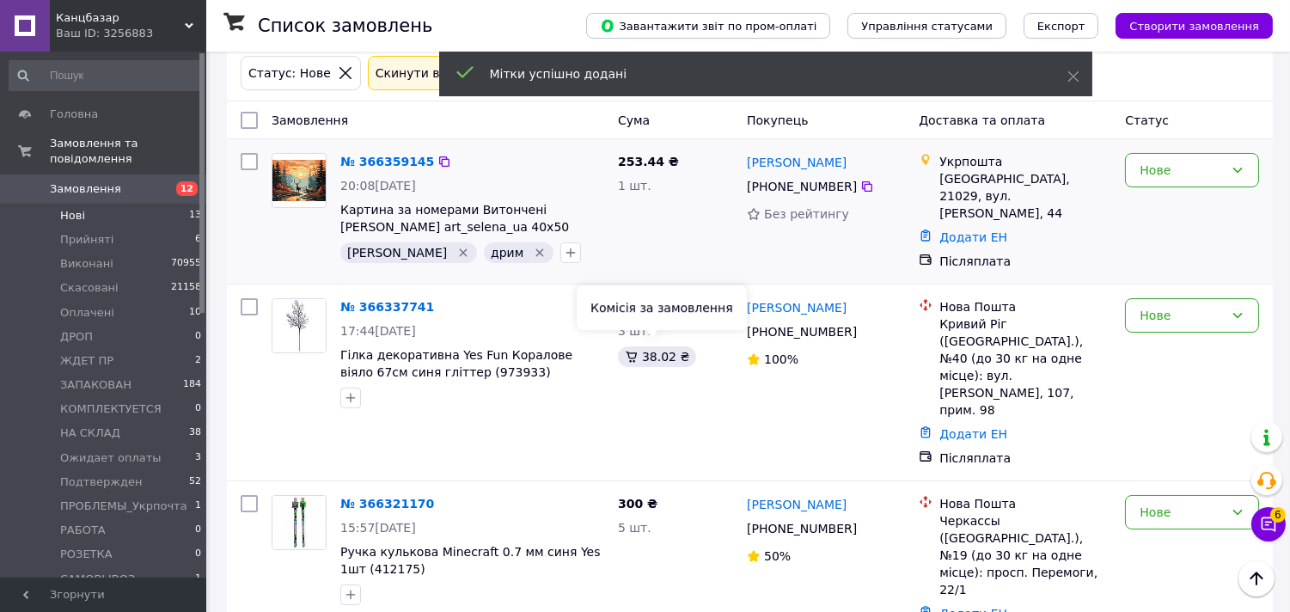
scroll to position [48, 0]
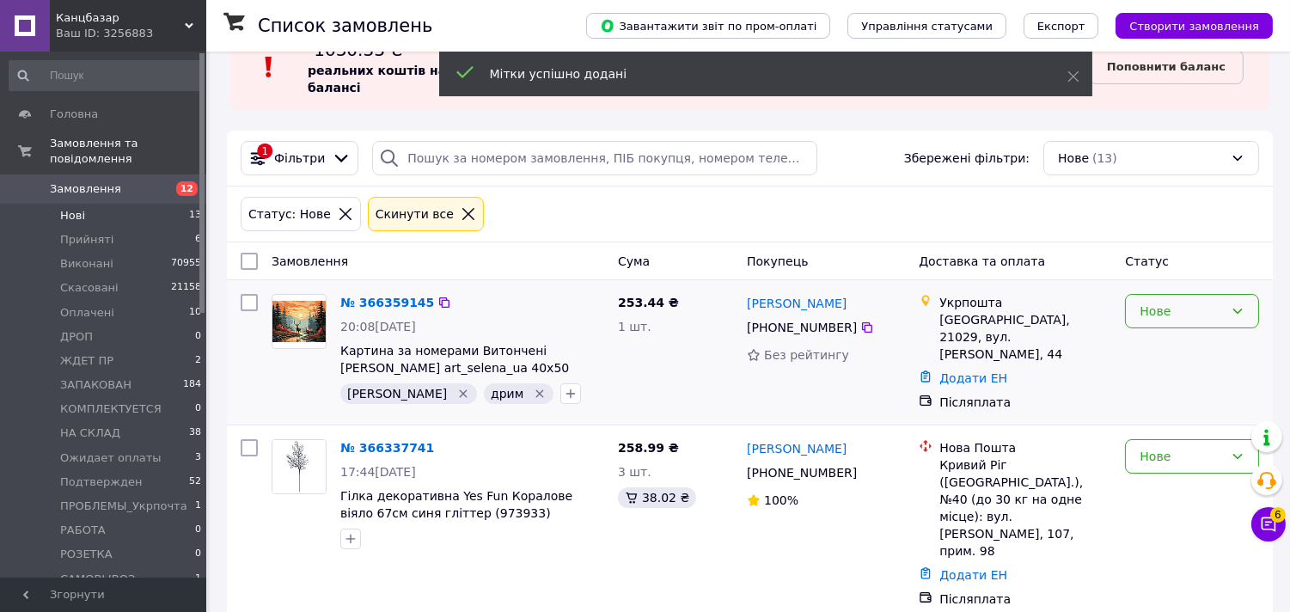
click at [1161, 306] on div "Нове" at bounding box center [1181, 311] width 84 height 19
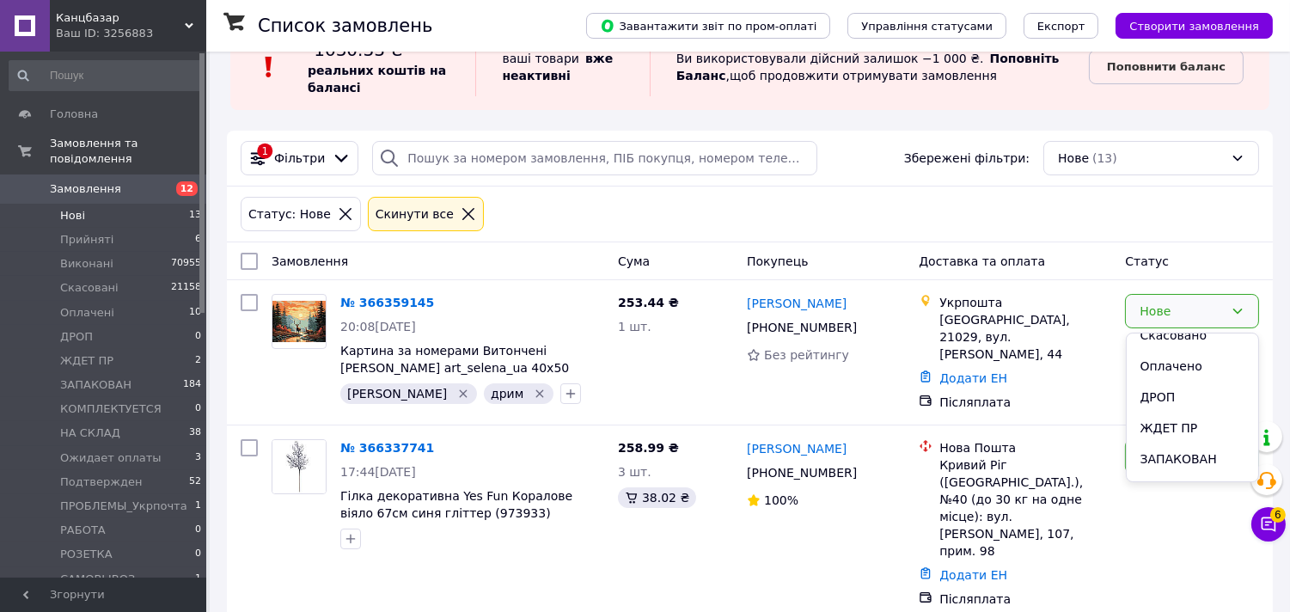
scroll to position [191, 0]
click at [1178, 486] on li "Подтвержден" at bounding box center [1193, 501] width 132 height 31
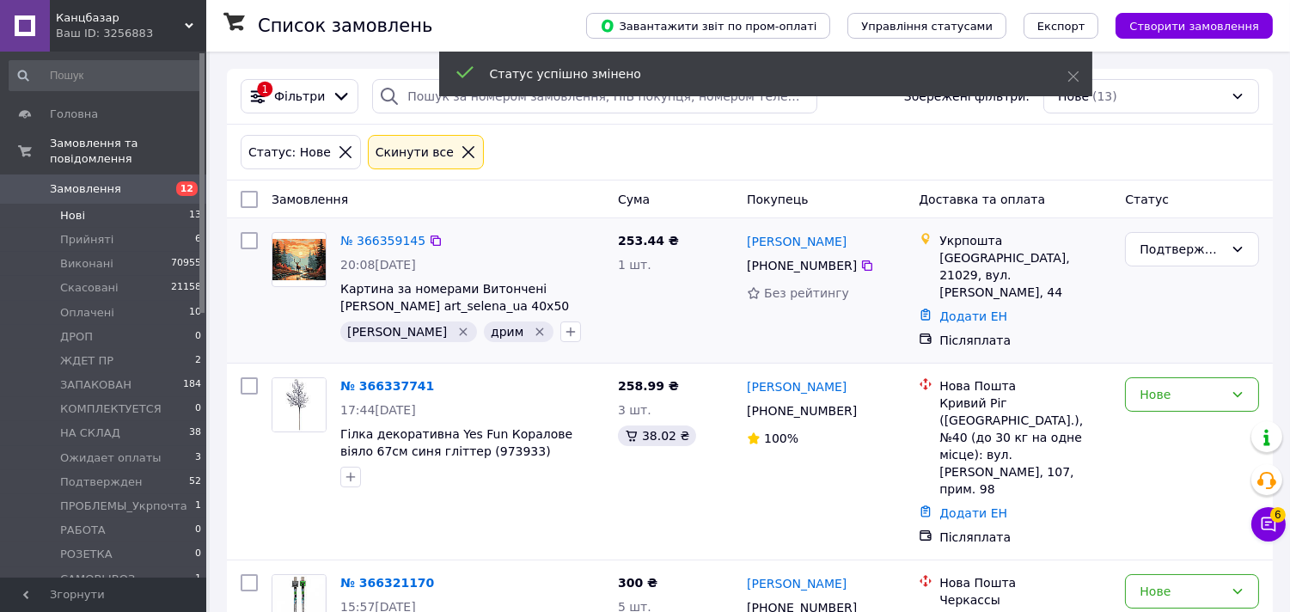
scroll to position [144, 0]
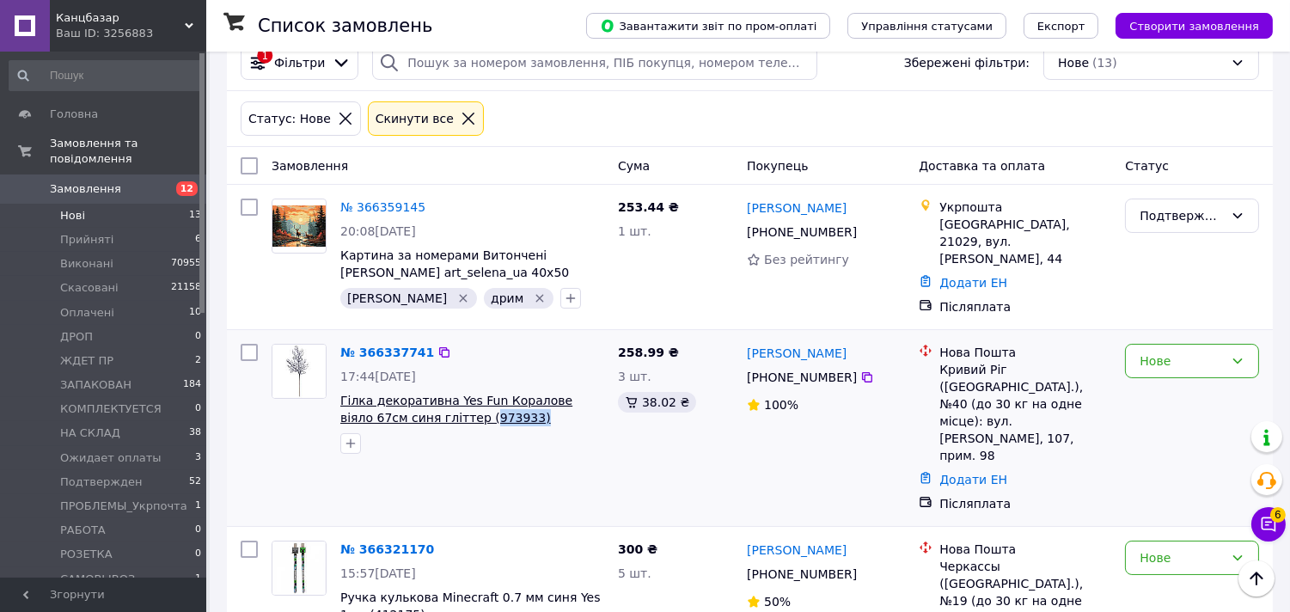
drag, startPoint x: 459, startPoint y: 415, endPoint x: 415, endPoint y: 413, distance: 43.9
click at [415, 413] on span "Гілка декоративна Yes Fun Коралове віяло 67см синя гліттер (973933)" at bounding box center [472, 409] width 264 height 34
click at [415, 413] on span "Гілка декоративна Yes Fun Коралове віяло 67см синя гліттер (973933)" at bounding box center [456, 409] width 232 height 31
copy span "973933)"
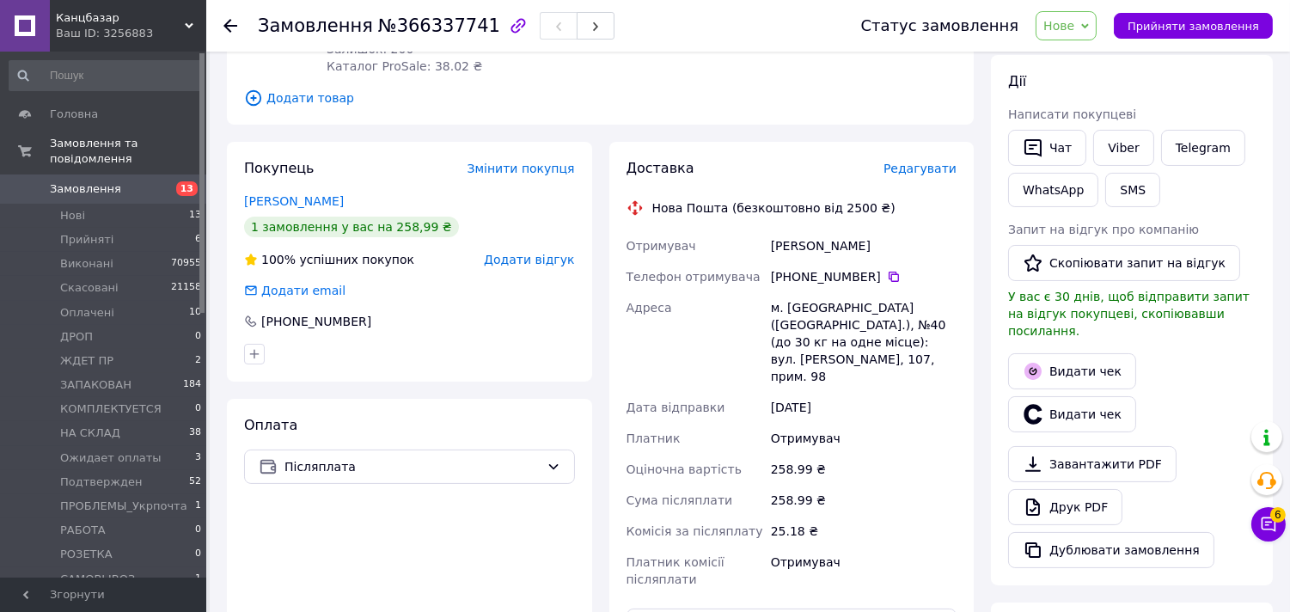
scroll to position [477, 0]
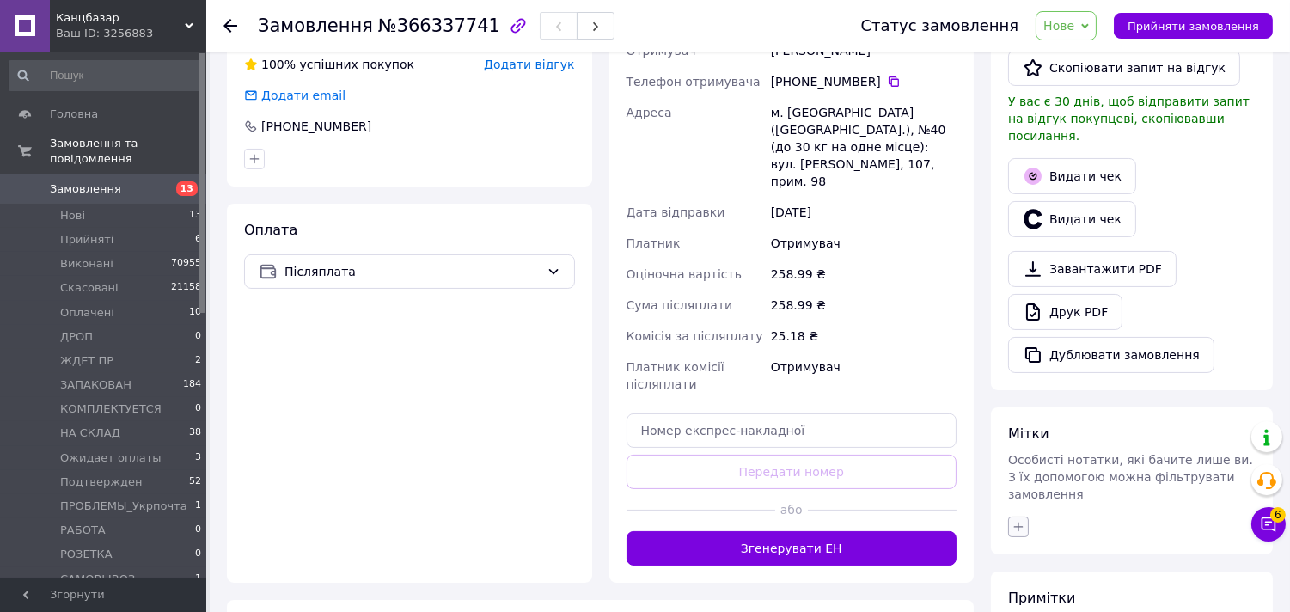
click at [1011, 520] on icon "button" at bounding box center [1018, 527] width 14 height 14
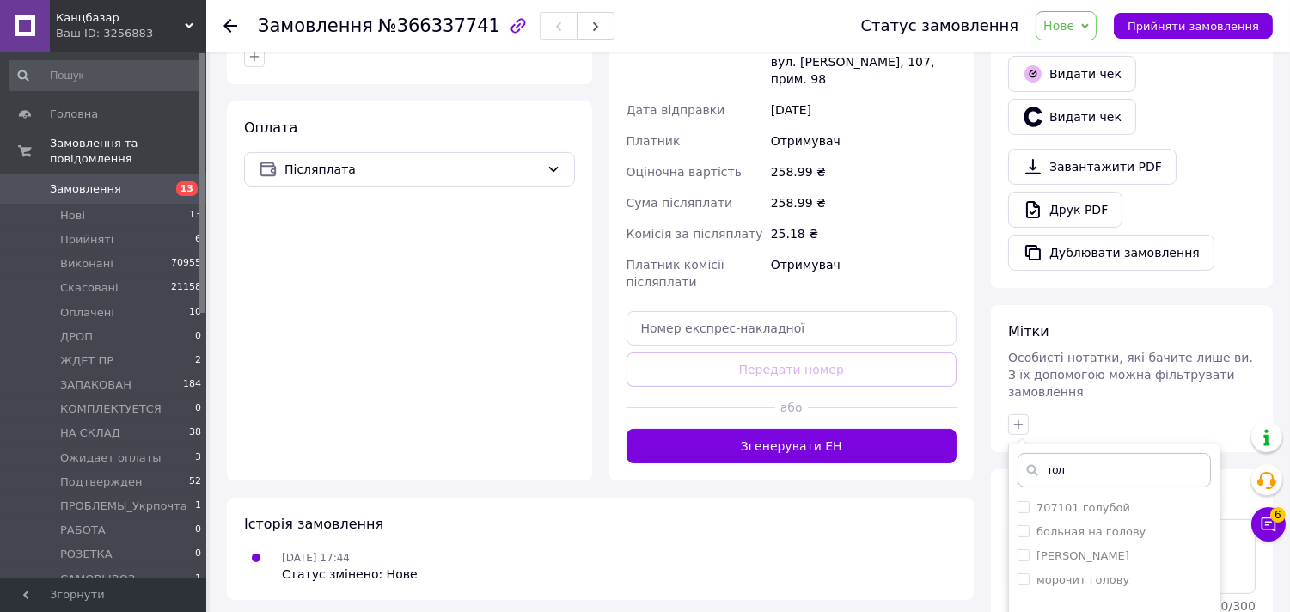
scroll to position [697, 0]
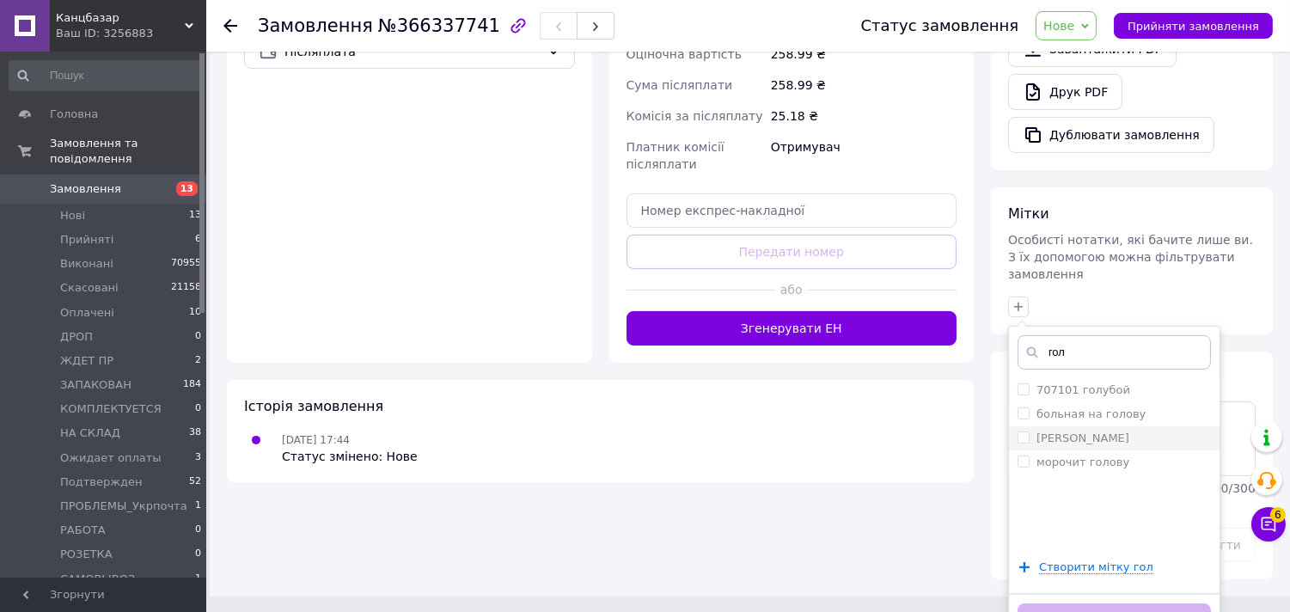
type input "гол"
click at [1016, 426] on li "[PERSON_NAME]" at bounding box center [1114, 438] width 211 height 24
checkbox input "true"
click at [1064, 603] on button "Додати мітку" at bounding box center [1113, 620] width 193 height 34
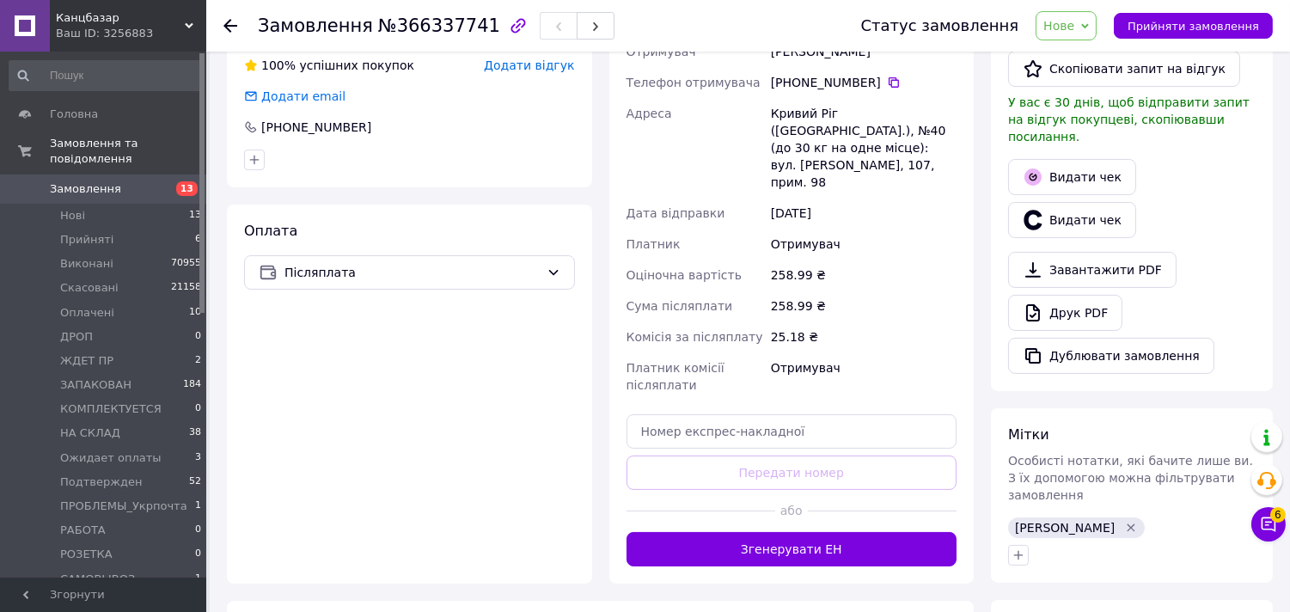
scroll to position [572, 0]
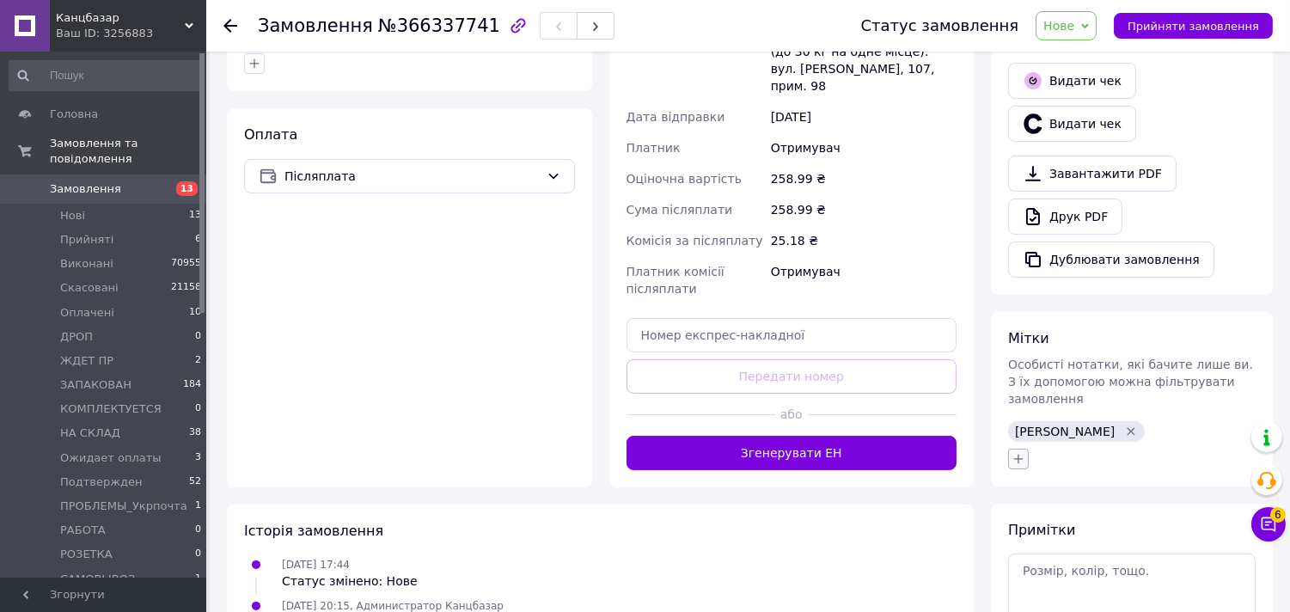
click at [1023, 452] on icon "button" at bounding box center [1018, 459] width 14 height 14
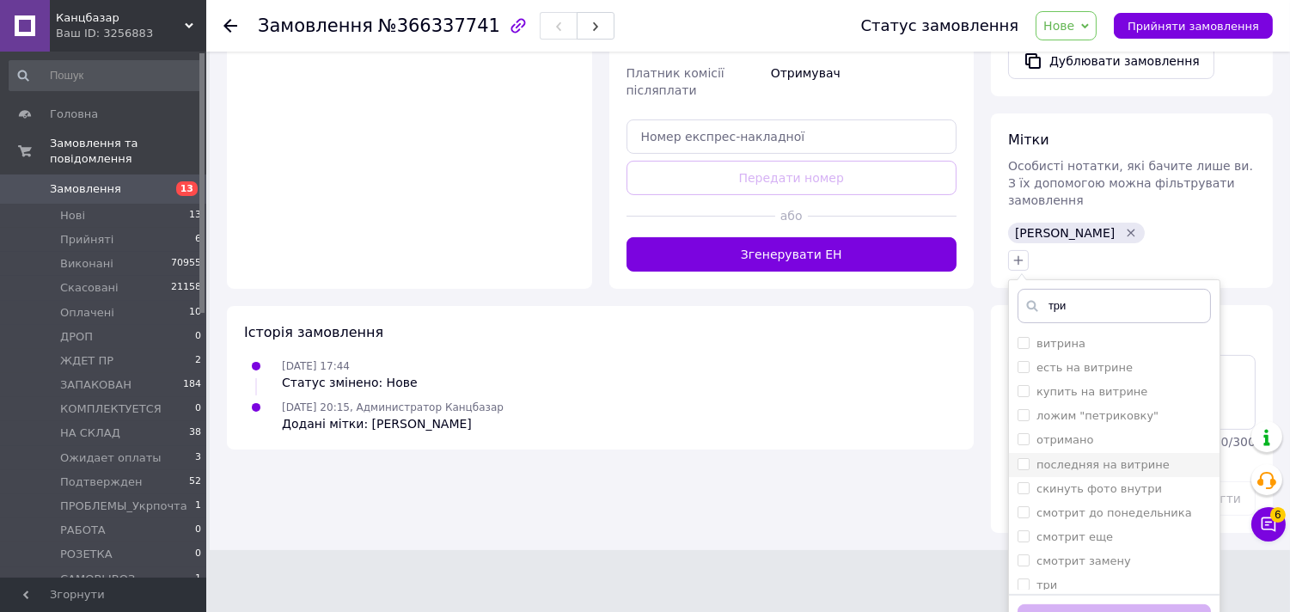
scroll to position [95, 0]
type input "три"
click at [1018, 483] on input "три" at bounding box center [1022, 488] width 11 height 11
checkbox input "true"
click at [1084, 604] on button "Додати мітку" at bounding box center [1113, 621] width 193 height 34
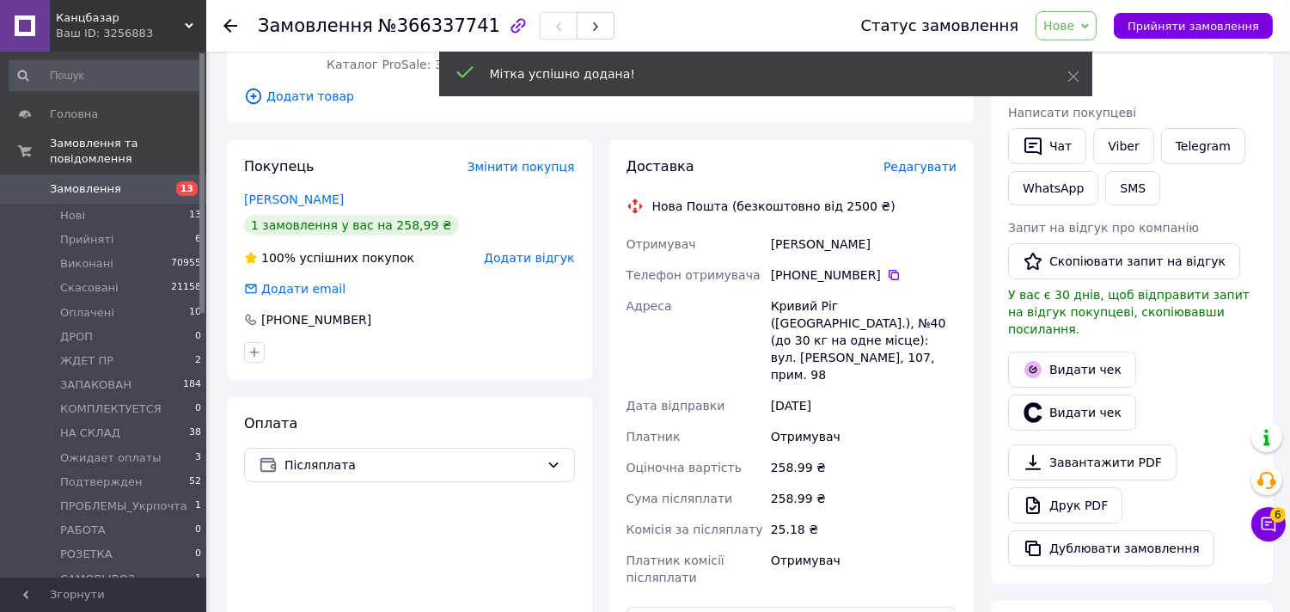
scroll to position [101, 0]
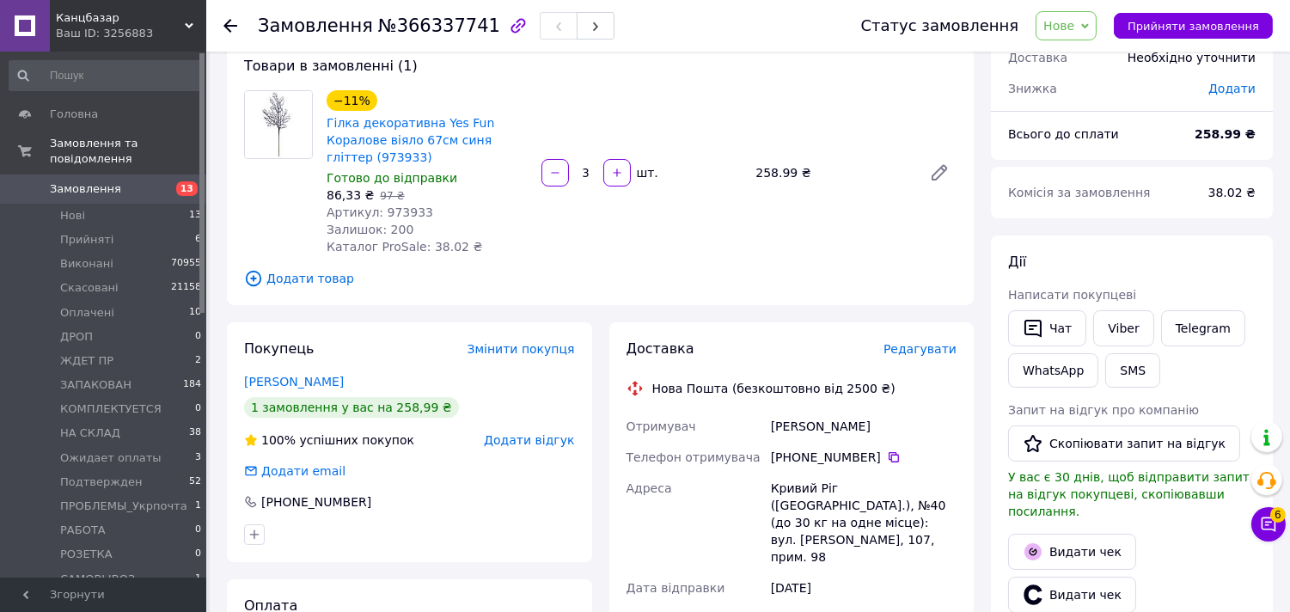
click at [1089, 24] on icon at bounding box center [1085, 25] width 8 height 5
click at [1117, 144] on li "Подтвержден" at bounding box center [1108, 137] width 144 height 26
click at [230, 29] on icon at bounding box center [230, 26] width 14 height 14
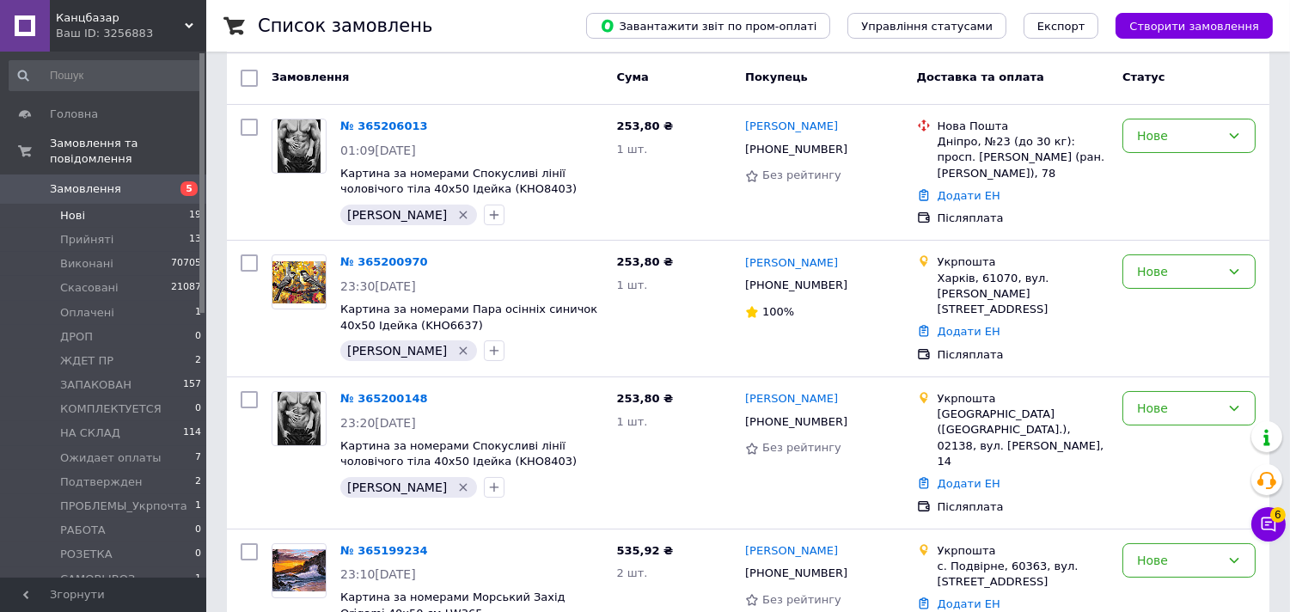
scroll to position [144, 0]
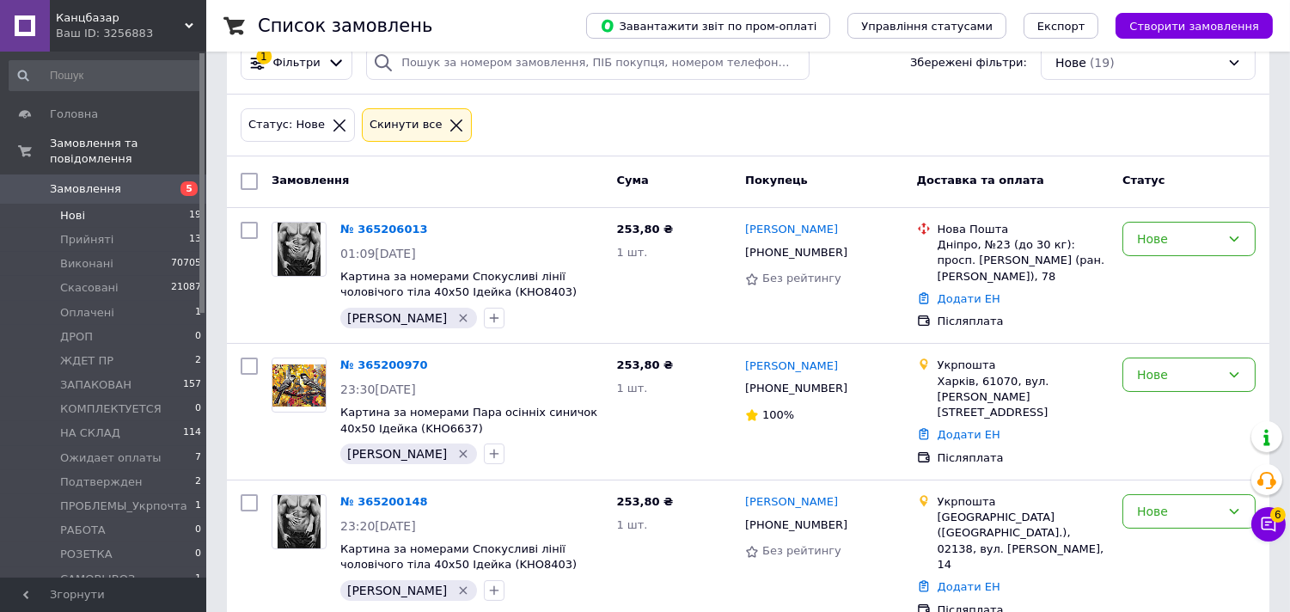
click at [449, 124] on icon at bounding box center [456, 125] width 15 height 15
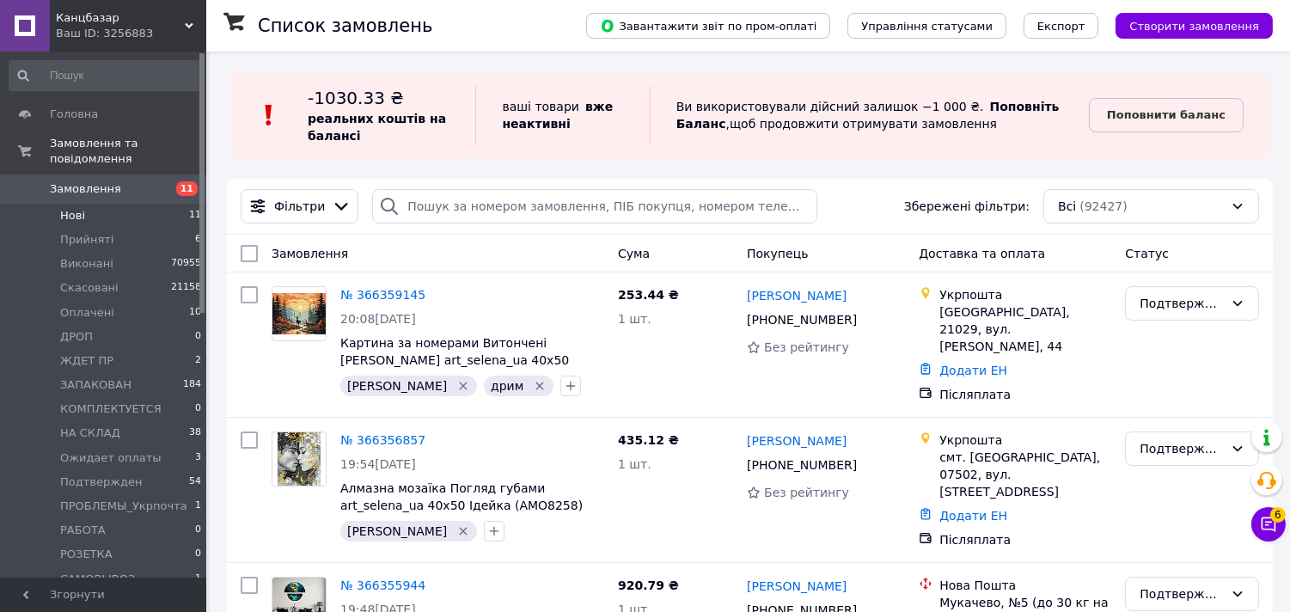
click at [81, 209] on li "Нові 11" at bounding box center [105, 216] width 211 height 24
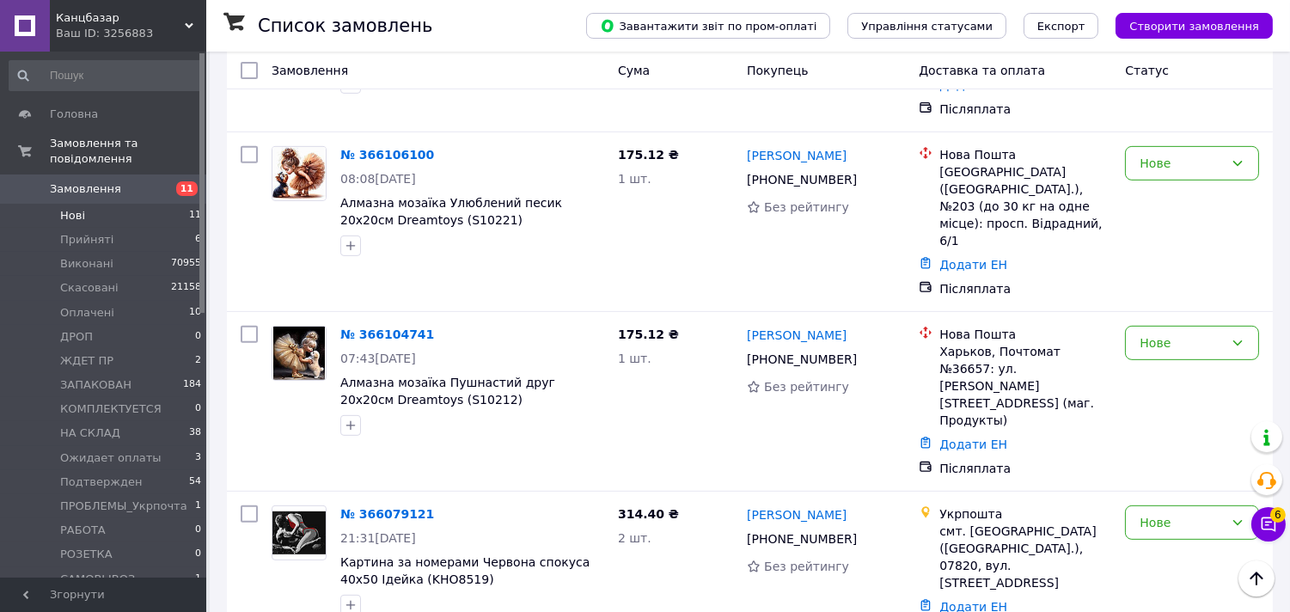
scroll to position [1371, 0]
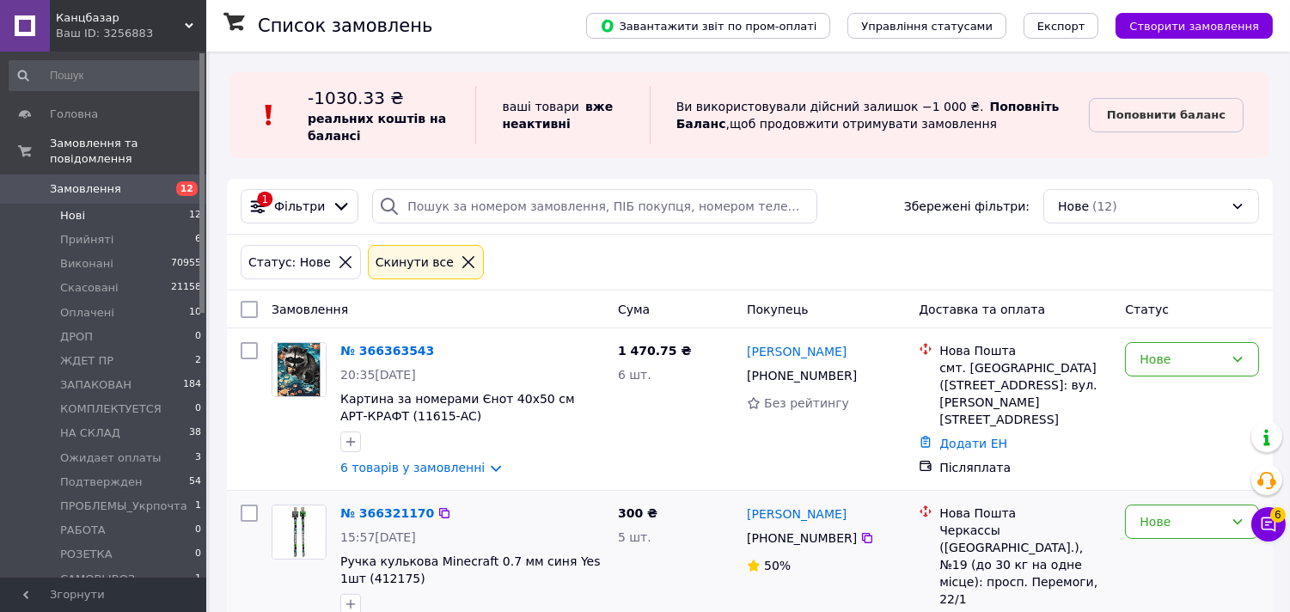
click at [462, 266] on icon at bounding box center [468, 262] width 12 height 12
